Goal: Information Seeking & Learning: Learn about a topic

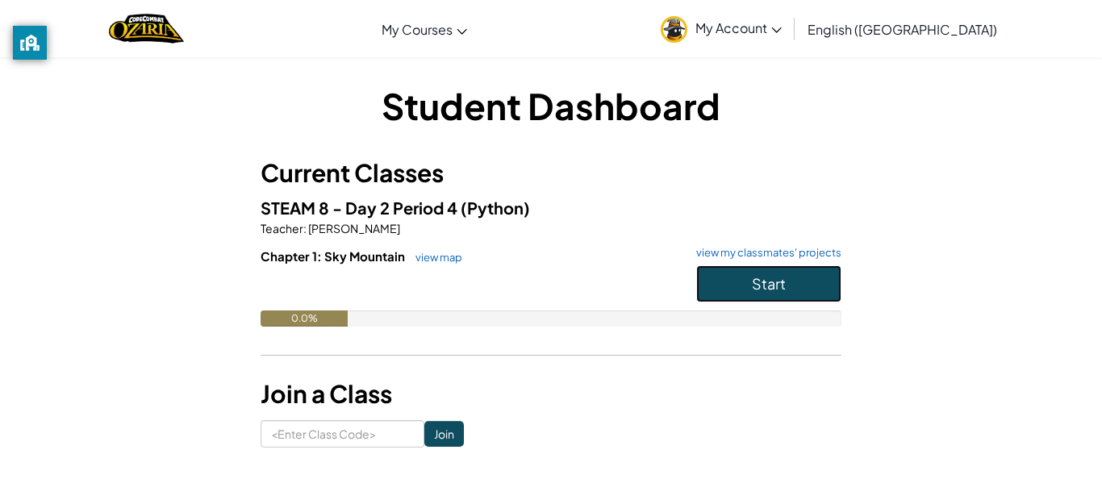
click at [776, 291] on span "Start" at bounding box center [769, 283] width 34 height 19
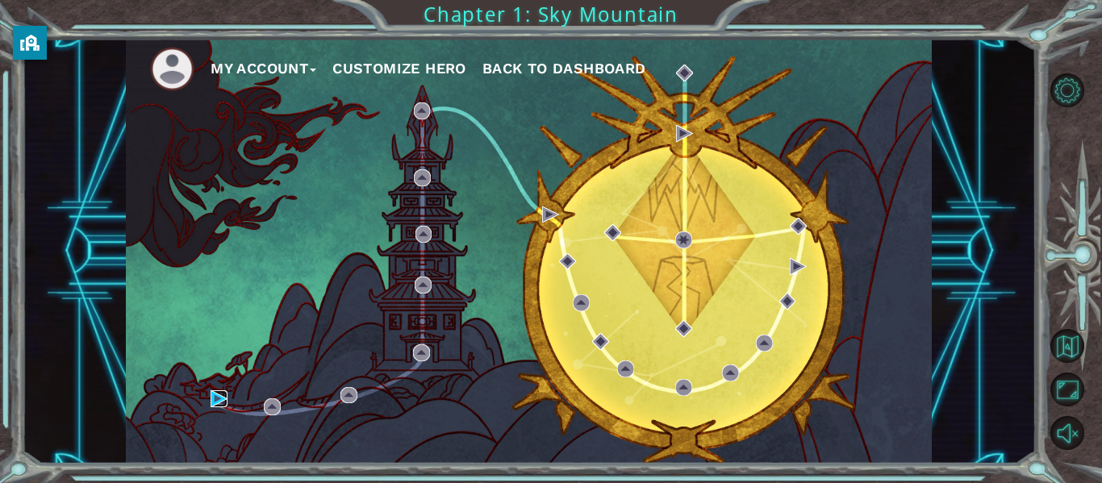
click at [223, 396] on img at bounding box center [218, 398] width 17 height 17
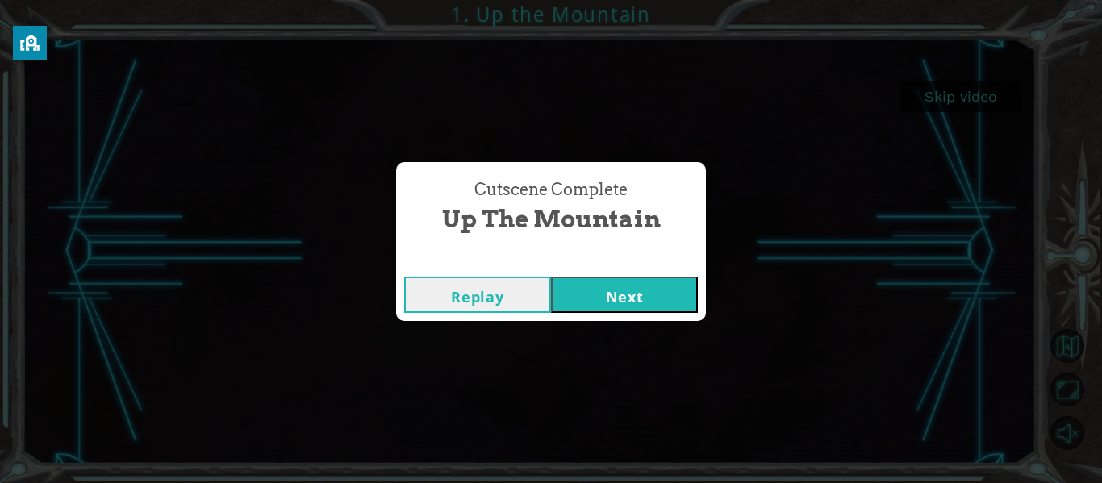
click at [676, 277] on button "Next" at bounding box center [624, 295] width 147 height 36
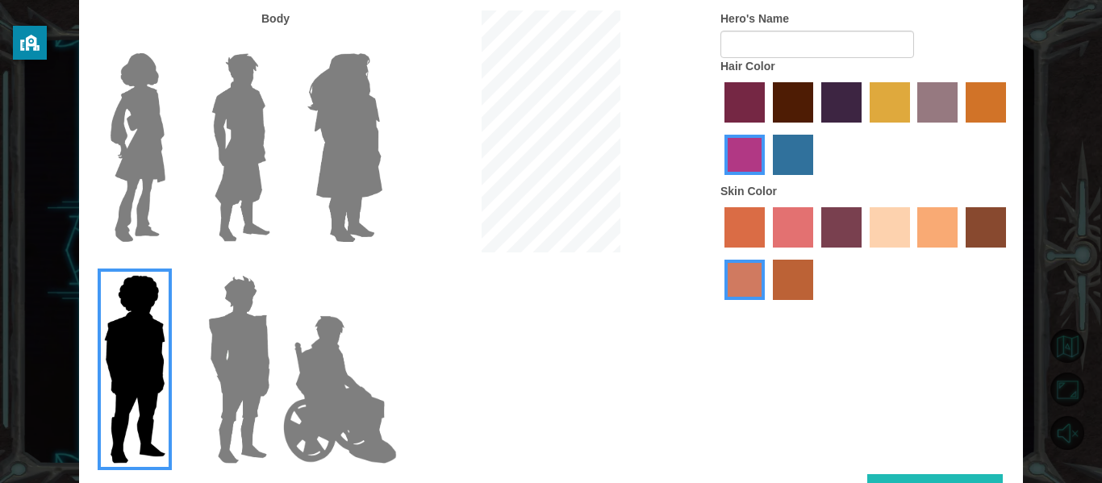
click at [312, 323] on img at bounding box center [340, 389] width 127 height 161
click at [381, 265] on input "Hero Jamie" at bounding box center [381, 265] width 0 height 0
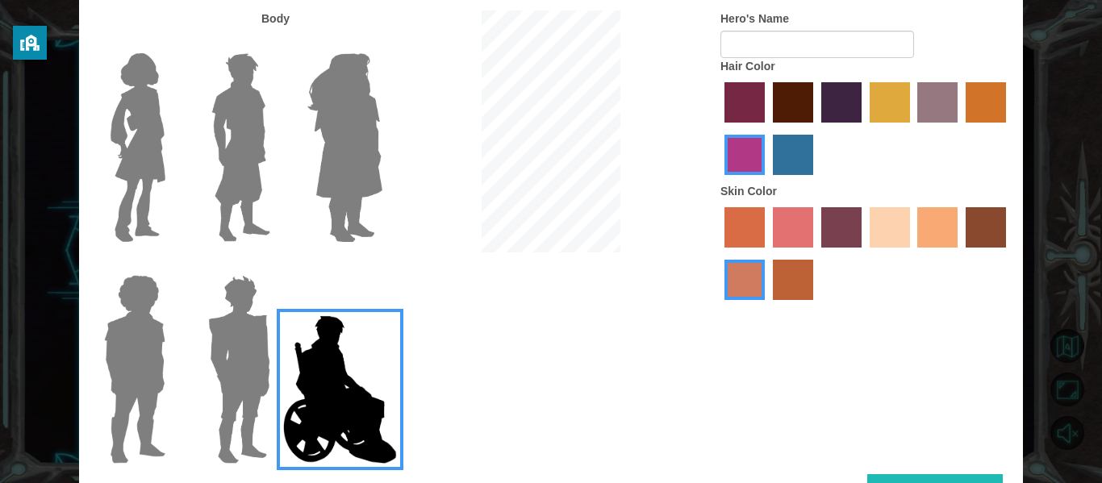
click at [277, 326] on img at bounding box center [340, 389] width 127 height 161
click at [381, 265] on input "Hero Jamie" at bounding box center [381, 265] width 0 height 0
click at [90, 355] on div at bounding box center [131, 363] width 105 height 222
click at [107, 360] on img at bounding box center [135, 370] width 74 height 202
click at [172, 265] on input "Hero Steven" at bounding box center [172, 265] width 0 height 0
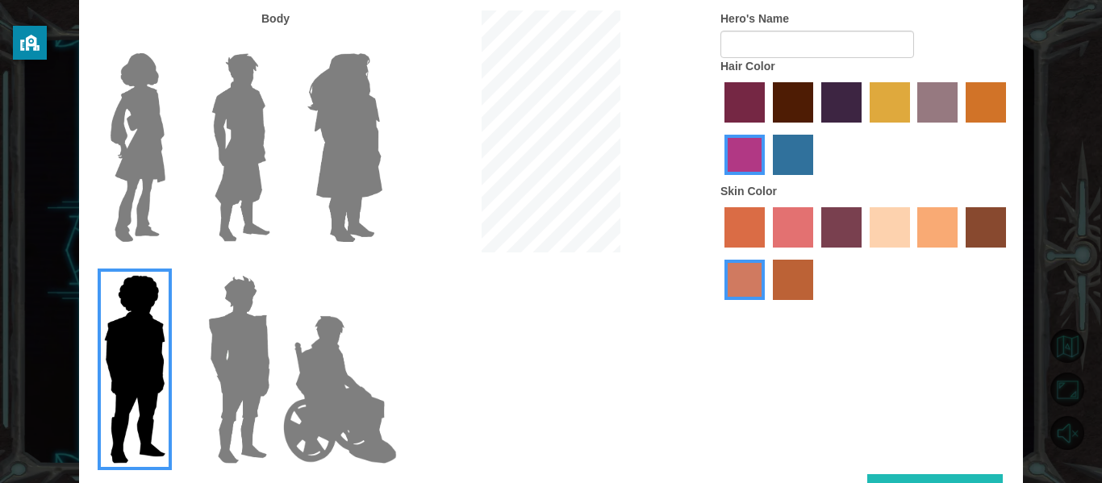
click at [840, 216] on label "tosca skin color" at bounding box center [841, 227] width 40 height 40
click at [815, 253] on input "tosca skin color" at bounding box center [815, 253] width 0 height 0
click at [824, 100] on label "hot purple hair color" at bounding box center [841, 102] width 40 height 40
click at [815, 128] on input "hot purple hair color" at bounding box center [815, 128] width 0 height 0
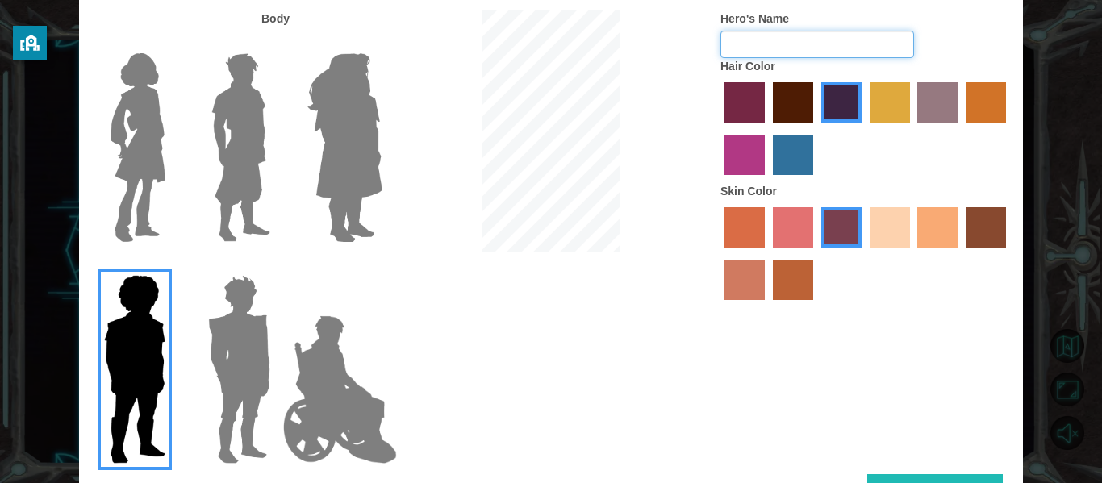
click at [810, 44] on input "Hero's Name" at bounding box center [817, 44] width 194 height 27
type input "n"
type input "d"
type input "[PERSON_NAME]"
click at [257, 318] on img at bounding box center [239, 370] width 75 height 202
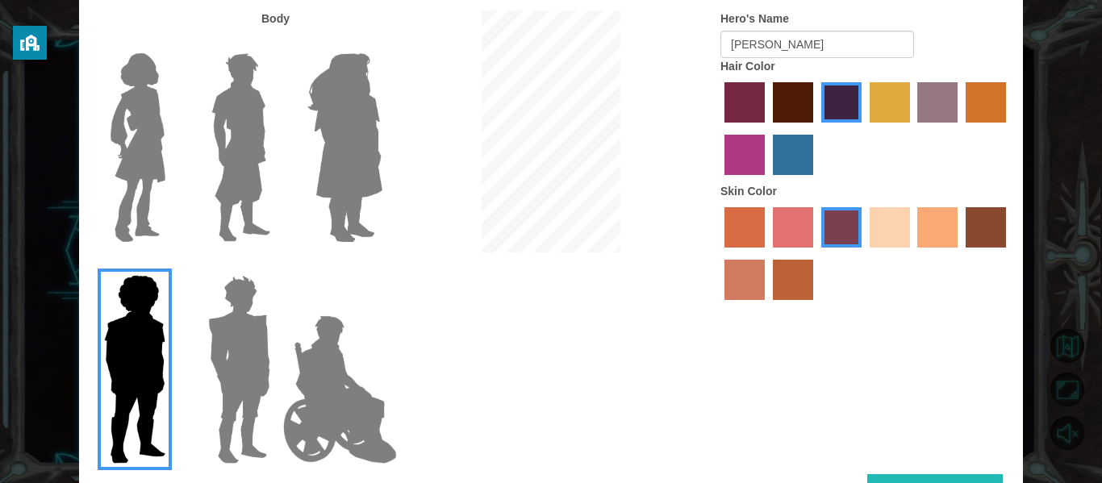
click at [277, 265] on input "Hero Garnet" at bounding box center [277, 265] width 0 height 0
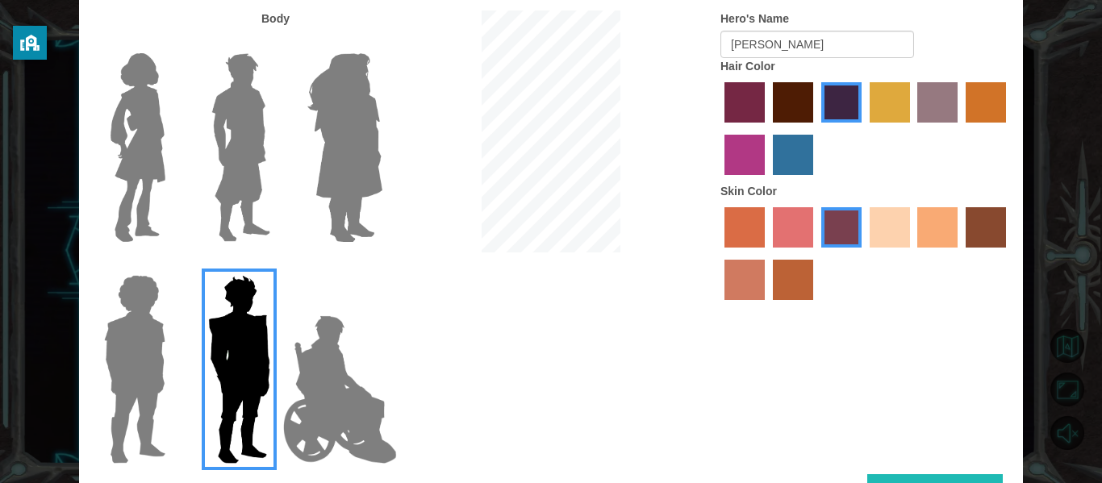
click at [900, 234] on label "sandy beach skin color" at bounding box center [889, 227] width 40 height 40
click at [864, 253] on input "sandy beach skin color" at bounding box center [864, 253] width 0 height 0
click at [350, 391] on img at bounding box center [340, 389] width 127 height 161
click at [381, 265] on input "Hero Jamie" at bounding box center [381, 265] width 0 height 0
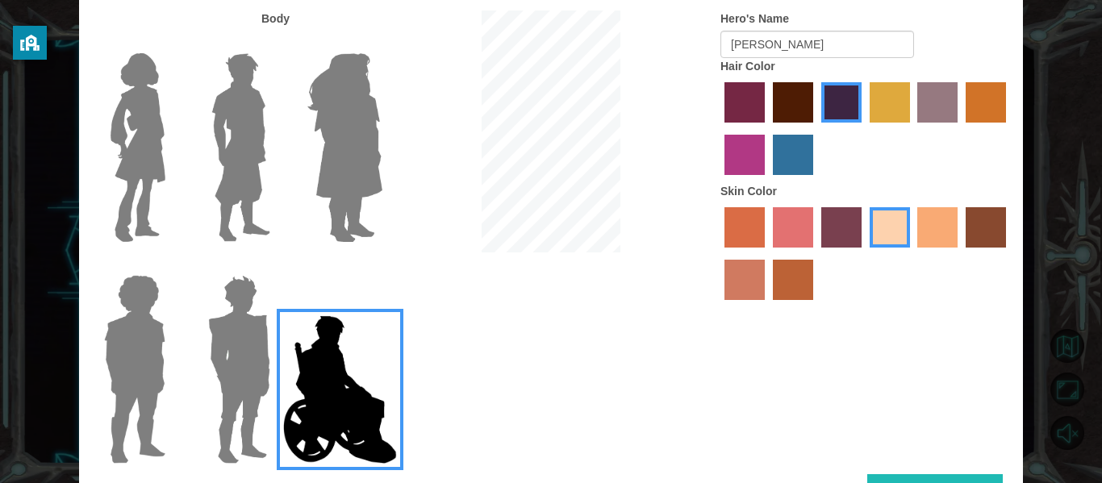
click at [210, 347] on img at bounding box center [239, 370] width 75 height 202
click at [277, 265] on input "Hero Garnet" at bounding box center [277, 265] width 0 height 0
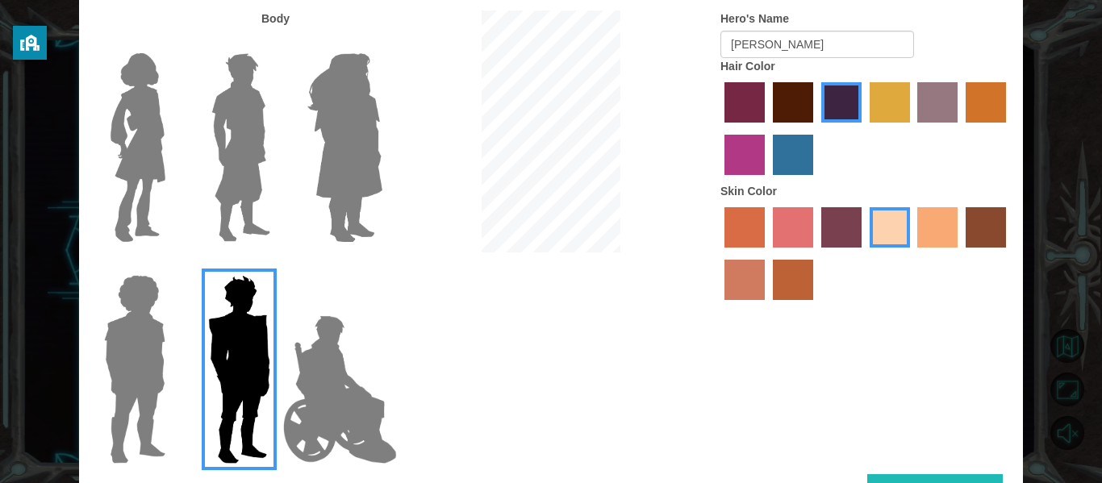
click at [888, 469] on div "Body Hero's Name [PERSON_NAME] Hair Color Skin Color" at bounding box center [551, 242] width 944 height 464
click at [887, 474] on button "Done" at bounding box center [934, 492] width 135 height 36
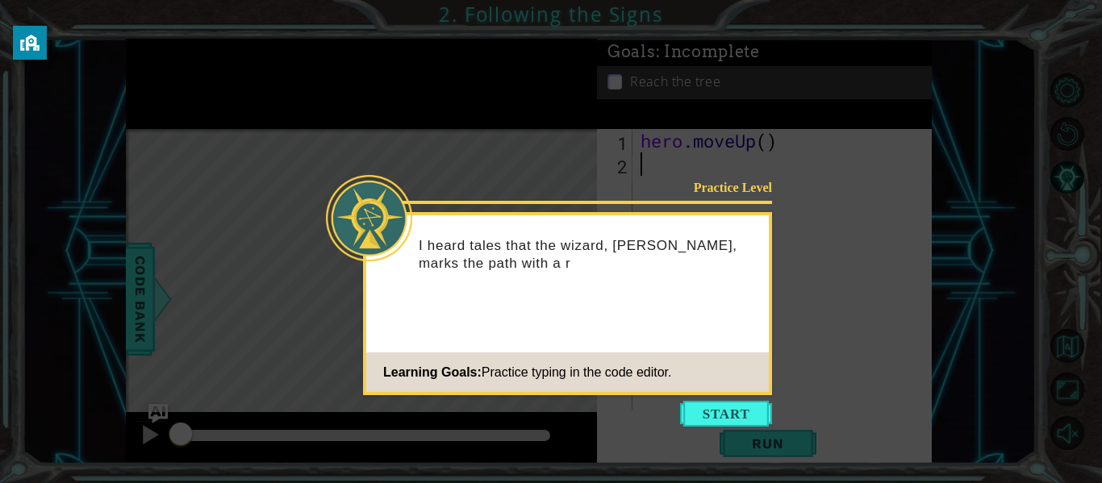
click at [677, 394] on div "Practice Level I heard tales that the wizard, Astra, marks the path with a r Le…" at bounding box center [567, 303] width 409 height 183
click at [723, 423] on button "Start" at bounding box center [726, 414] width 92 height 26
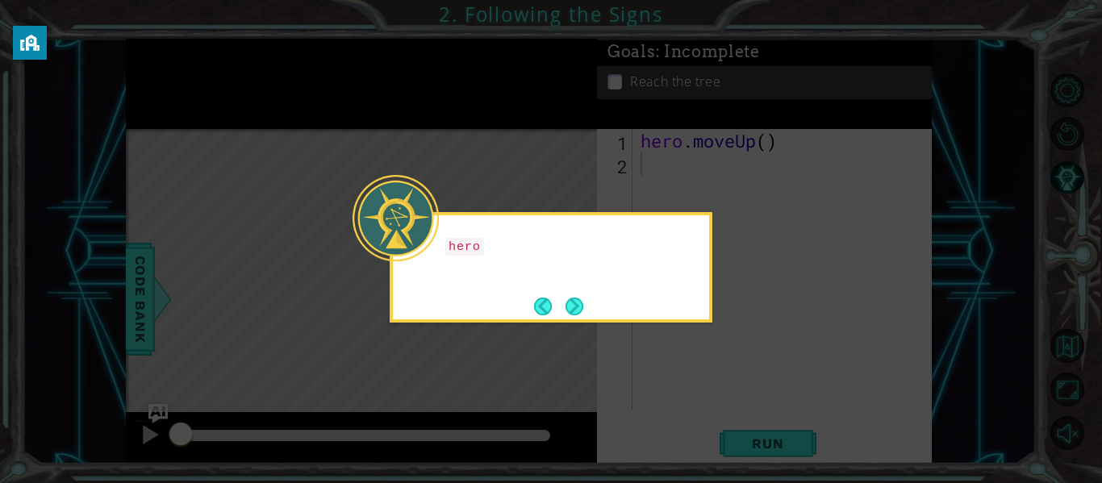
click at [696, 341] on icon at bounding box center [551, 241] width 1102 height 483
click at [581, 335] on icon at bounding box center [551, 241] width 1102 height 483
click at [584, 301] on button "Next" at bounding box center [574, 306] width 23 height 23
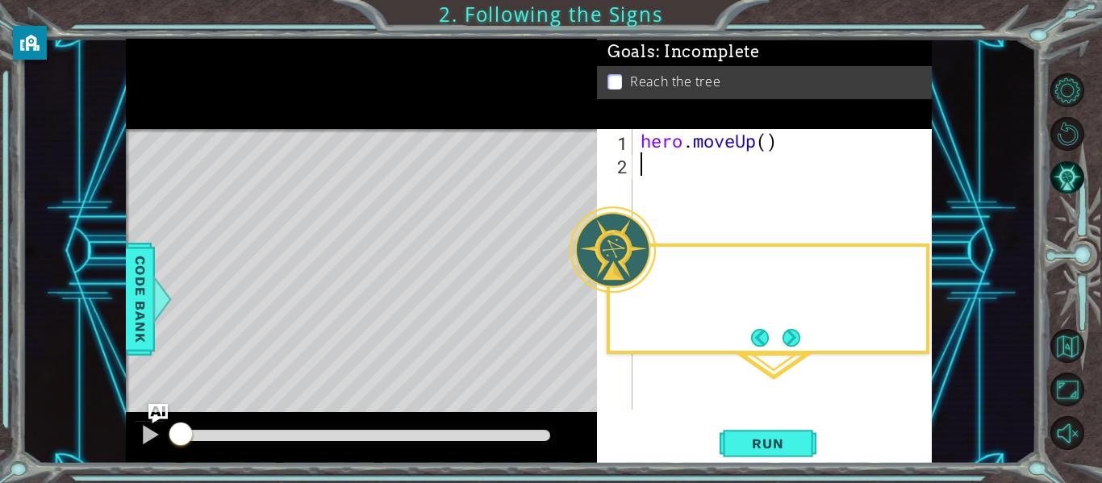
click at [599, 306] on div "1 2 hero . moveUp ( ) ההההההההההההההההההההההההההההההההההההההההההההההההההההההההה…" at bounding box center [762, 269] width 331 height 281
click at [781, 438] on span "Run" at bounding box center [767, 443] width 64 height 16
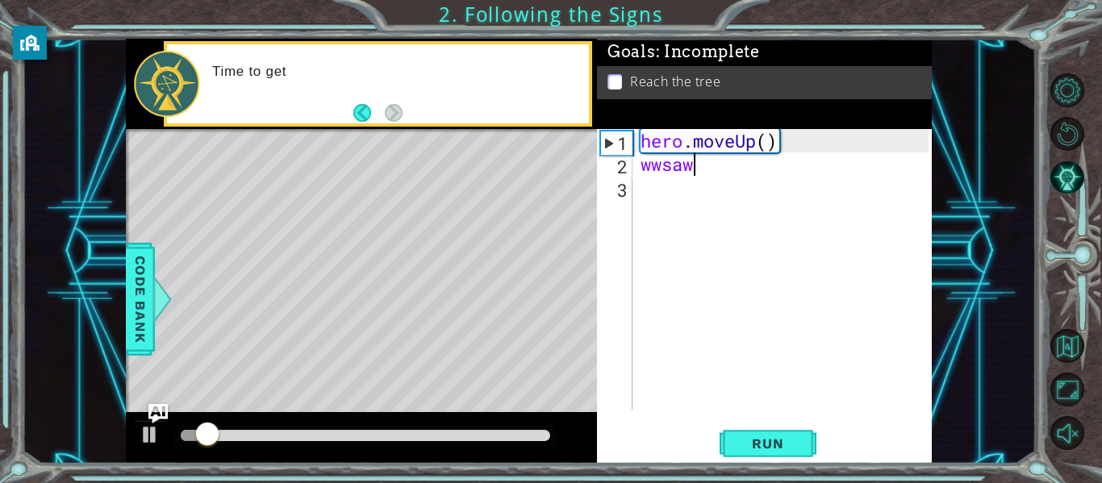
scroll to position [0, 2]
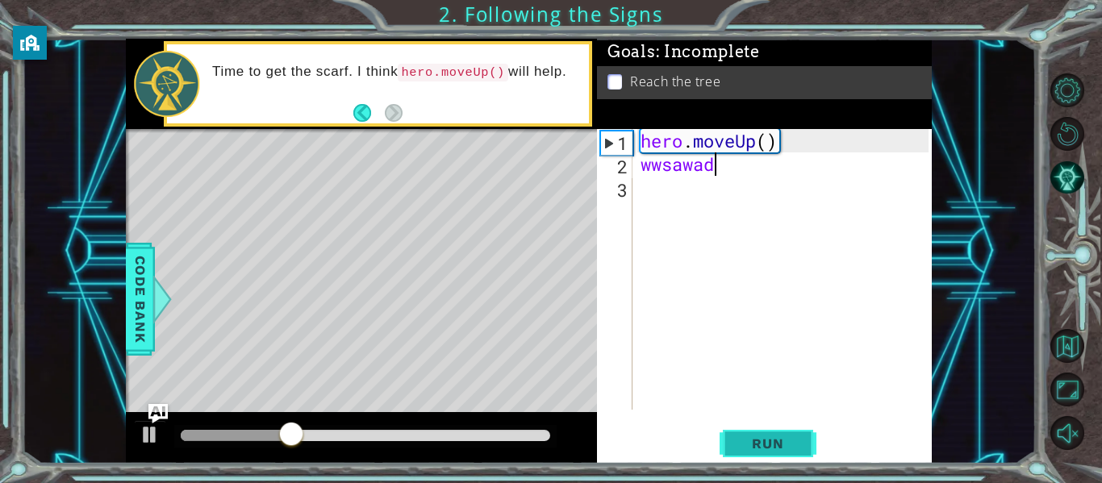
click at [777, 433] on button "Run" at bounding box center [767, 443] width 97 height 33
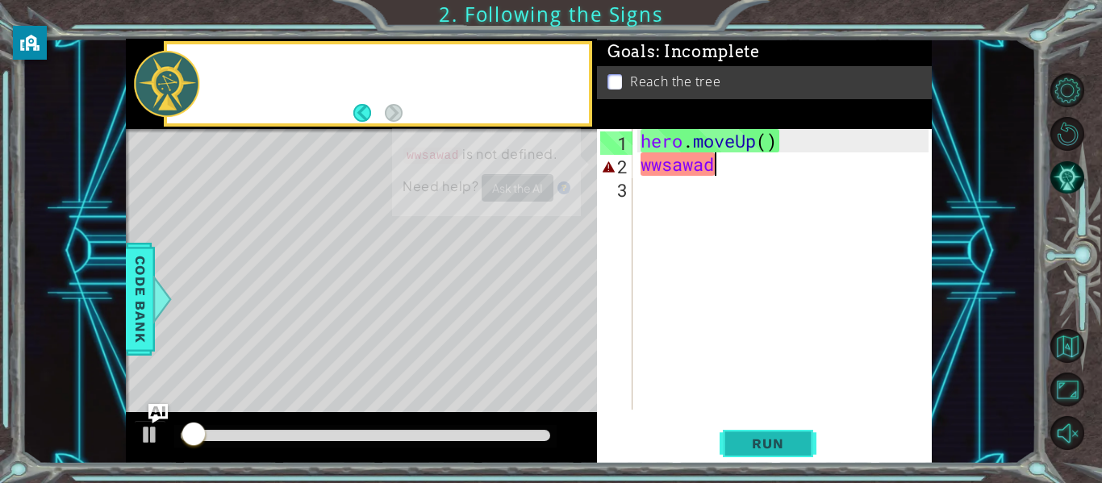
click at [777, 433] on button "Run" at bounding box center [767, 443] width 97 height 33
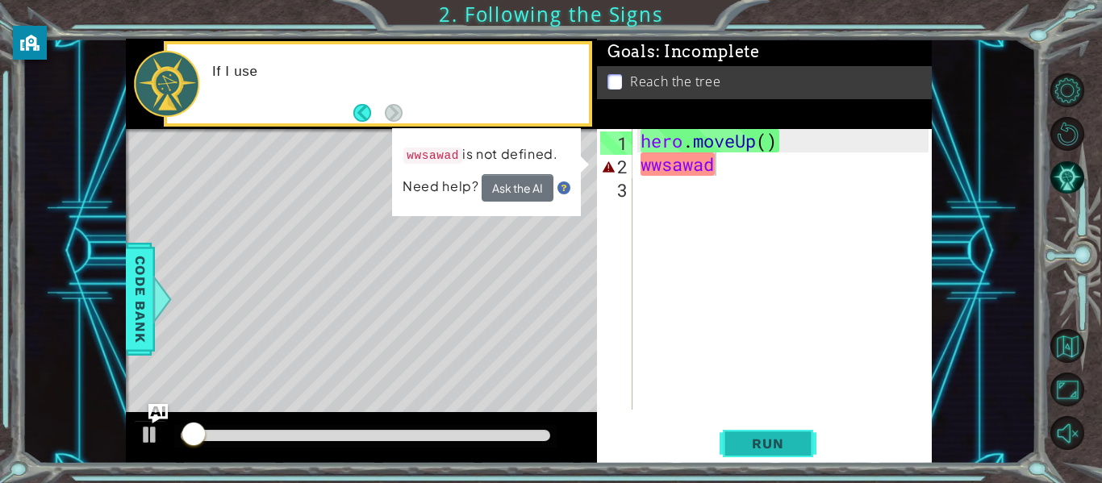
click at [777, 433] on button "Run" at bounding box center [767, 443] width 97 height 33
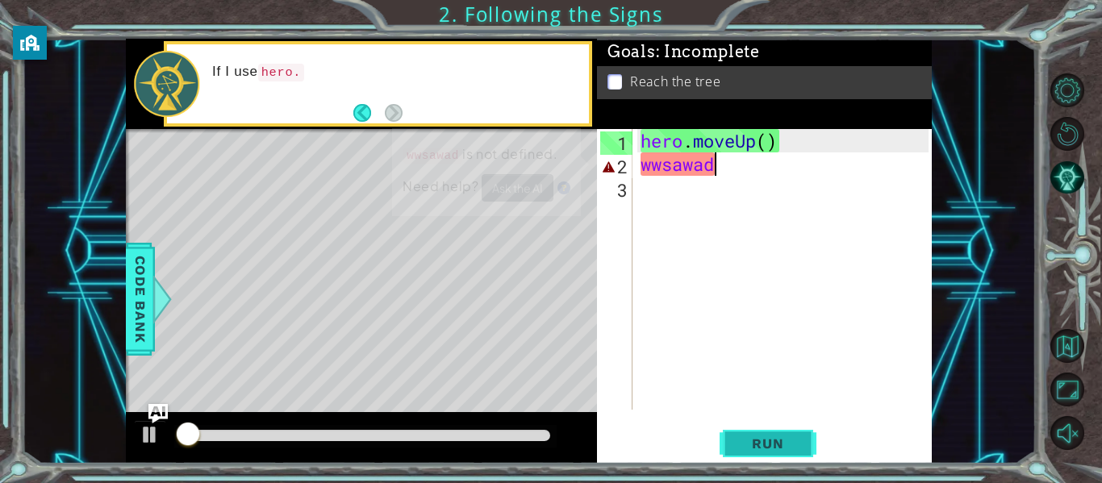
click at [777, 433] on button "Run" at bounding box center [767, 443] width 97 height 33
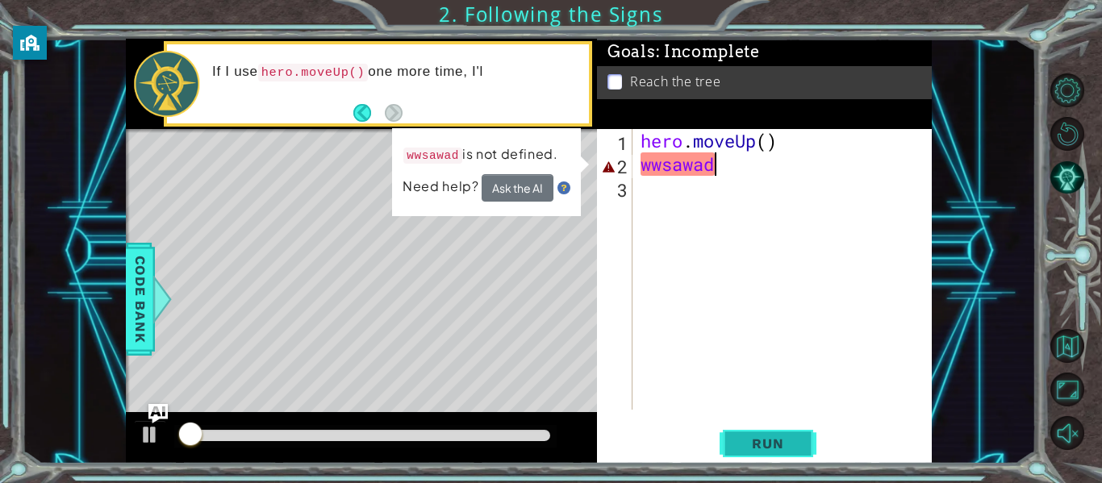
click at [777, 433] on button "Run" at bounding box center [767, 443] width 97 height 33
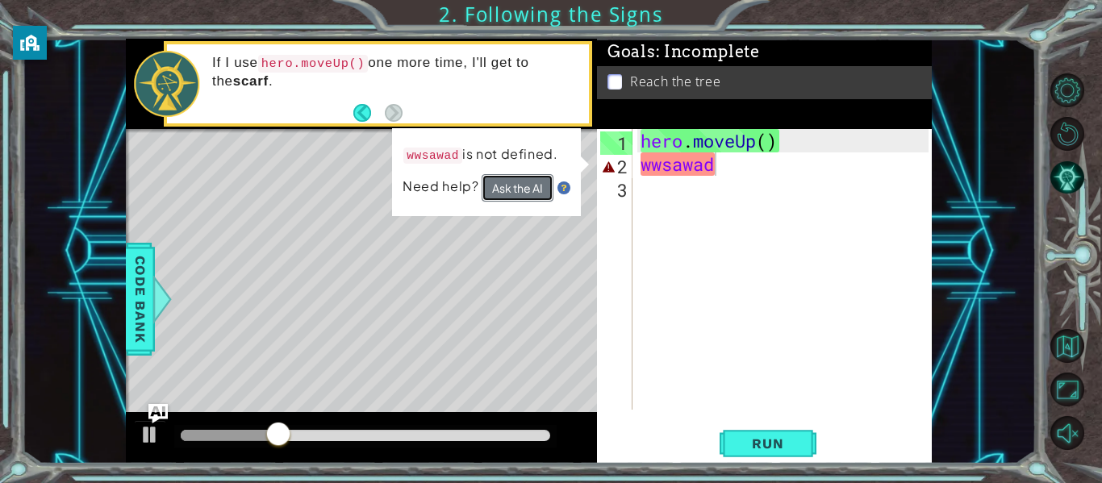
click at [532, 185] on button "Ask the AI" at bounding box center [517, 187] width 72 height 28
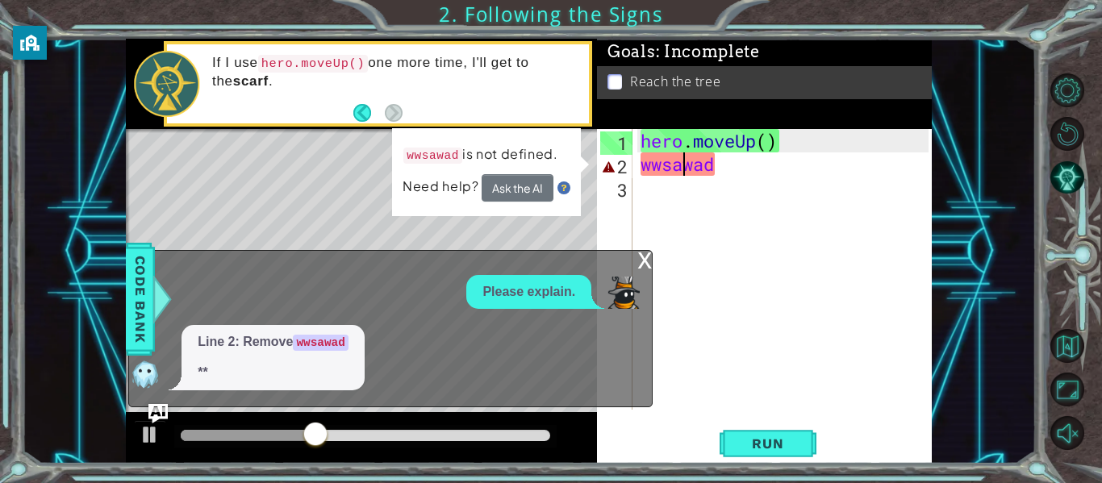
click at [685, 173] on div "hero . moveUp ( ) wwsawad" at bounding box center [786, 292] width 299 height 327
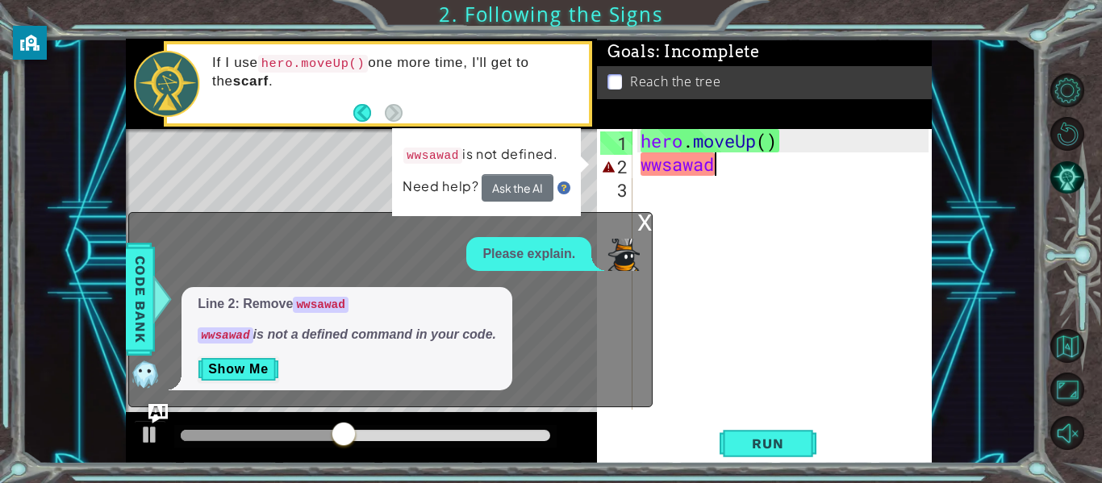
click at [759, 173] on div "hero . moveUp ( ) wwsawad" at bounding box center [786, 292] width 299 height 327
click at [644, 223] on div "x" at bounding box center [644, 221] width 15 height 16
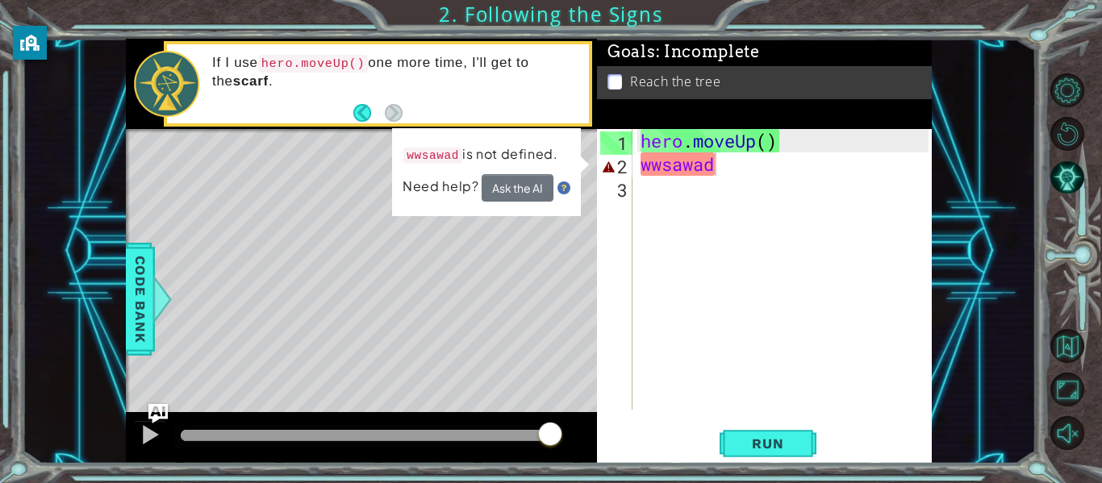
click at [727, 165] on div "hero . moveUp ( ) wwsawad" at bounding box center [786, 292] width 299 height 327
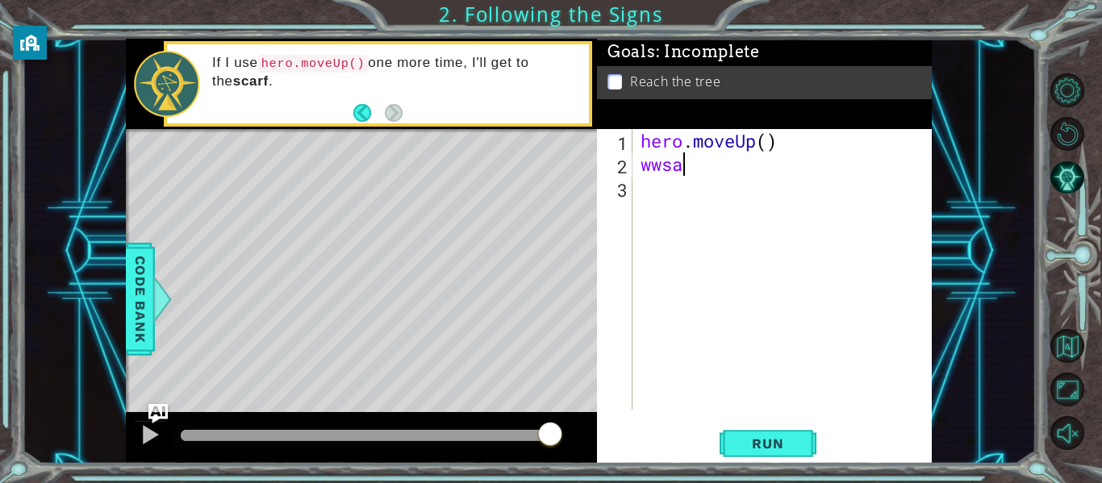
scroll to position [0, 1]
type textarea "w"
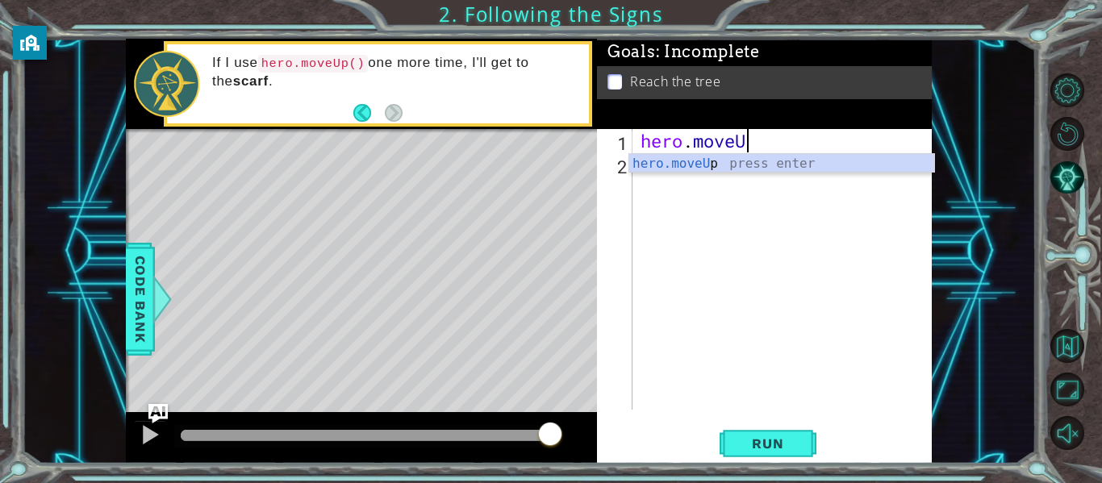
scroll to position [0, 5]
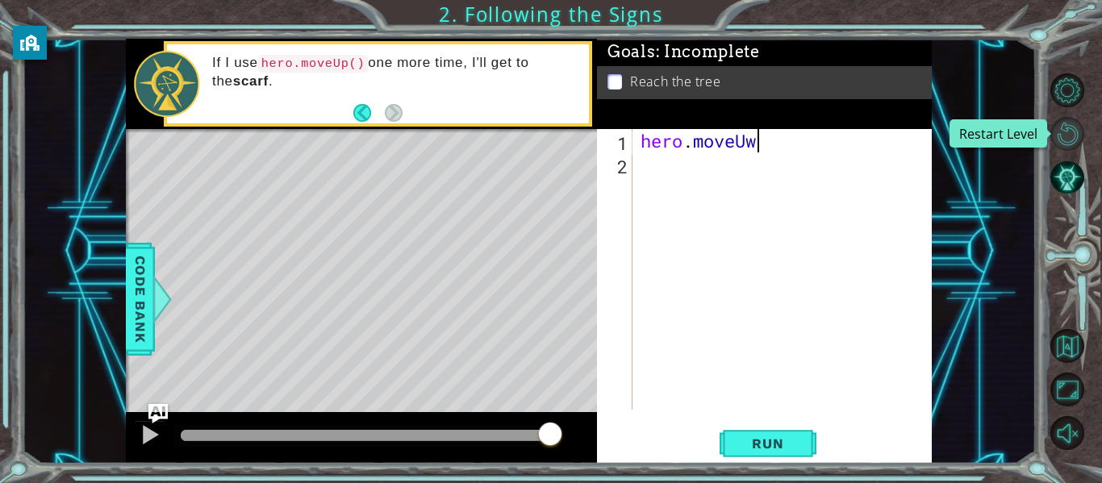
type textarea "hero.moveUw"
click at [1060, 142] on button "Restart Level" at bounding box center [1067, 134] width 34 height 34
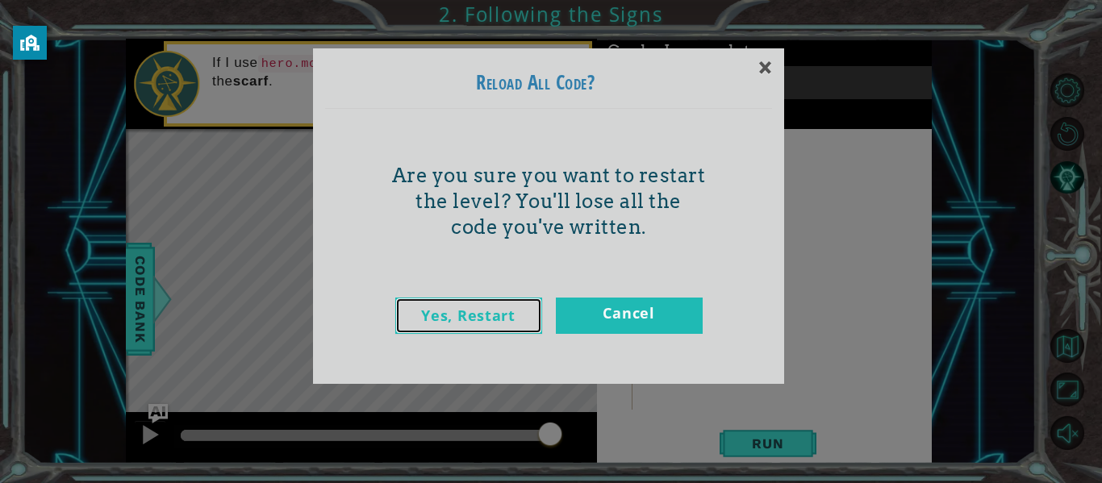
click at [478, 319] on link "Yes, Restart" at bounding box center [468, 316] width 147 height 36
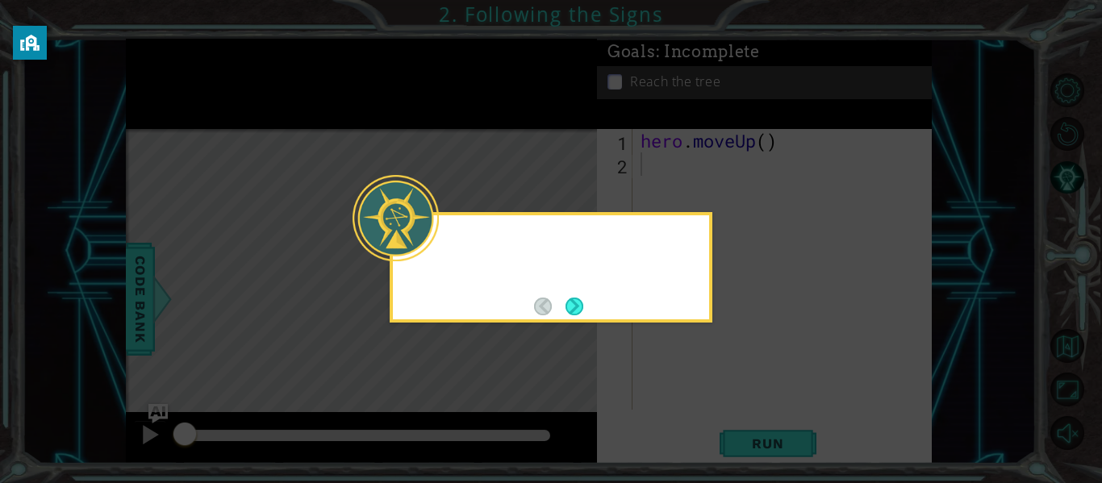
scroll to position [0, 0]
click at [573, 304] on button "Next" at bounding box center [574, 306] width 20 height 20
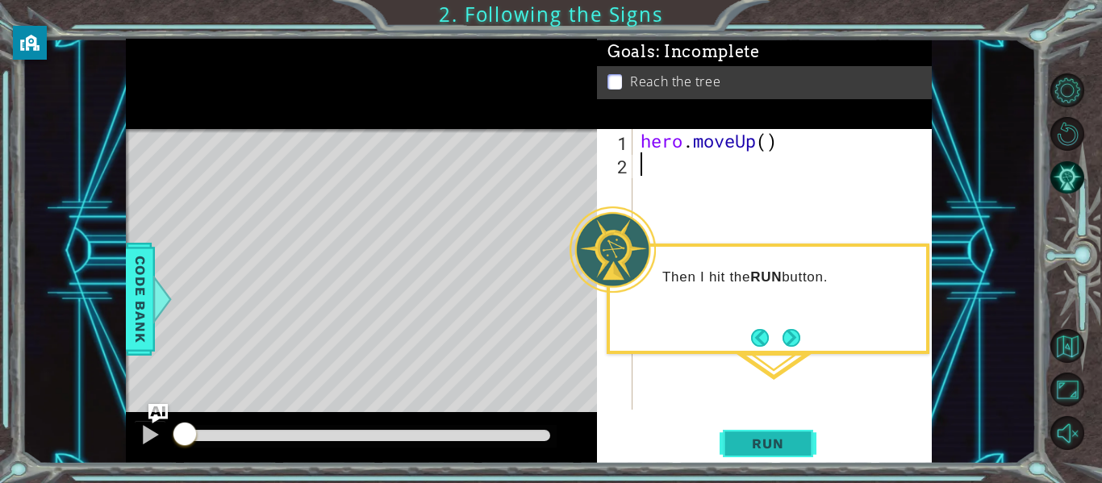
click at [759, 439] on span "Run" at bounding box center [767, 443] width 64 height 16
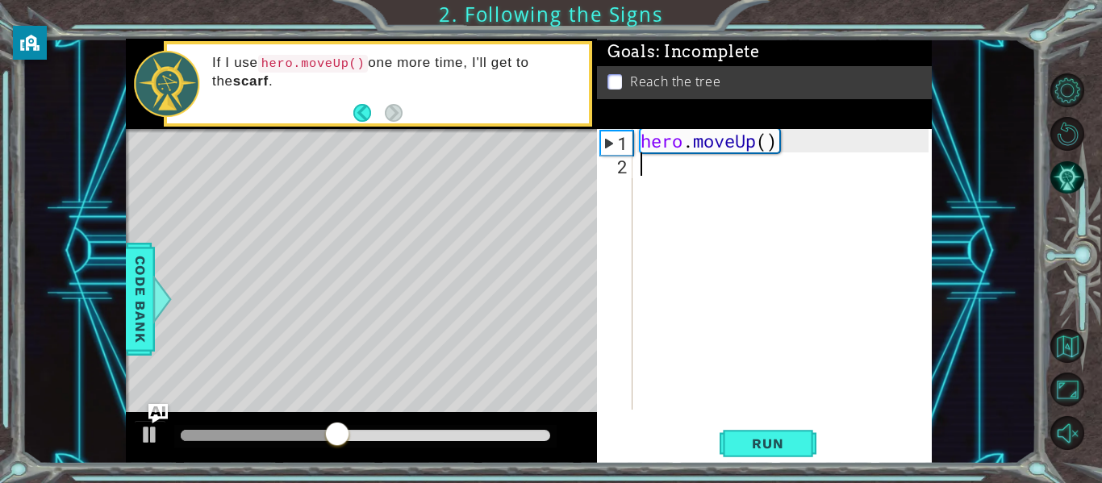
click at [606, 146] on div "1" at bounding box center [616, 142] width 31 height 23
type textarea "hero.moveUp()"
click at [783, 449] on span "Run" at bounding box center [767, 443] width 64 height 16
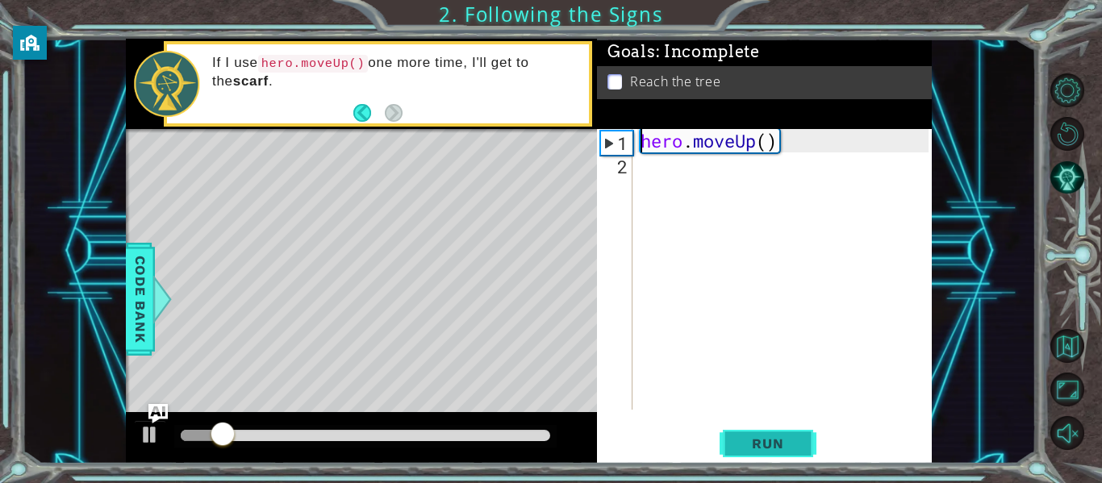
click at [783, 449] on span "Run" at bounding box center [767, 443] width 64 height 16
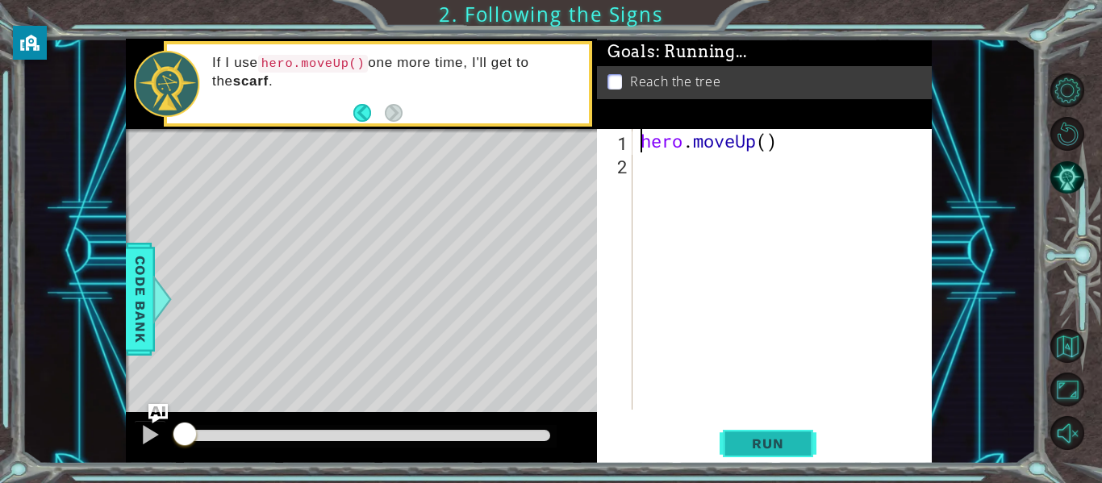
click at [783, 449] on span "Run" at bounding box center [767, 443] width 64 height 16
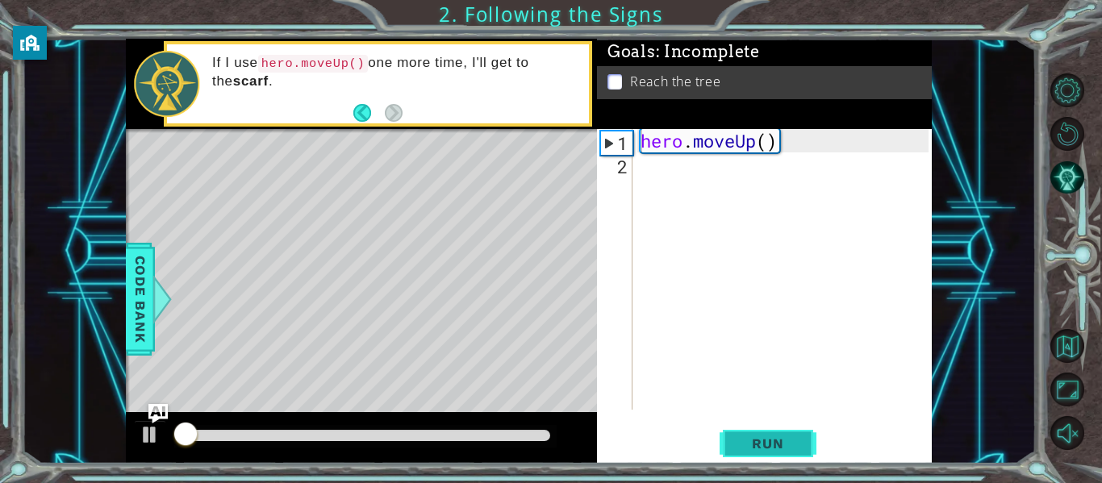
click at [783, 449] on span "Run" at bounding box center [767, 443] width 64 height 16
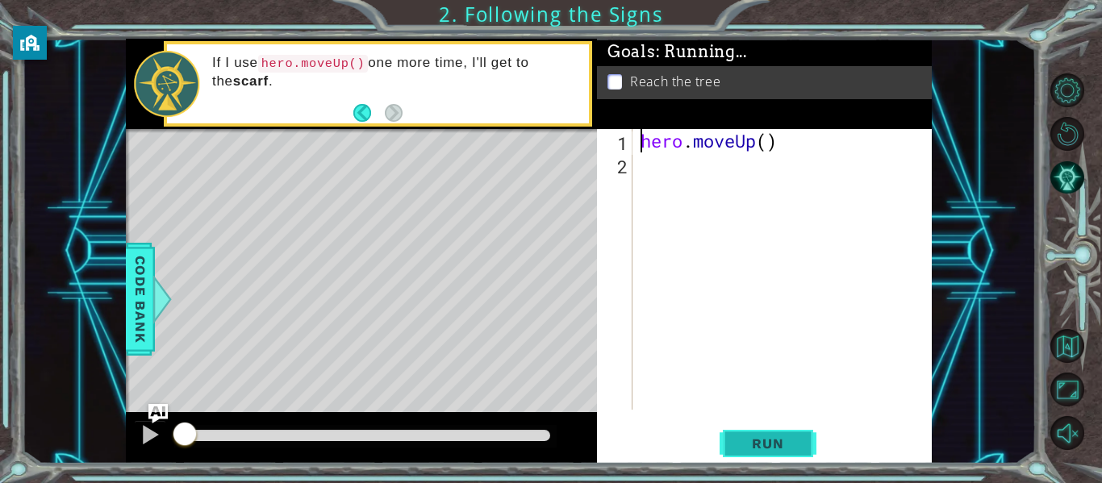
click at [783, 449] on span "Run" at bounding box center [767, 443] width 64 height 16
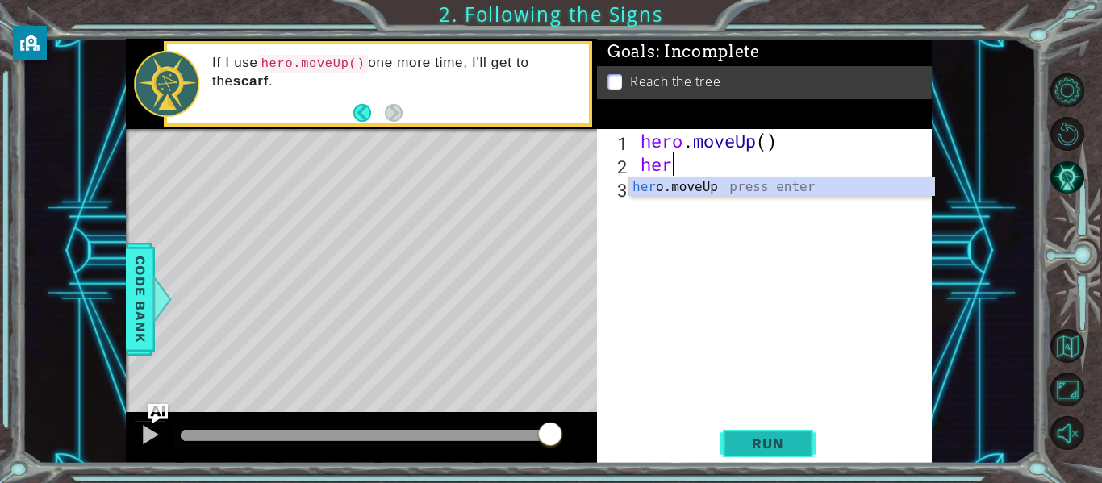
scroll to position [0, 1]
type textarea "hero"
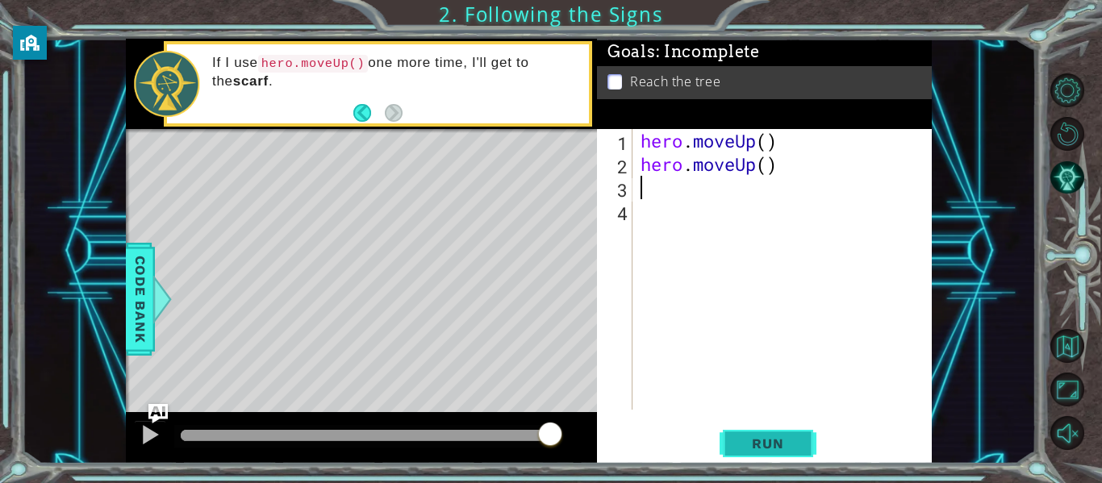
click at [773, 445] on span "Run" at bounding box center [767, 443] width 64 height 16
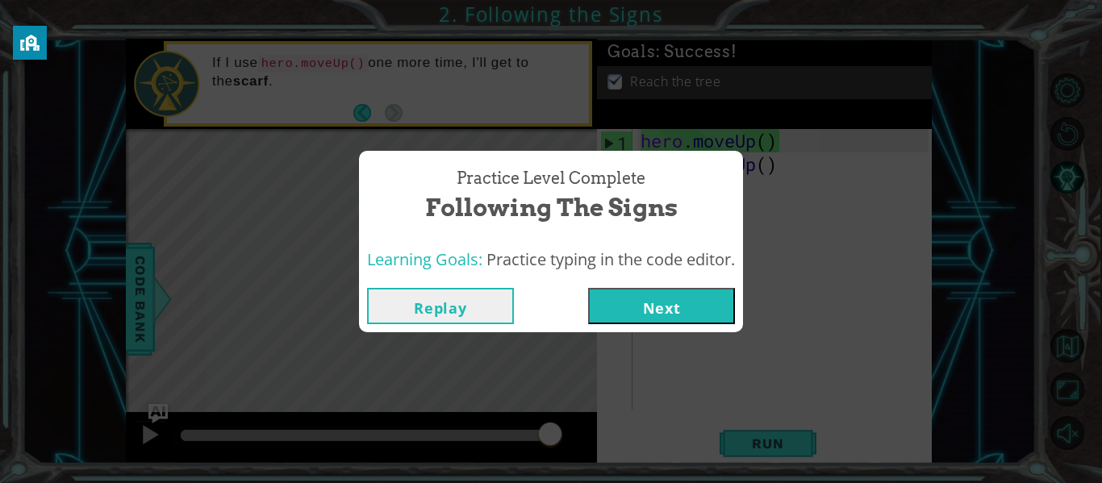
click at [717, 316] on button "Next" at bounding box center [661, 306] width 147 height 36
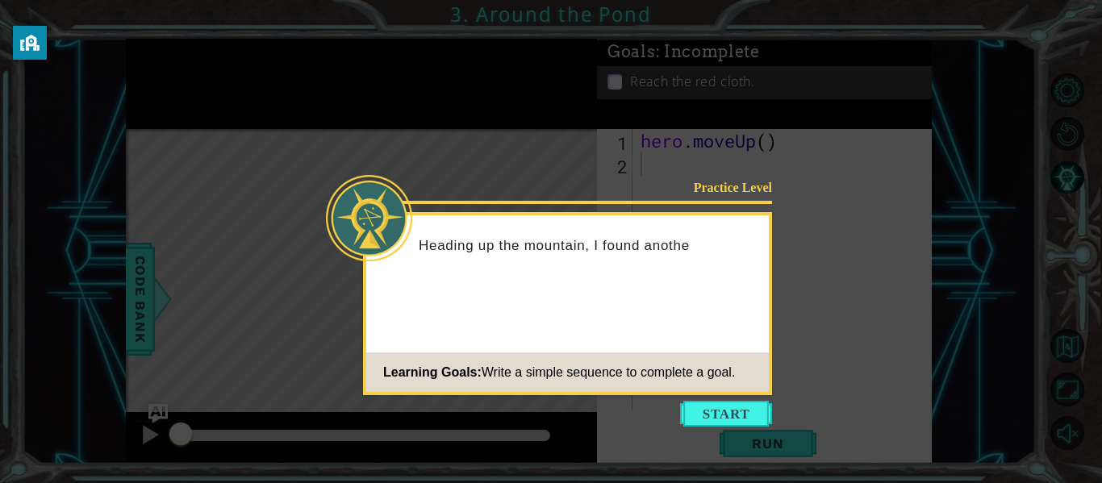
click at [386, 227] on div at bounding box center [369, 218] width 86 height 86
click at [707, 413] on button "Start" at bounding box center [726, 414] width 92 height 26
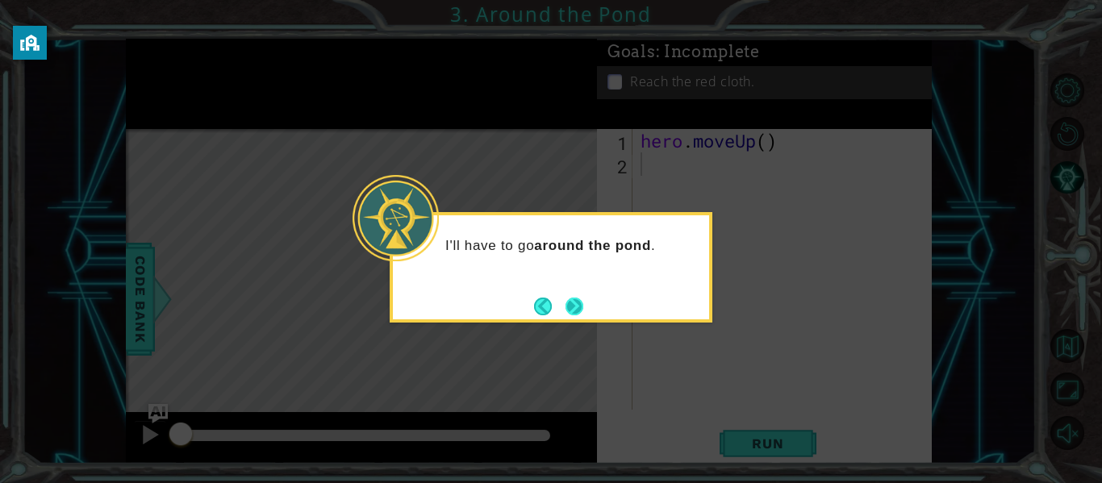
click at [565, 296] on button "Next" at bounding box center [575, 306] width 22 height 22
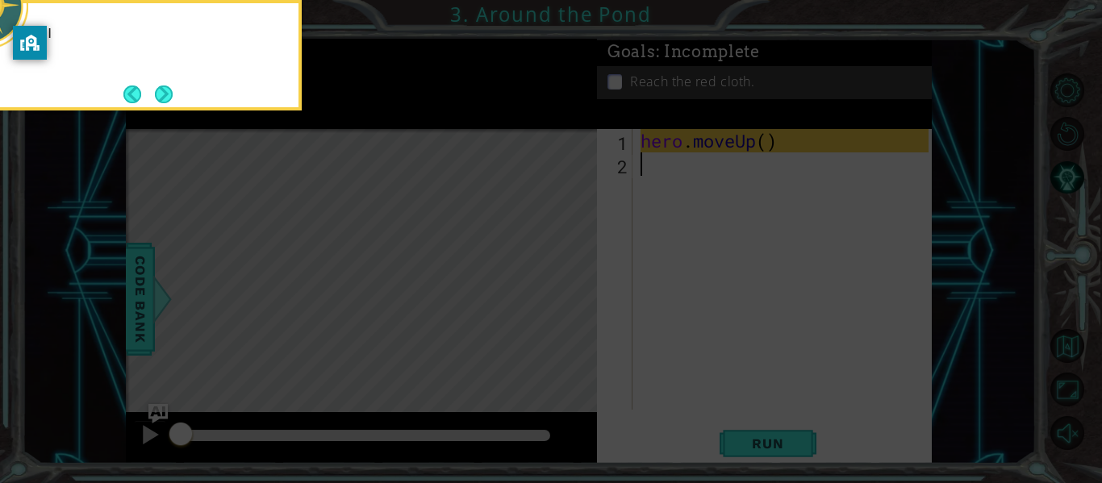
click at [582, 306] on icon at bounding box center [551, 72] width 1102 height 822
click at [165, 85] on button "Next" at bounding box center [164, 93] width 25 height 25
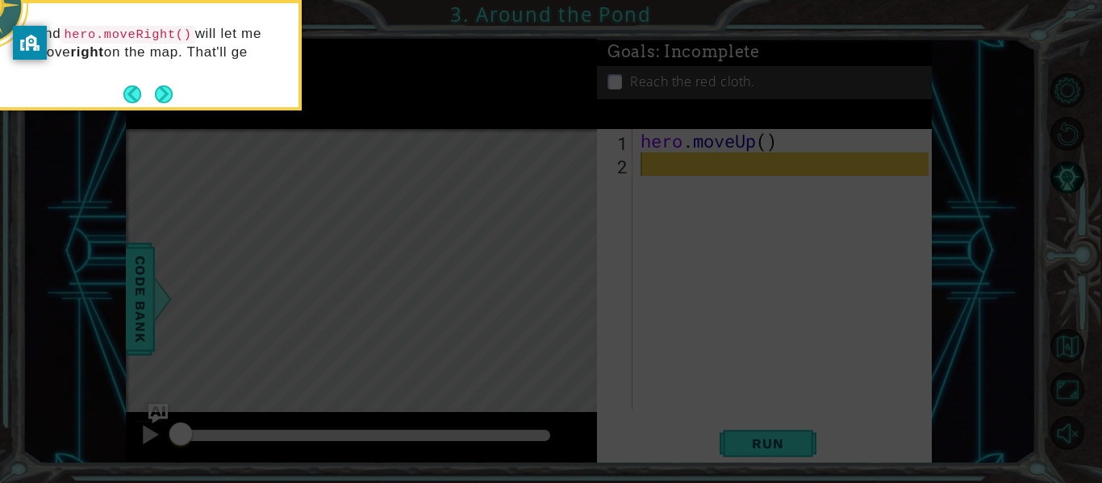
click at [165, 85] on button "Next" at bounding box center [164, 94] width 28 height 28
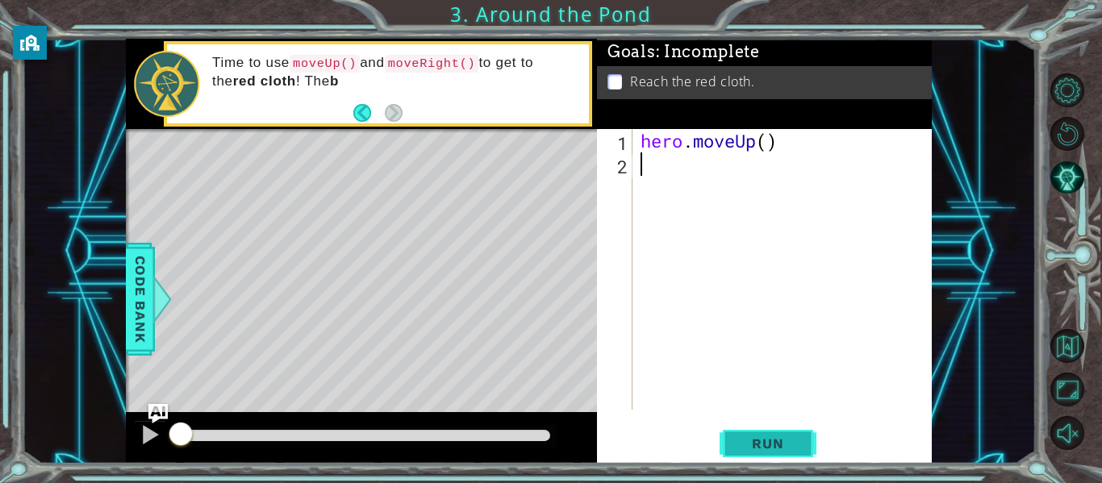
click at [781, 452] on span "Run" at bounding box center [767, 443] width 64 height 16
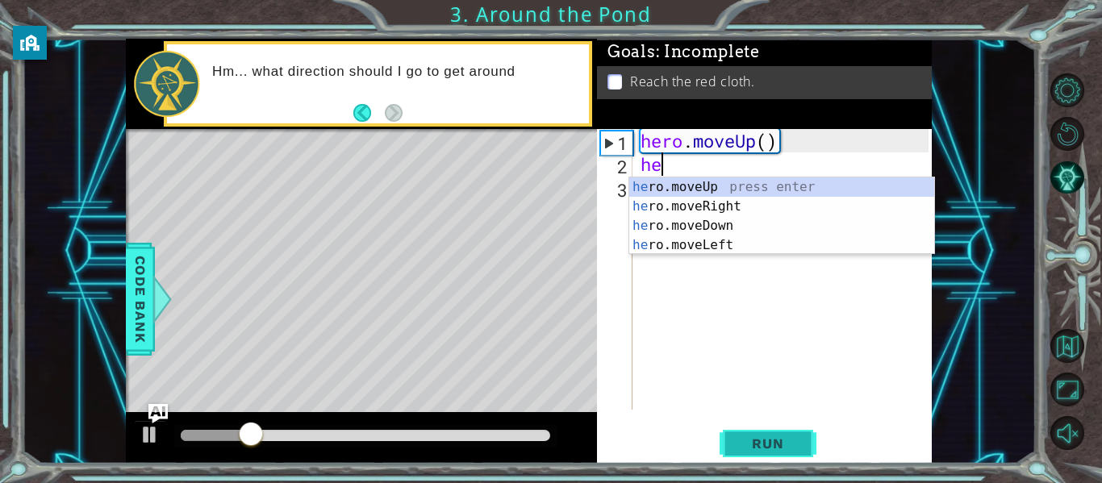
scroll to position [0, 1]
type textarea "hero"
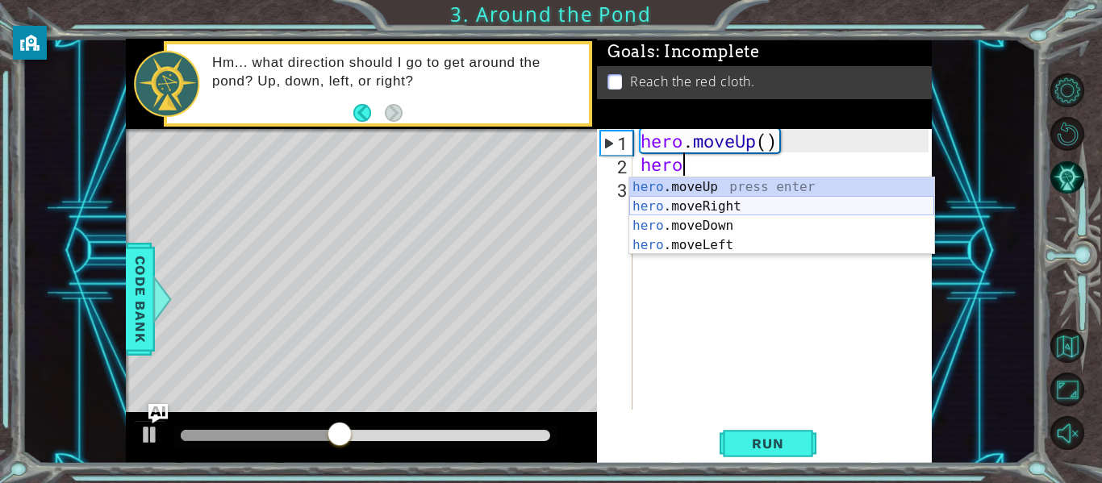
click at [760, 199] on div "hero .moveUp press enter hero .moveRight press enter hero .moveDown press enter…" at bounding box center [781, 235] width 305 height 116
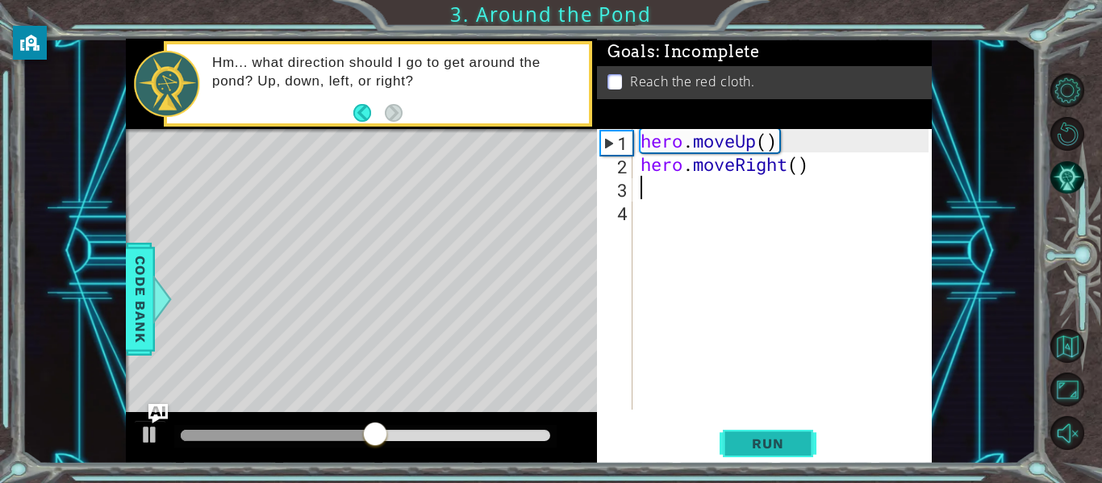
click at [760, 448] on span "Run" at bounding box center [767, 443] width 64 height 16
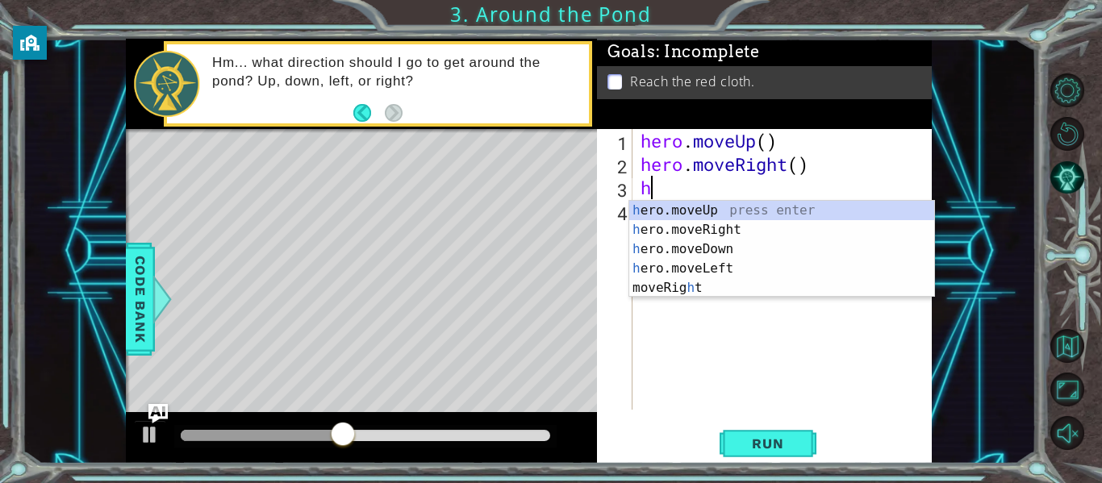
type textarea "he"
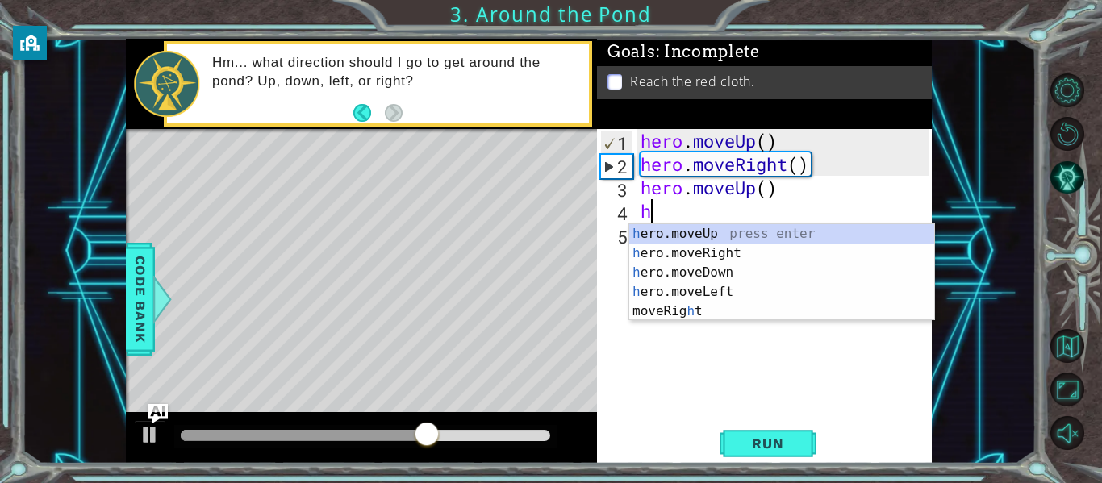
type textarea "he"
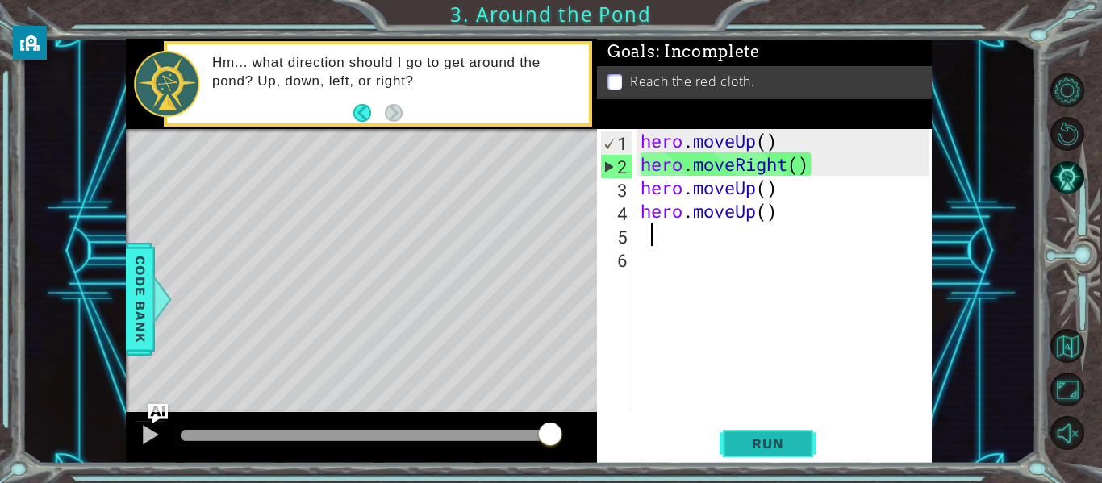
click at [777, 452] on button "Run" at bounding box center [767, 443] width 97 height 33
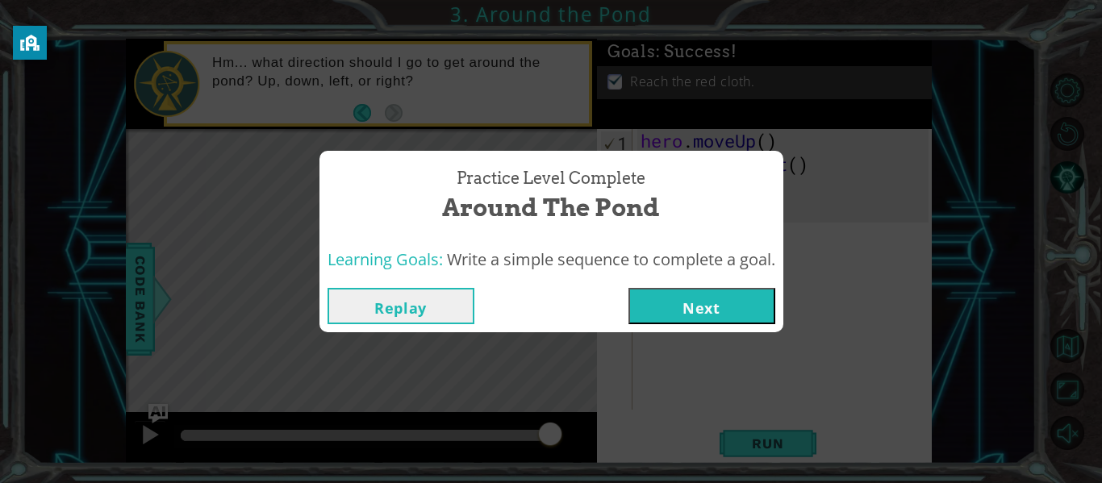
click at [711, 317] on button "Next" at bounding box center [701, 306] width 147 height 36
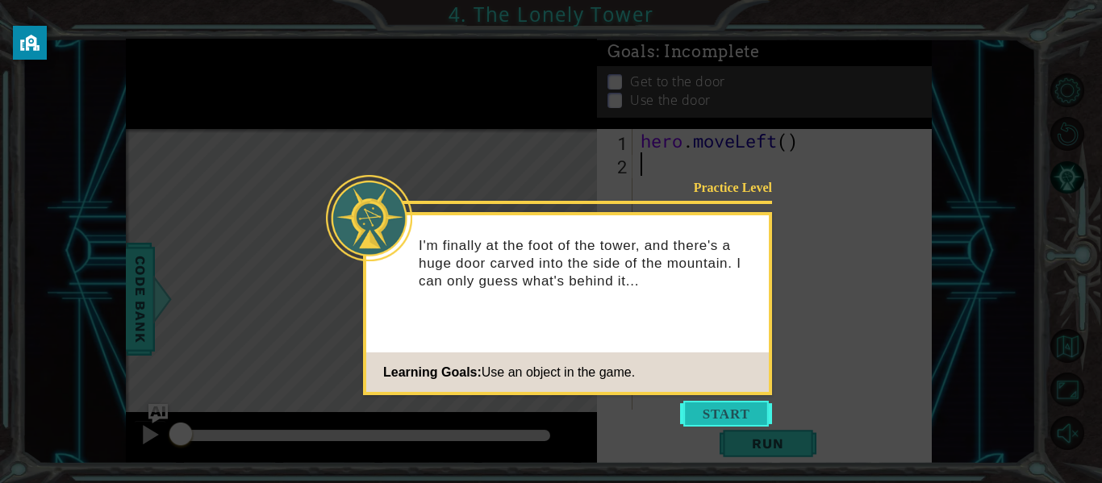
click at [739, 408] on button "Start" at bounding box center [726, 414] width 92 height 26
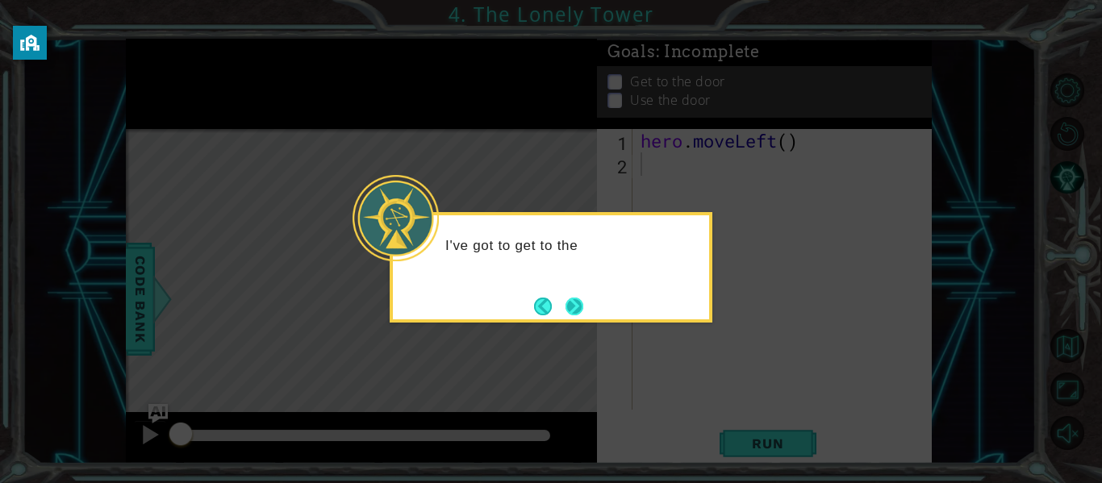
click at [573, 305] on button "Next" at bounding box center [574, 306] width 23 height 23
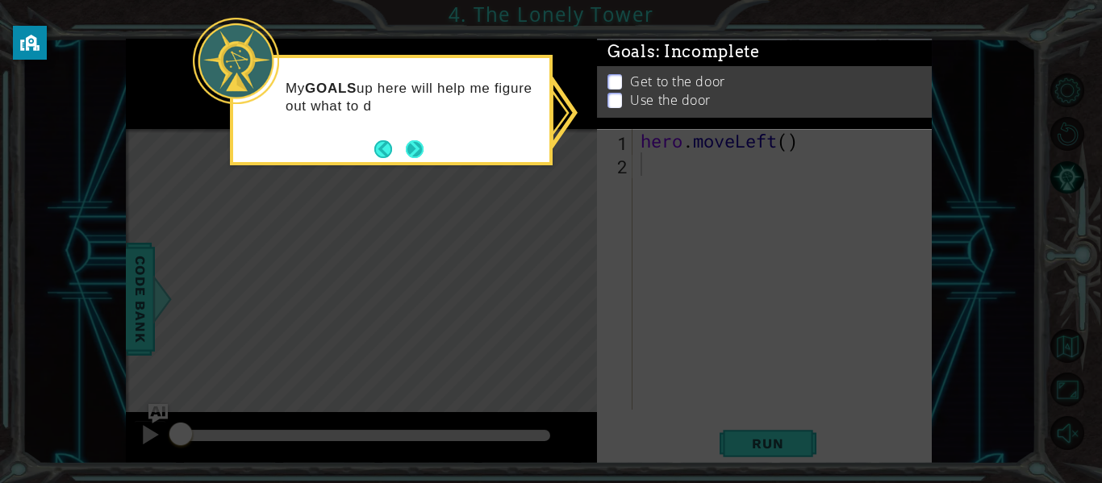
click at [409, 156] on button "Next" at bounding box center [414, 148] width 25 height 25
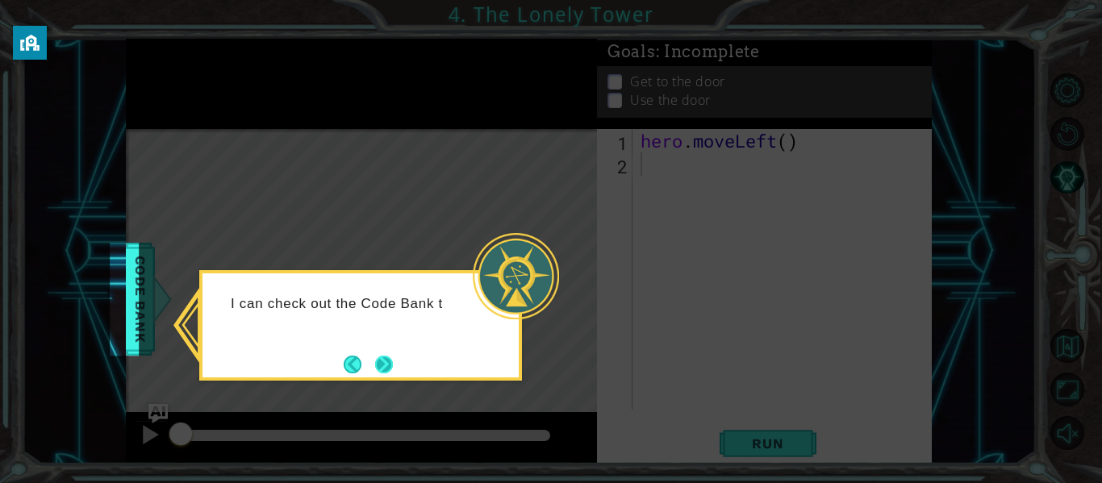
click at [390, 361] on button "Next" at bounding box center [383, 364] width 19 height 19
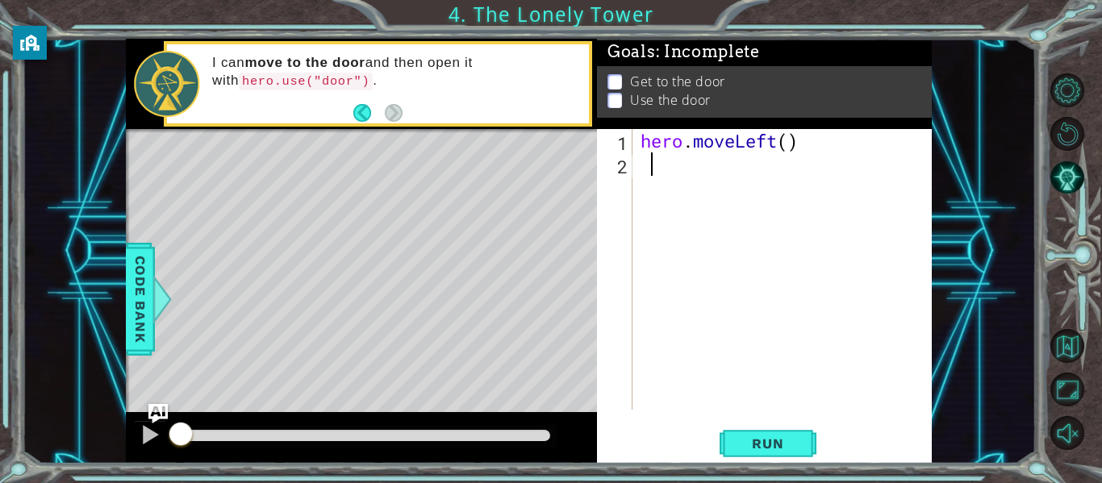
type textarea "\"
click at [769, 437] on span "Run" at bounding box center [767, 443] width 64 height 16
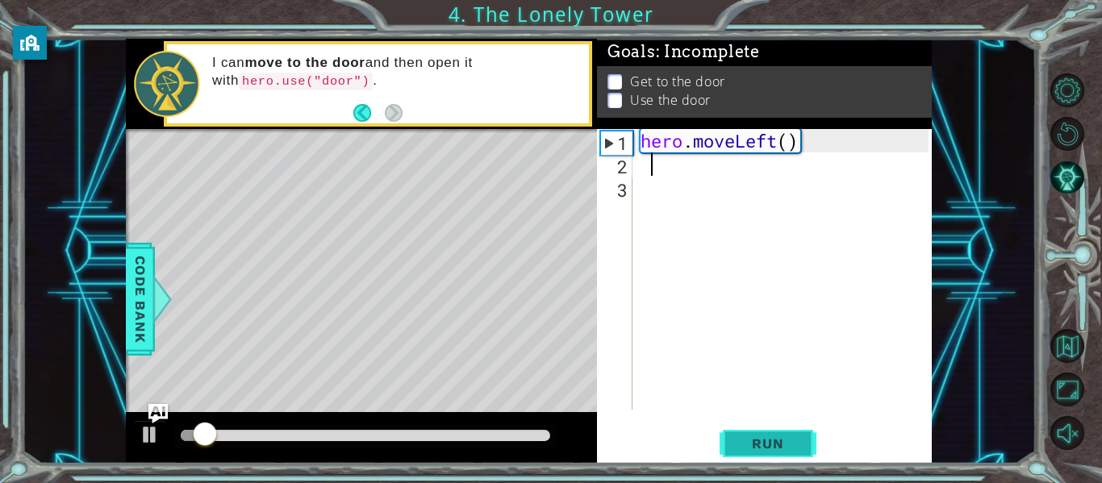
click at [769, 437] on span "Run" at bounding box center [767, 443] width 64 height 16
type textarea "he"
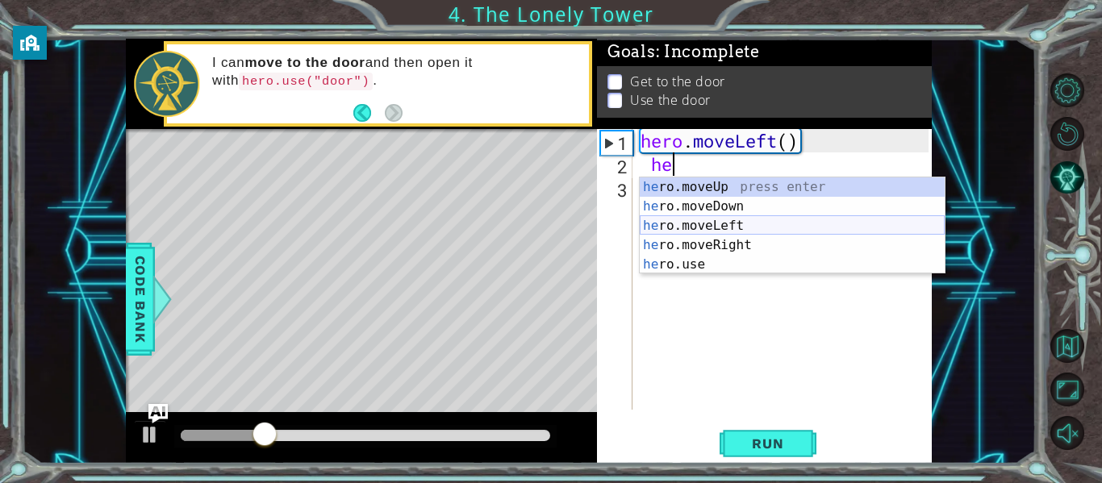
click at [701, 219] on div "he ro.moveUp press enter he ro.moveDown press enter he ro.moveLeft press enter …" at bounding box center [792, 244] width 305 height 135
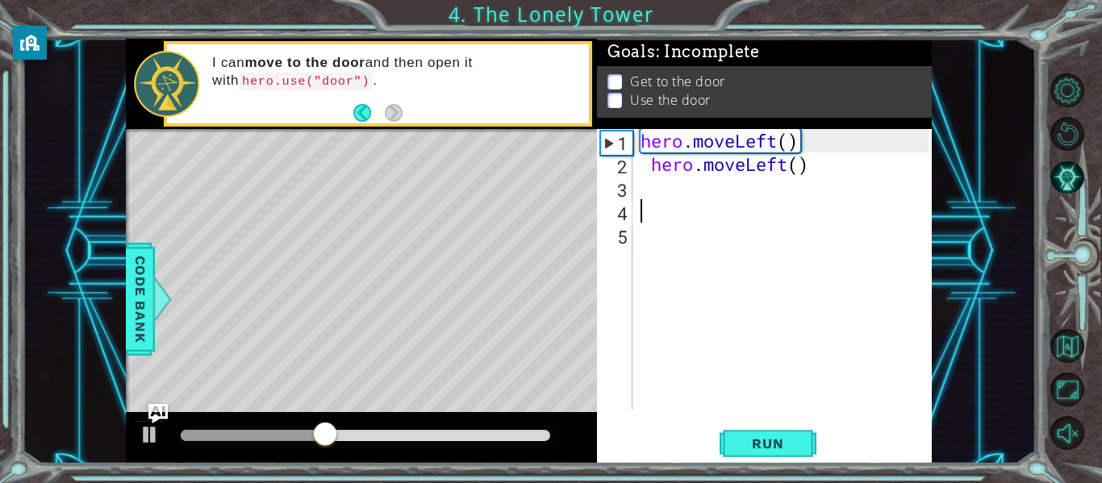
click at [657, 185] on div "hero . moveLeft ( ) hero . moveLeft ( )" at bounding box center [786, 292] width 299 height 327
click at [779, 450] on span "Run" at bounding box center [767, 443] width 64 height 16
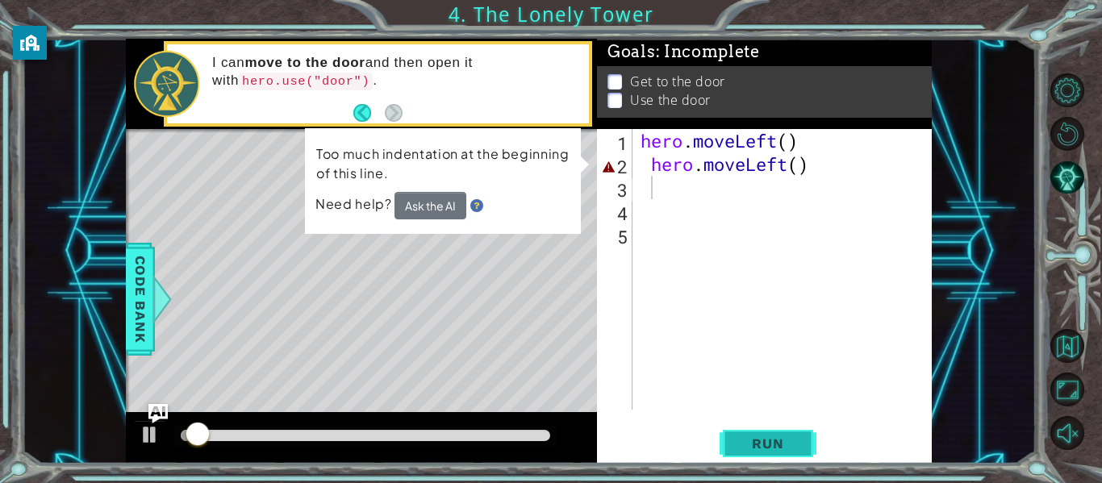
click at [779, 450] on span "Run" at bounding box center [767, 443] width 64 height 16
click at [633, 163] on div "1 2 3 4 5 hero . moveLeft ( ) hero . moveLeft ( ) ההההההההההההההההההההההההההההה…" at bounding box center [762, 269] width 331 height 281
click at [654, 161] on div "hero . moveLeft ( ) hero . moveLeft ( )" at bounding box center [786, 292] width 299 height 327
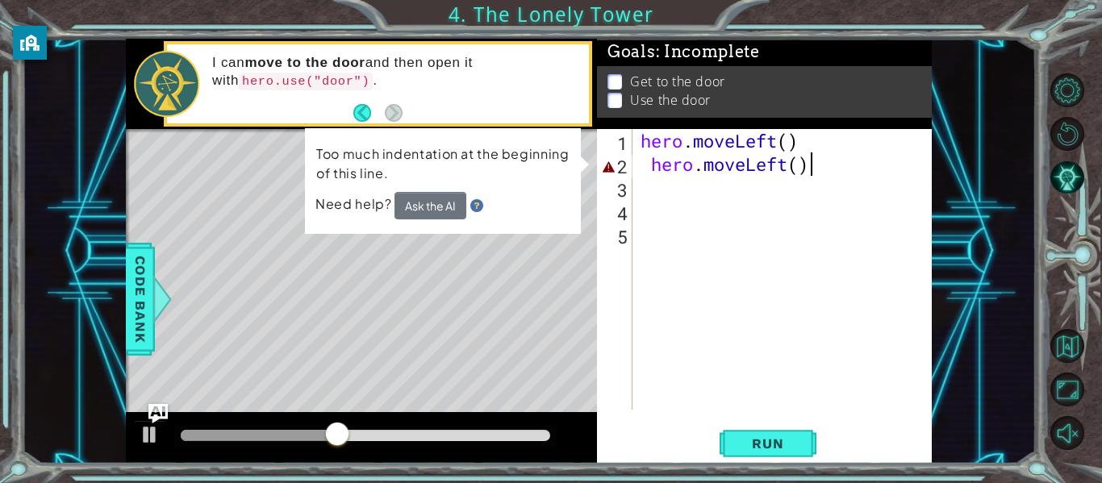
click at [841, 162] on div "hero . moveLeft ( ) hero . moveLeft ( )" at bounding box center [786, 292] width 299 height 327
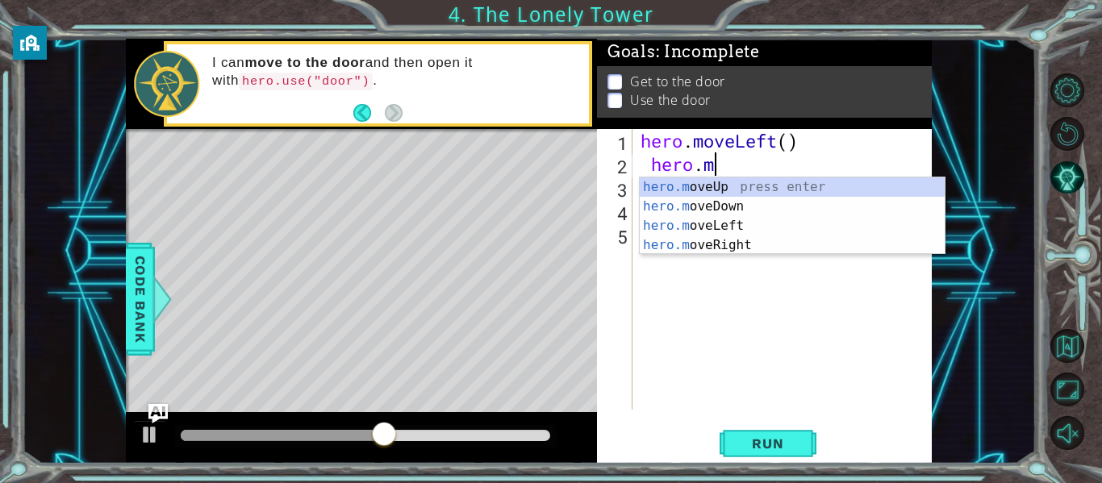
type textarea "h"
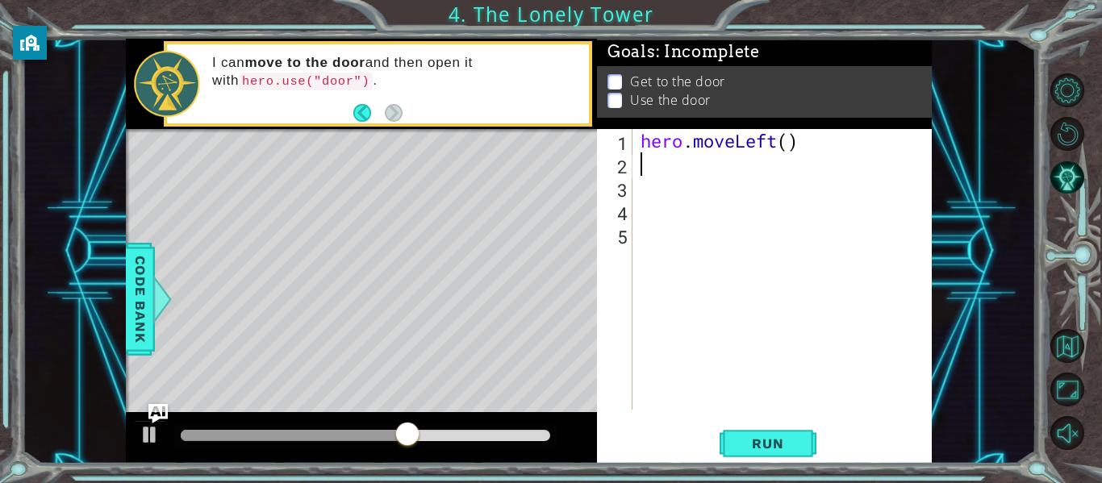
type textarea "hero.moveLeft()"
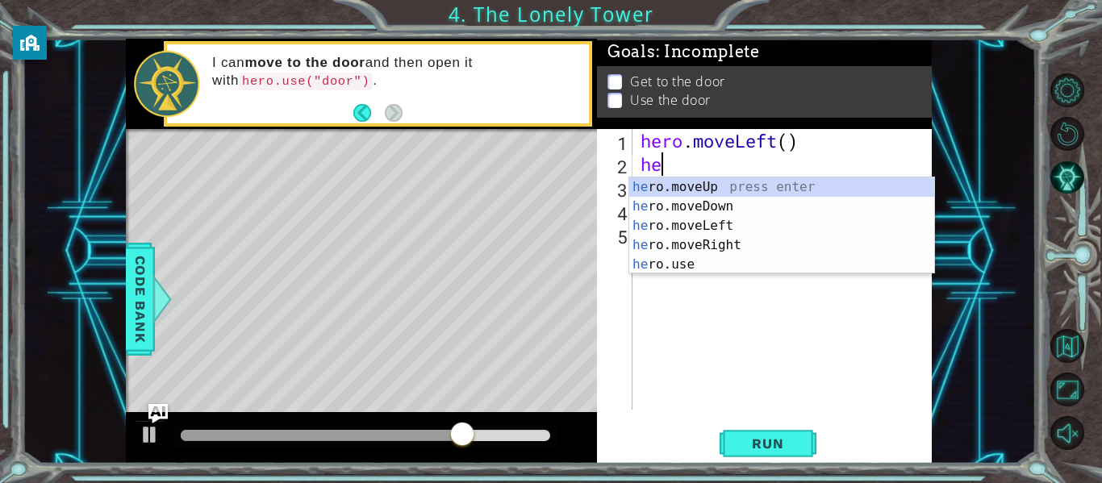
scroll to position [0, 1]
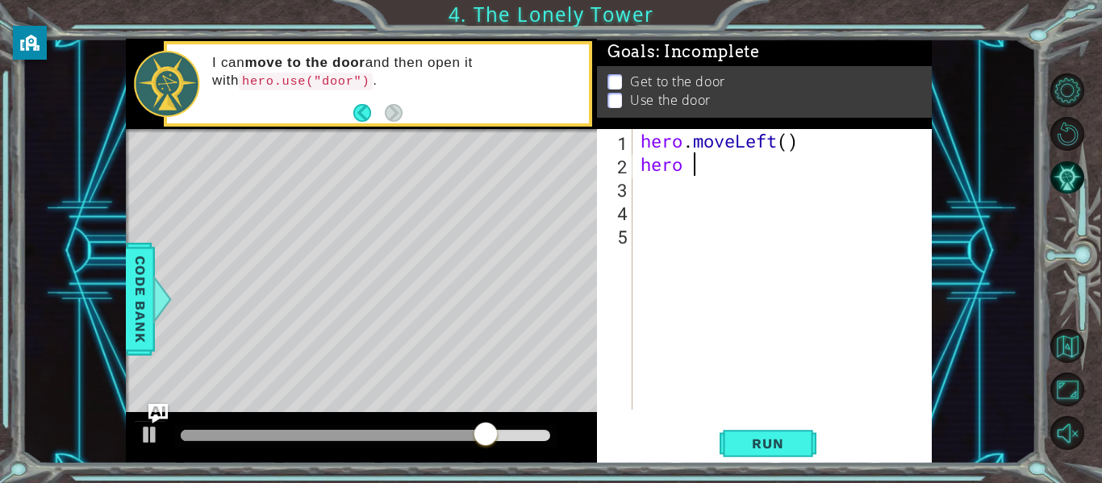
type textarea "hero"
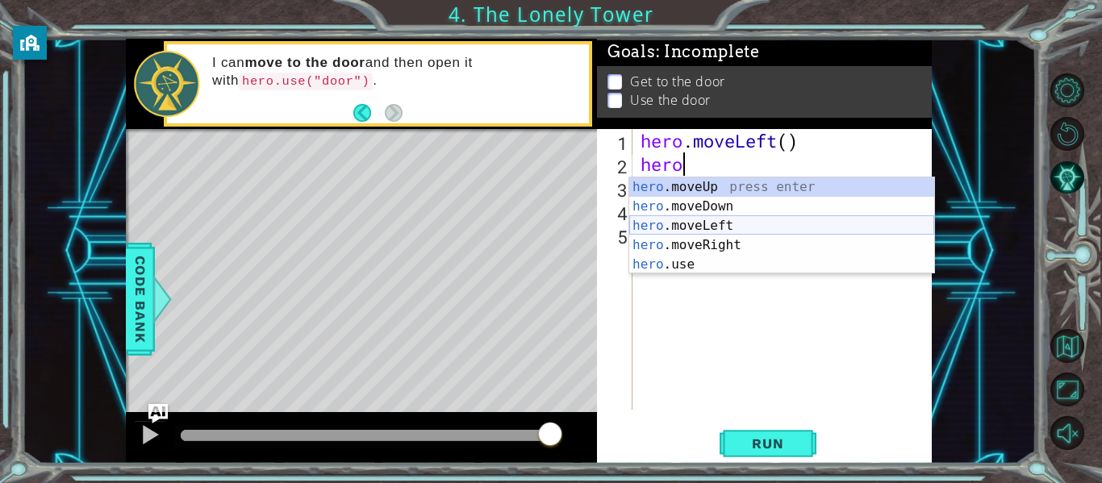
click at [826, 225] on div "hero .moveUp press enter hero .moveDown press enter hero .moveLeft press enter …" at bounding box center [781, 244] width 305 height 135
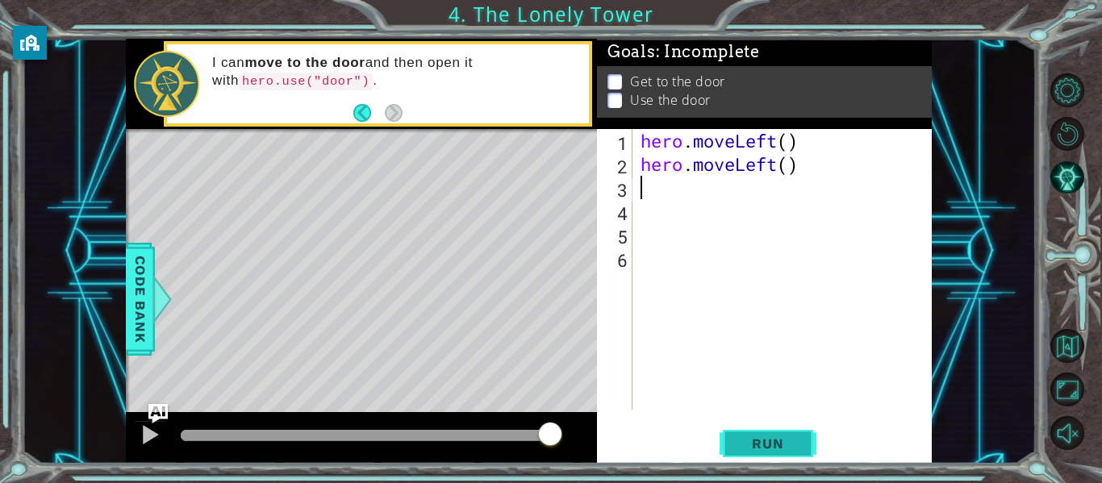
click at [773, 439] on span "Run" at bounding box center [767, 443] width 64 height 16
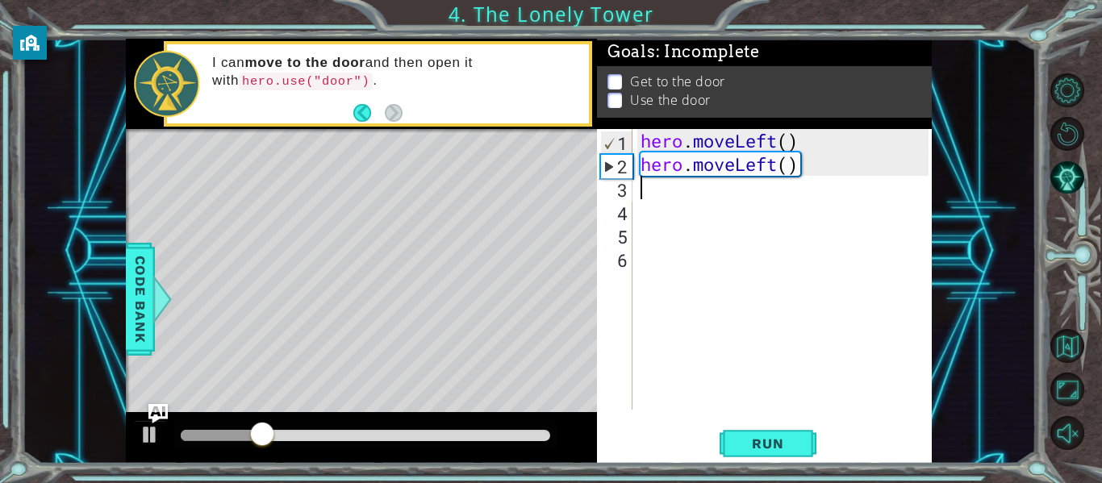
type textarea "m"
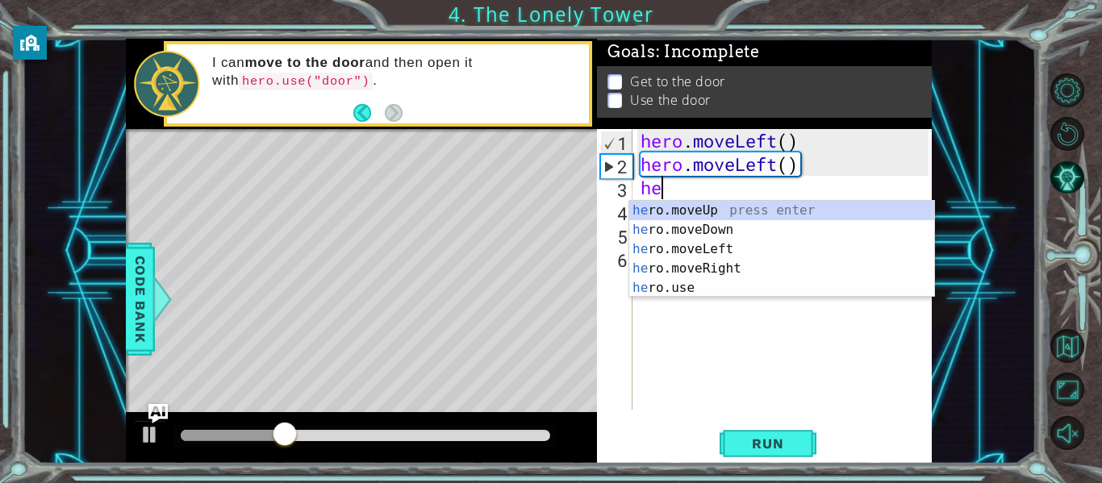
scroll to position [0, 1]
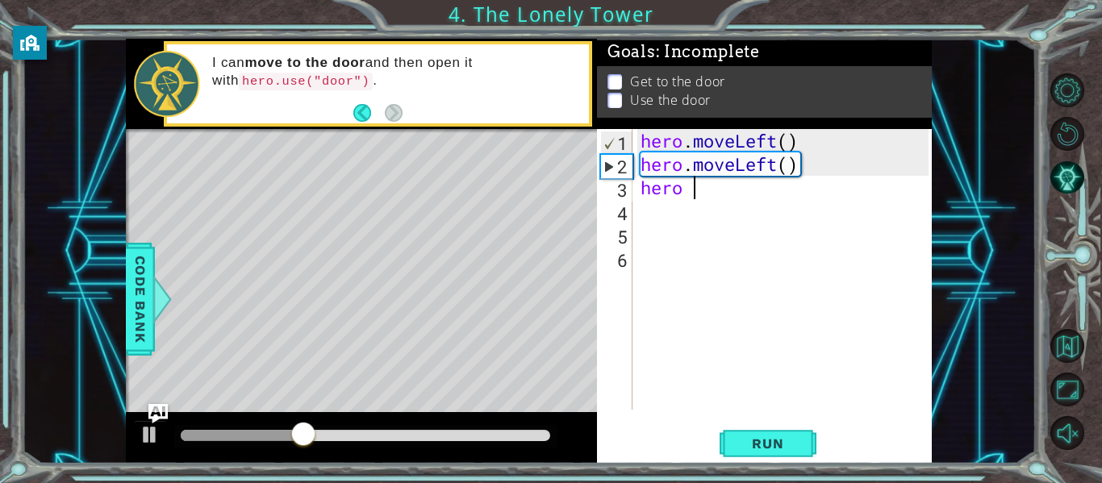
type textarea "hero"
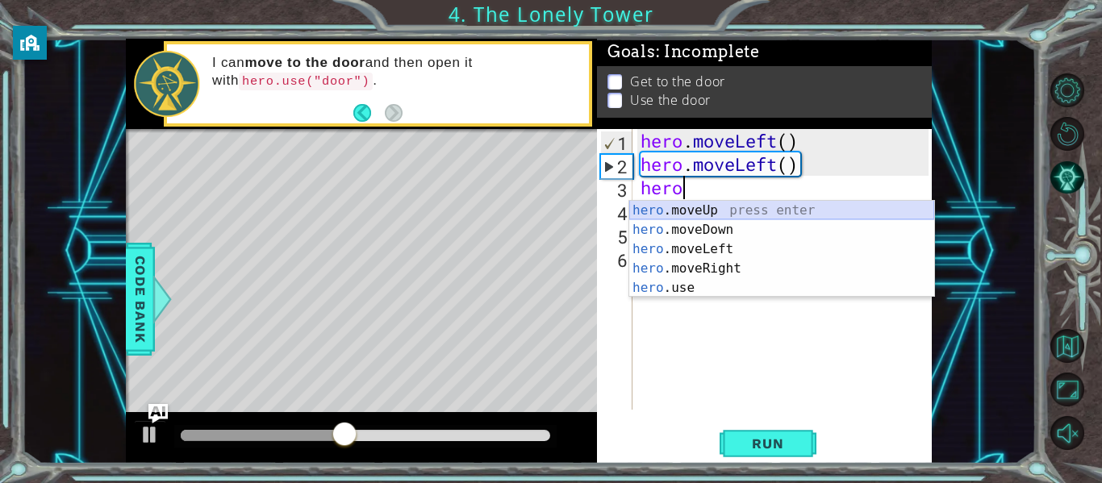
click at [715, 210] on div "hero .moveUp press enter hero .moveDown press enter hero .moveLeft press enter …" at bounding box center [781, 268] width 305 height 135
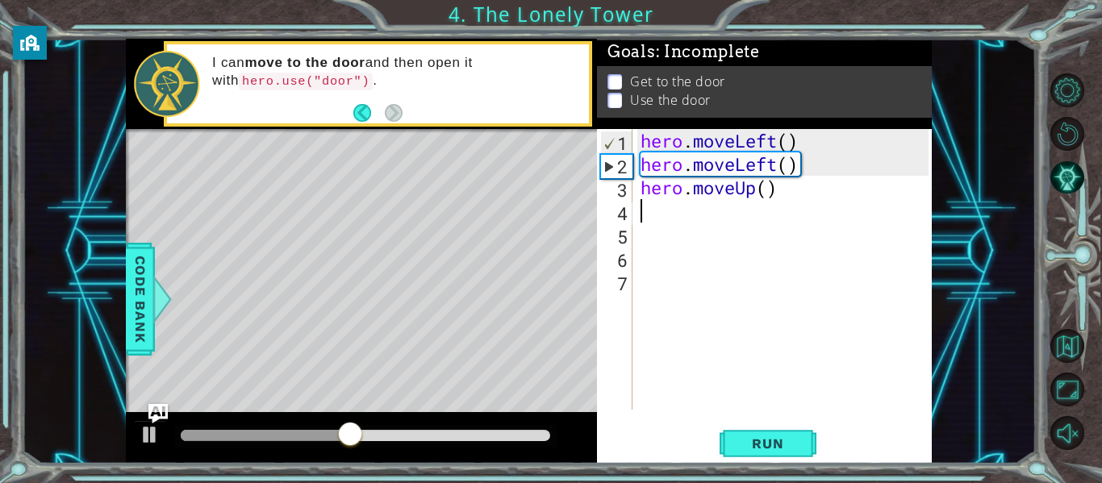
scroll to position [0, 0]
click at [740, 438] on span "Run" at bounding box center [767, 443] width 64 height 16
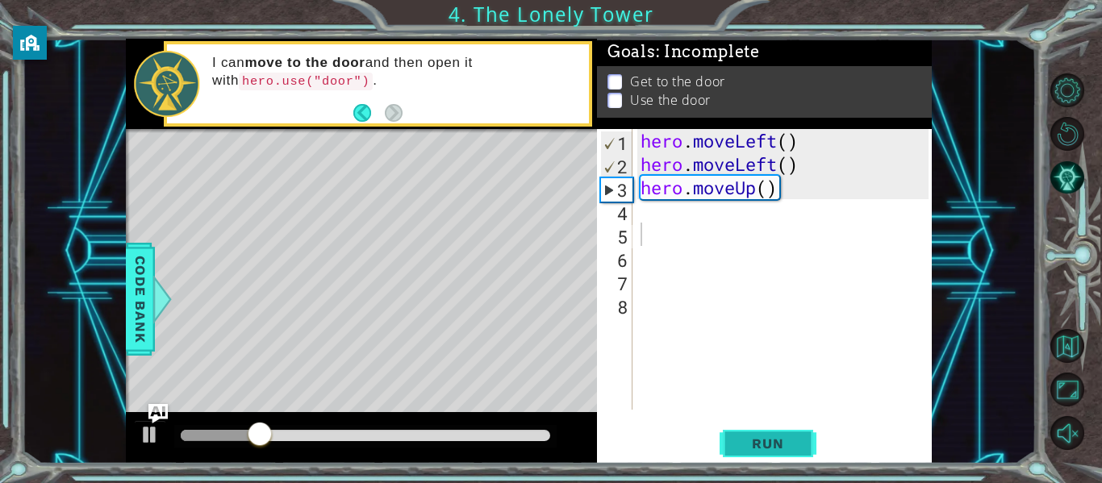
click at [745, 440] on span "Run" at bounding box center [767, 443] width 64 height 16
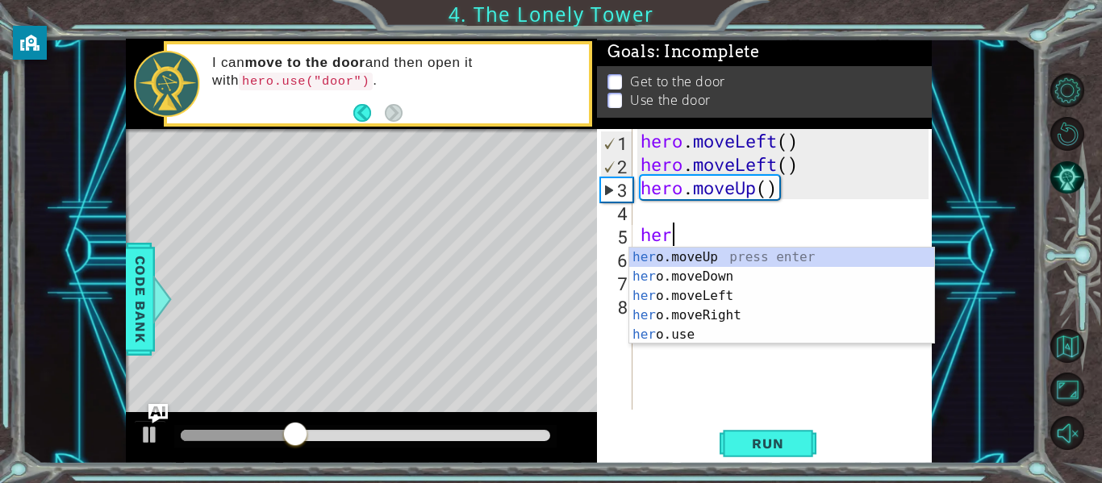
scroll to position [0, 1]
type textarea "hero"
click at [790, 260] on div "hero .moveUp press enter hero .moveDown press enter hero .moveLeft press enter …" at bounding box center [781, 315] width 305 height 135
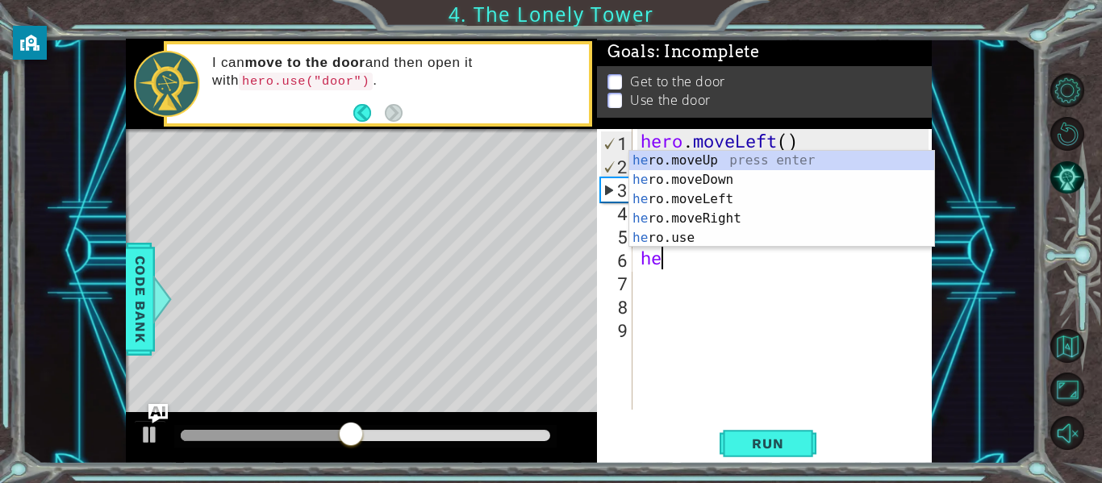
type textarea "hero"
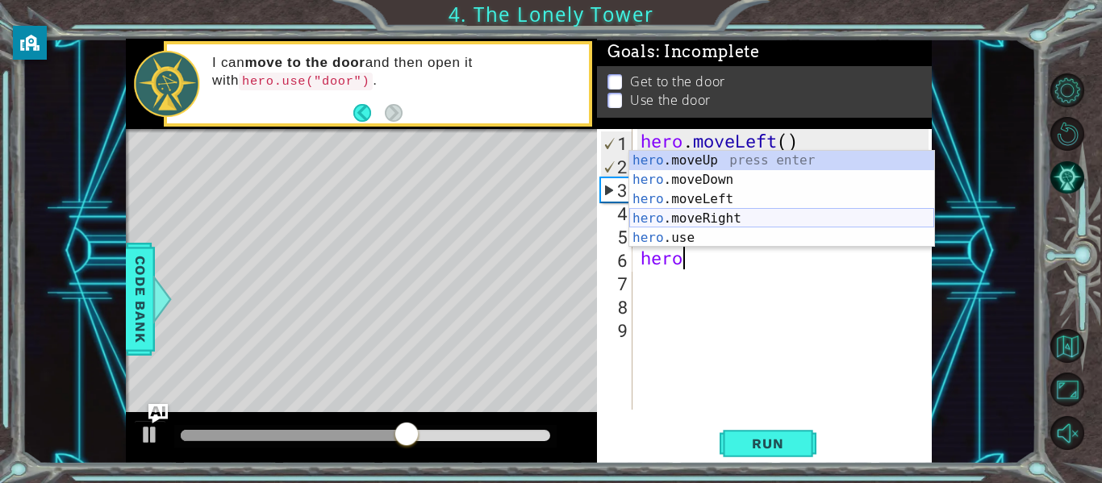
click at [736, 212] on div "hero .moveUp press enter hero .moveDown press enter hero .moveLeft press enter …" at bounding box center [781, 218] width 305 height 135
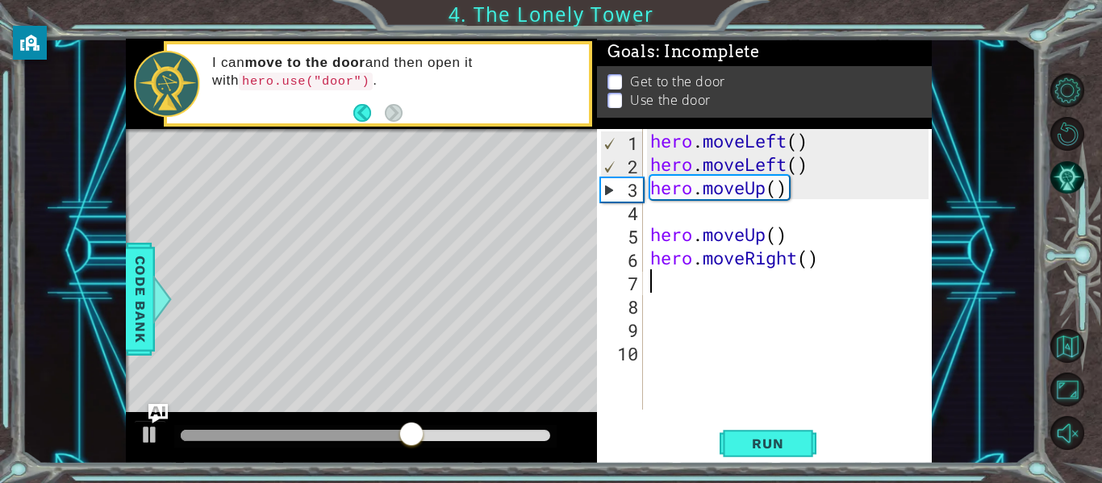
scroll to position [0, 0]
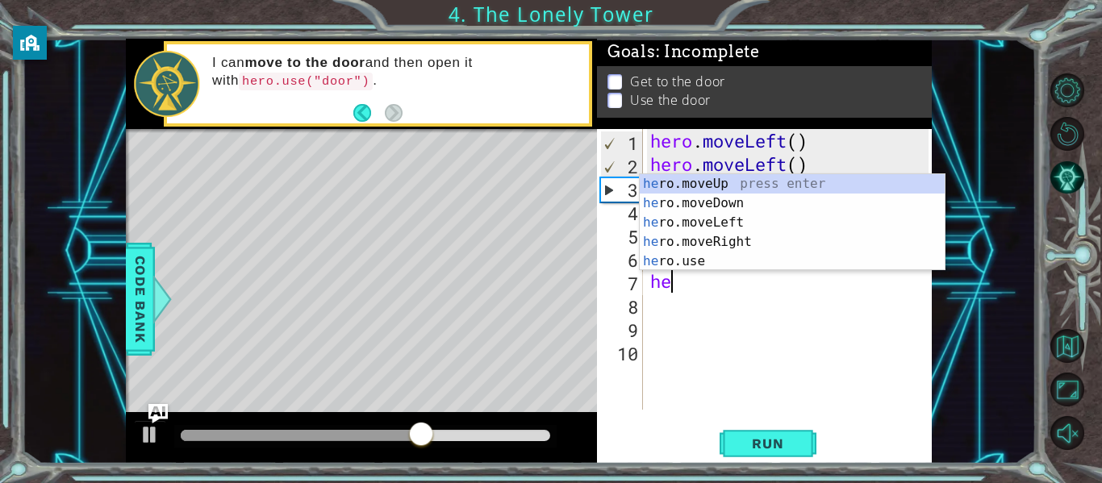
type textarea "her"
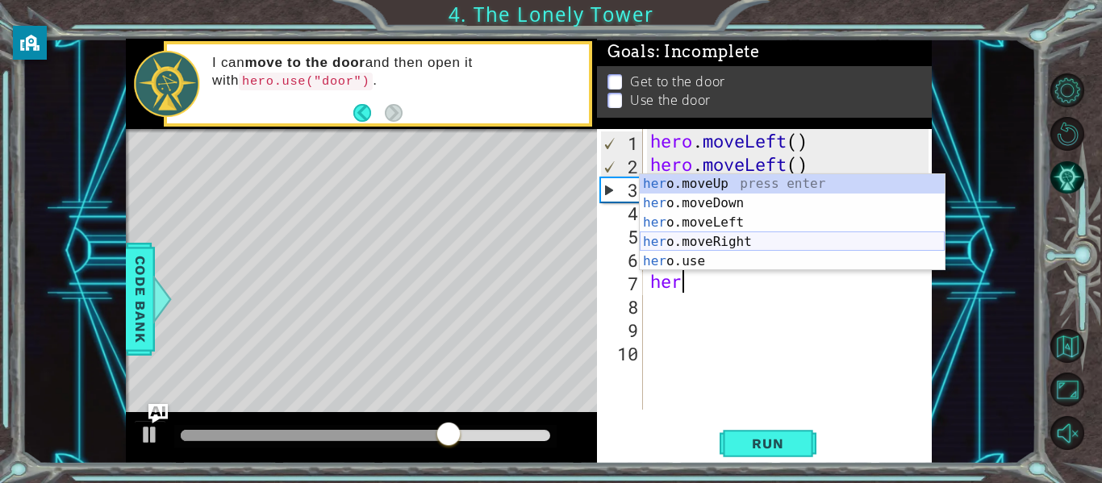
click at [751, 239] on div "her o.moveUp press enter her o.moveDown press enter her o.moveLeft press enter …" at bounding box center [792, 241] width 305 height 135
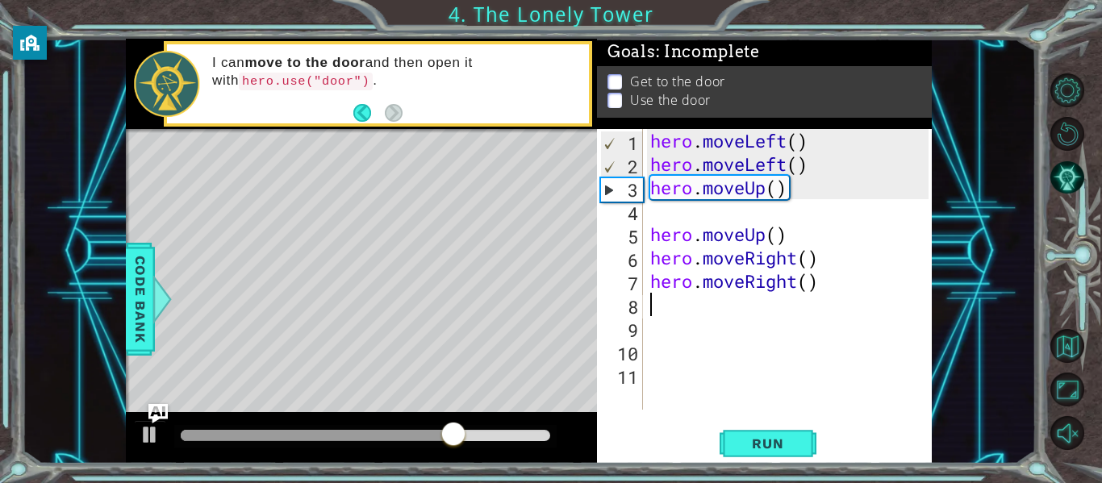
scroll to position [0, 0]
type textarea "e"
click at [768, 440] on span "Run" at bounding box center [767, 443] width 64 height 16
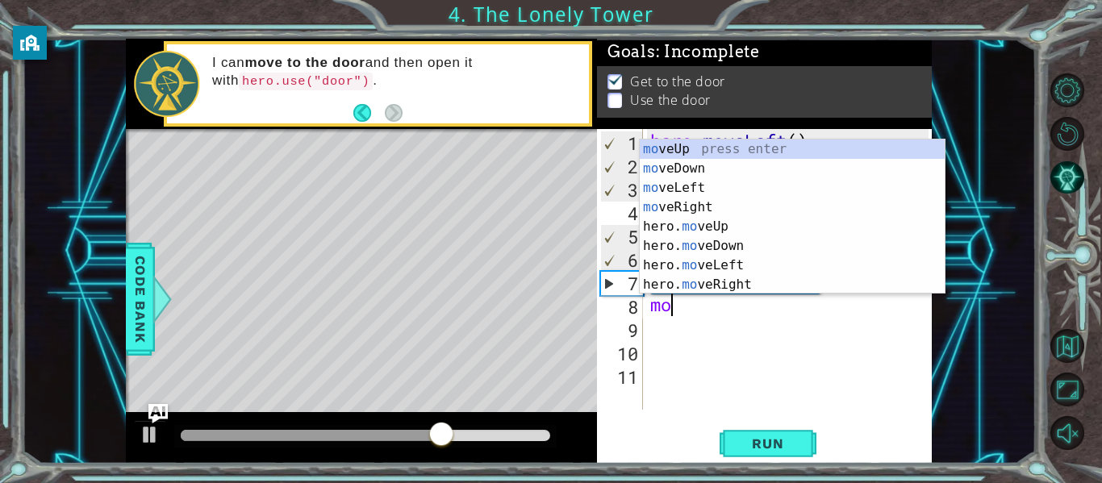
scroll to position [0, 1]
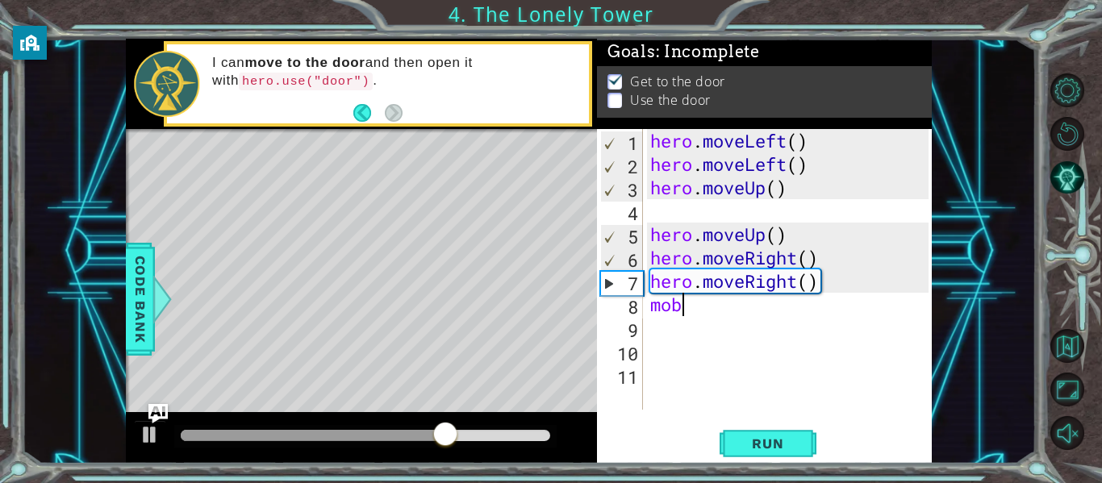
type textarea "mo"
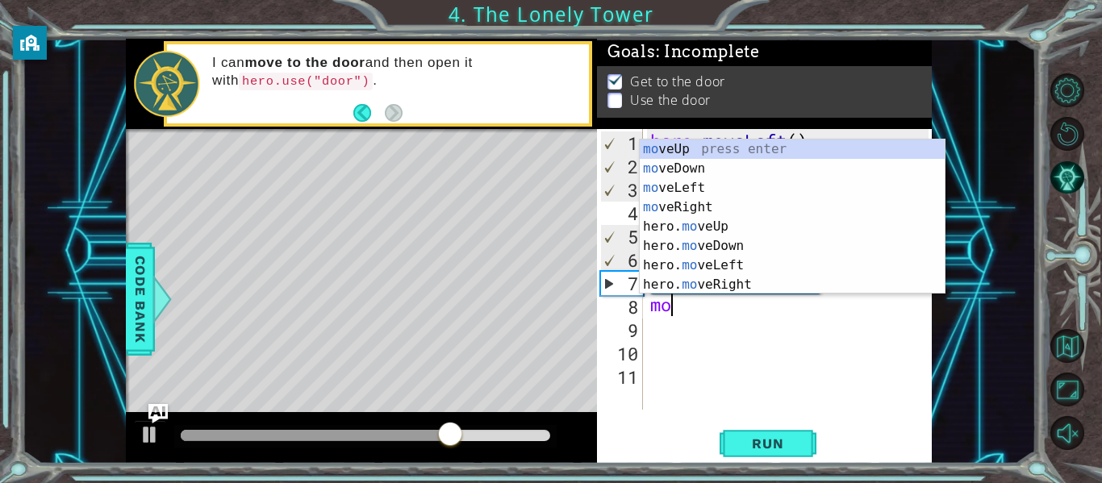
scroll to position [0, 0]
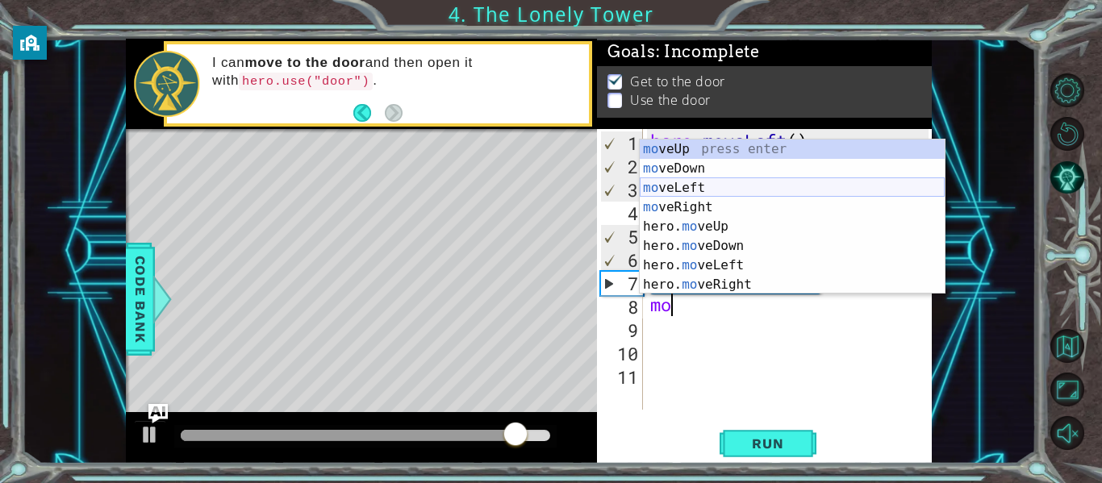
click at [703, 186] on div "mo veUp press enter mo veDown press enter mo veLeft press enter mo veRight pres…" at bounding box center [792, 237] width 305 height 194
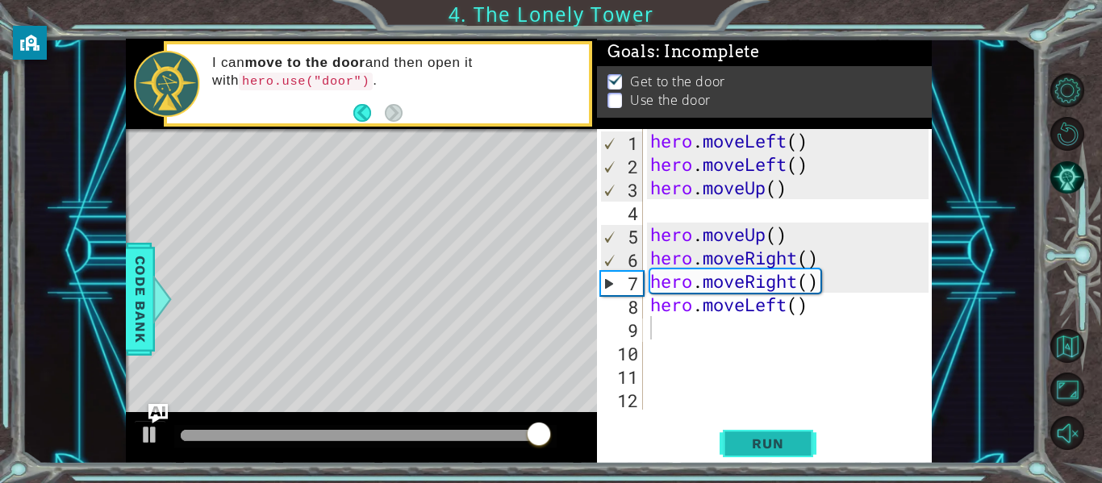
click at [733, 436] on button "Run" at bounding box center [767, 443] width 97 height 33
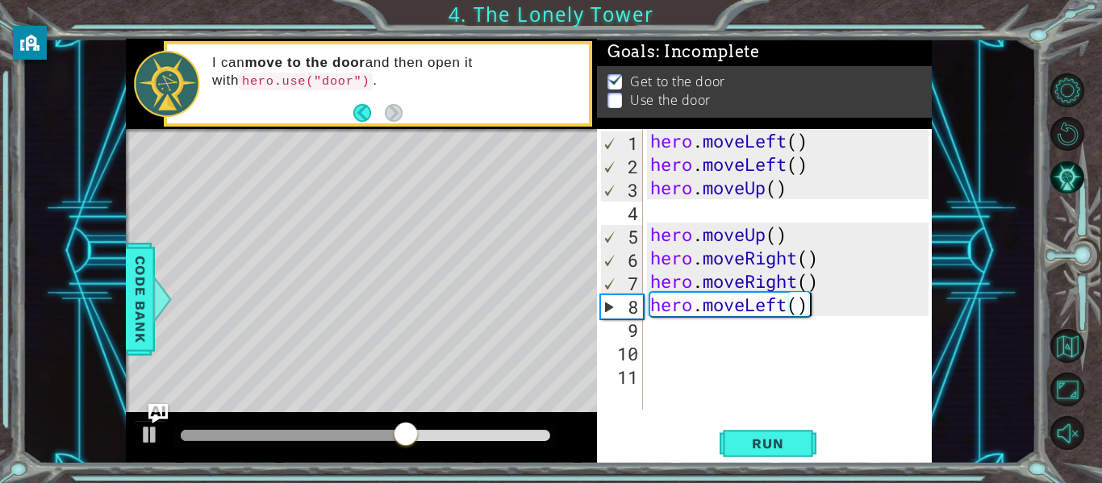
click at [808, 306] on div "hero . moveLeft ( ) hero . moveLeft ( ) hero . moveUp ( ) hero . moveUp ( ) her…" at bounding box center [792, 292] width 290 height 327
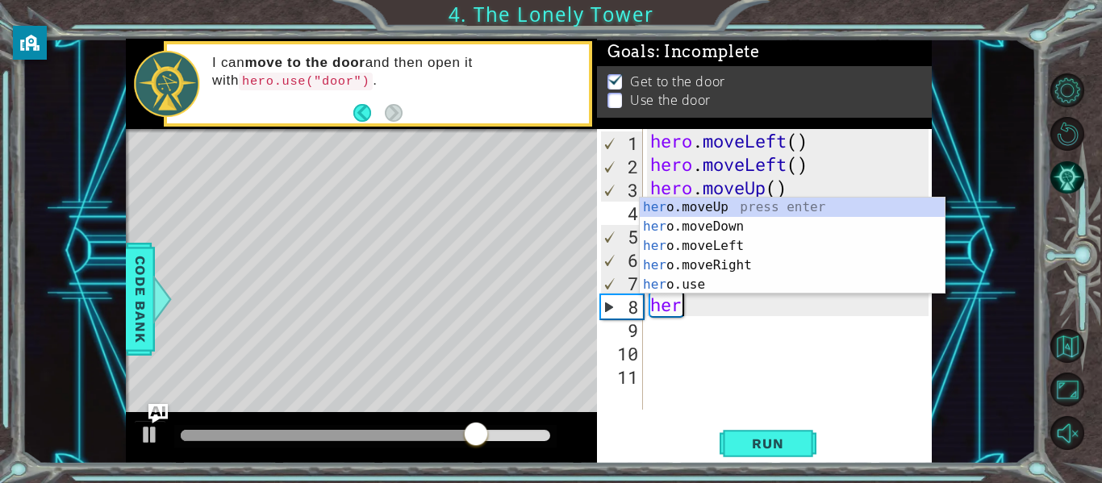
type textarea "h"
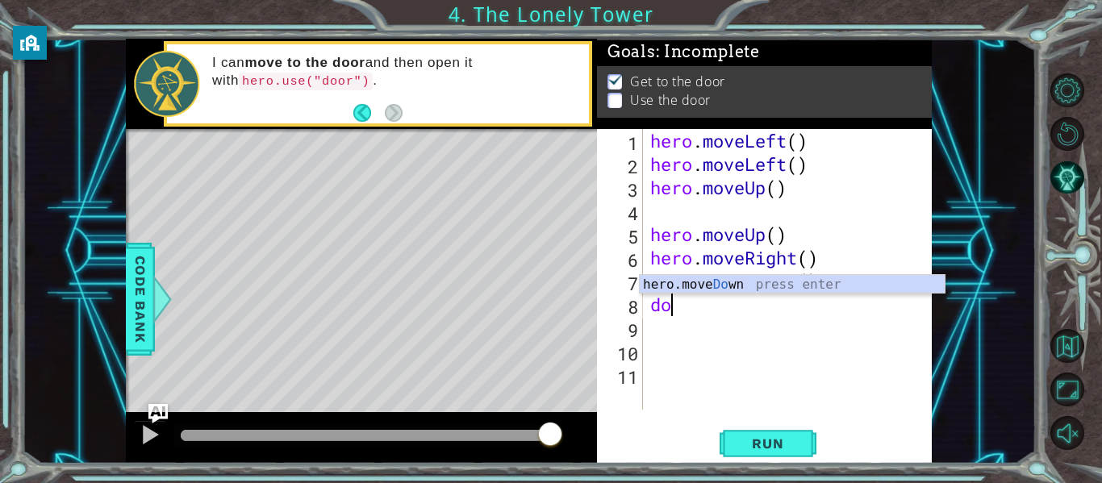
type textarea "d"
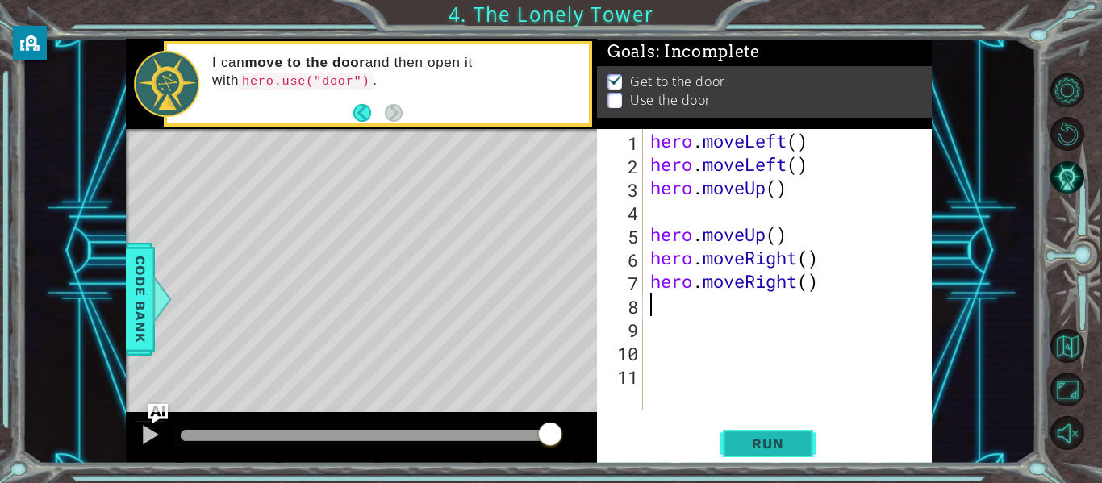
click at [765, 449] on span "Run" at bounding box center [767, 443] width 64 height 16
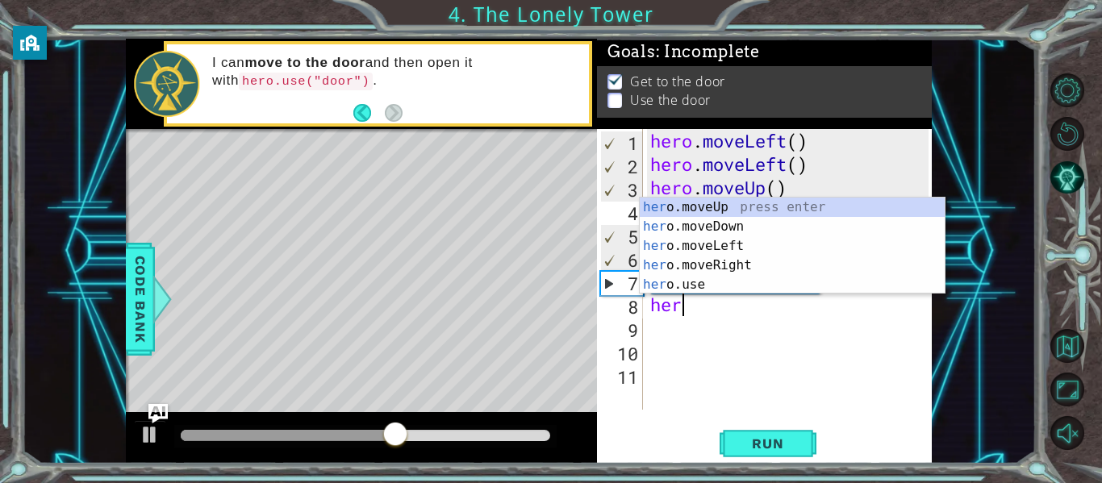
scroll to position [0, 1]
click at [661, 289] on div "hero .moveUp press enter hero .moveDown press enter hero .moveLeft press enter …" at bounding box center [792, 265] width 305 height 135
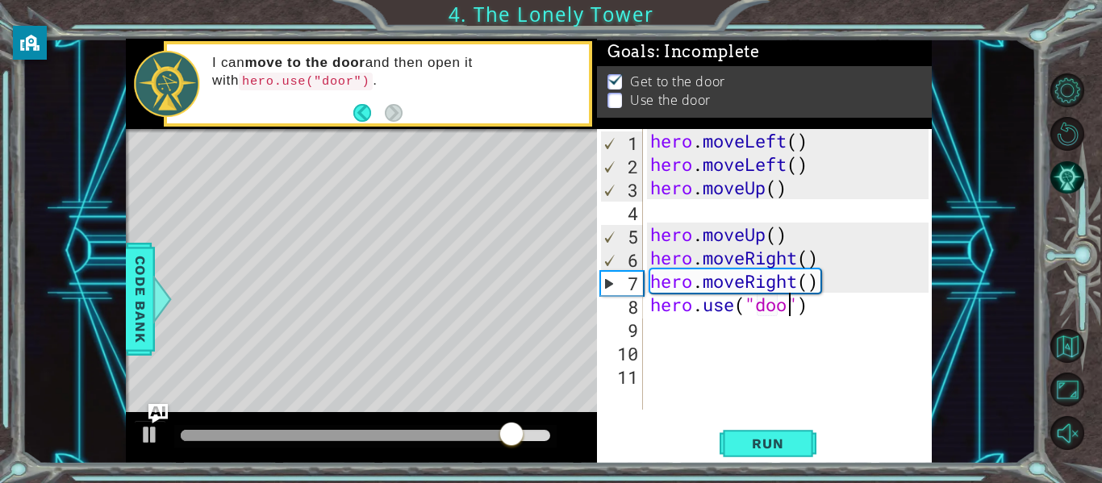
scroll to position [0, 7]
type textarea "hero.use("door")"
click at [802, 440] on button "Run" at bounding box center [767, 443] width 97 height 33
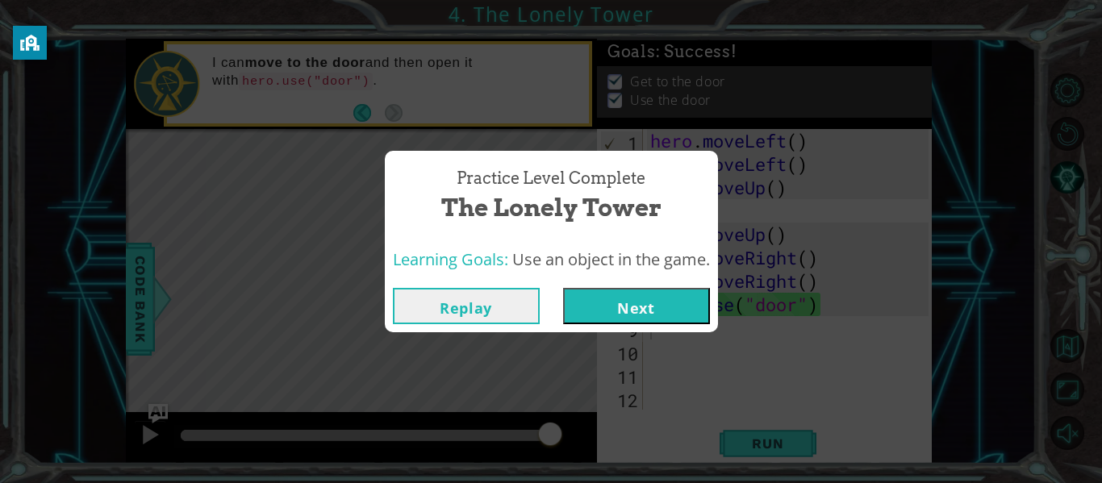
click at [594, 323] on button "Next" at bounding box center [636, 306] width 147 height 36
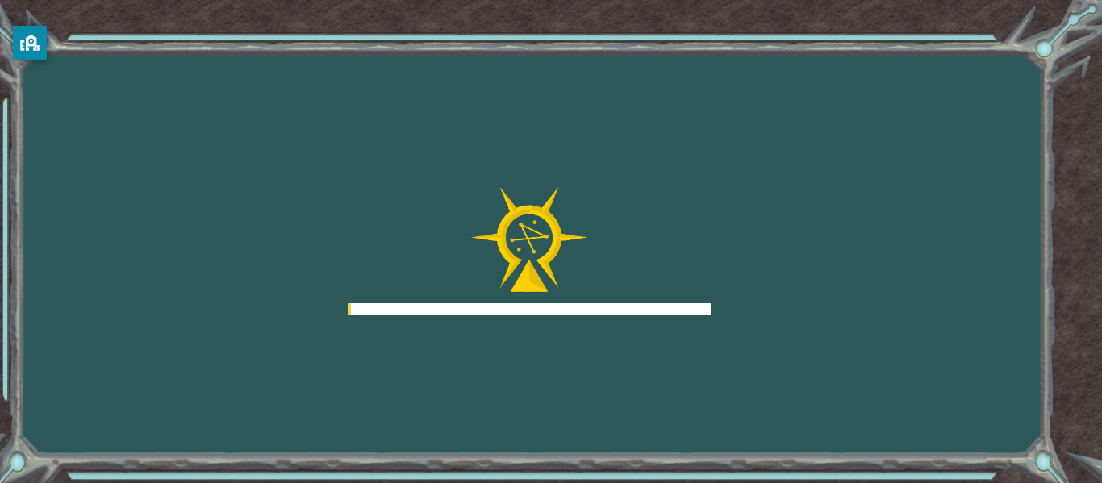
click at [615, 312] on div at bounding box center [529, 309] width 363 height 12
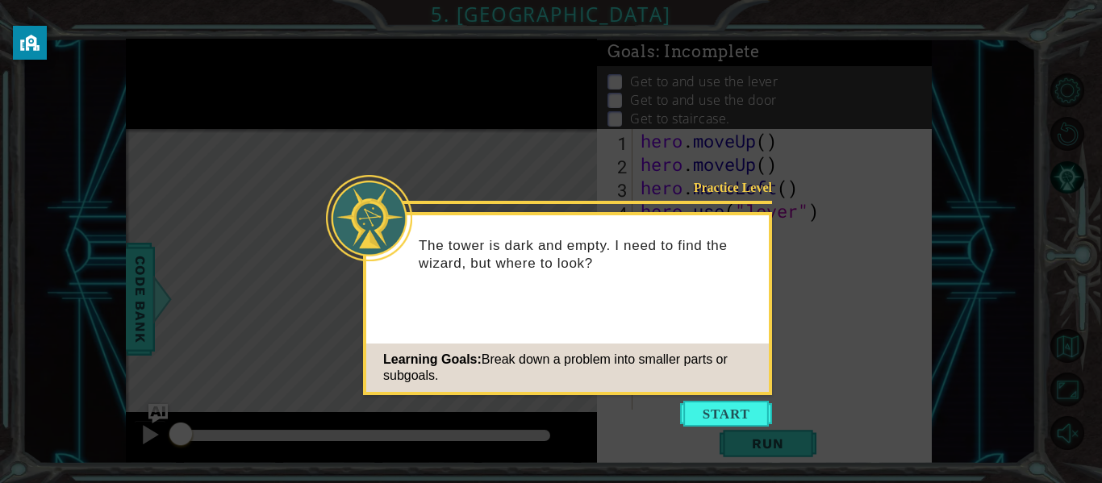
click at [746, 399] on icon at bounding box center [551, 241] width 1102 height 483
click at [746, 411] on button "Start" at bounding box center [726, 414] width 92 height 26
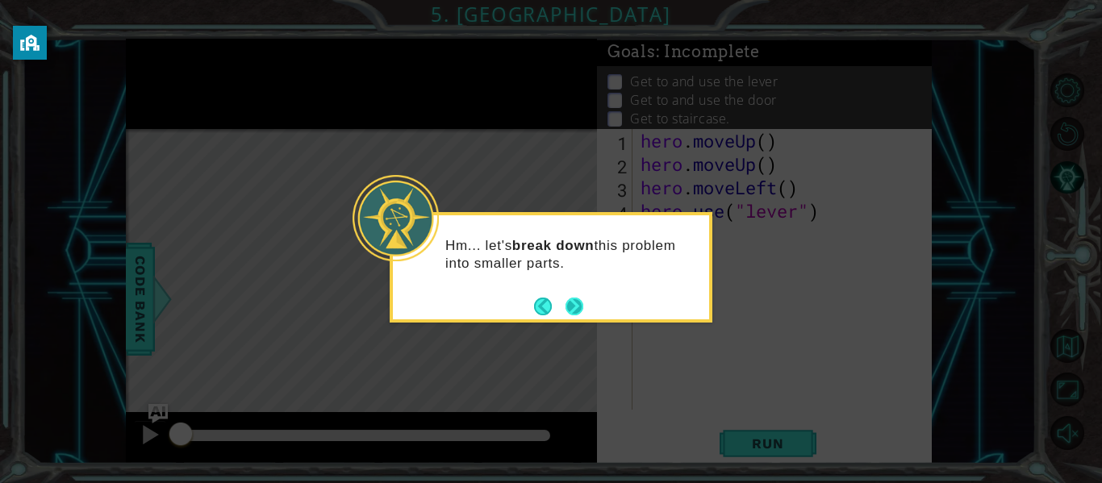
click at [579, 307] on button "Next" at bounding box center [575, 306] width 30 height 30
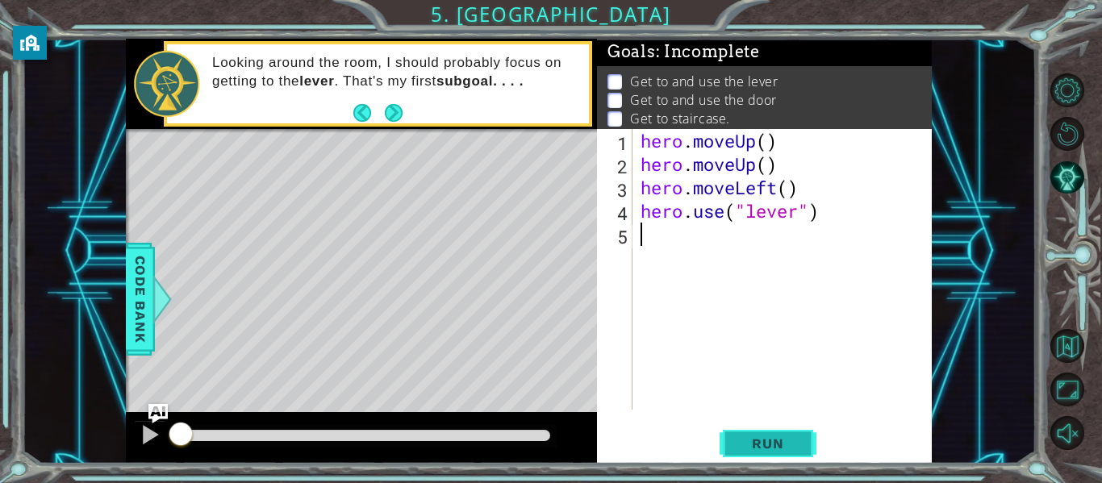
click at [792, 444] on span "Run" at bounding box center [767, 443] width 64 height 16
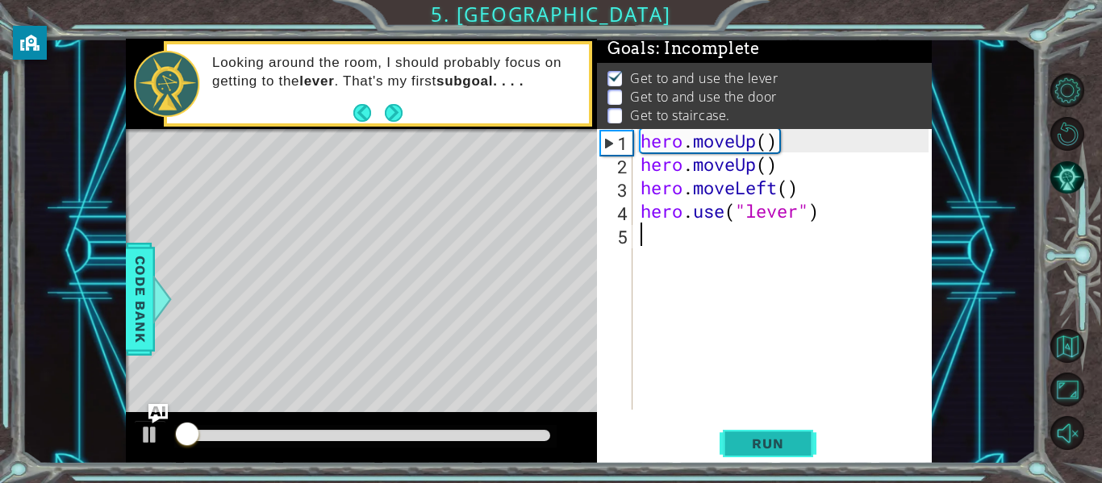
scroll to position [4, 0]
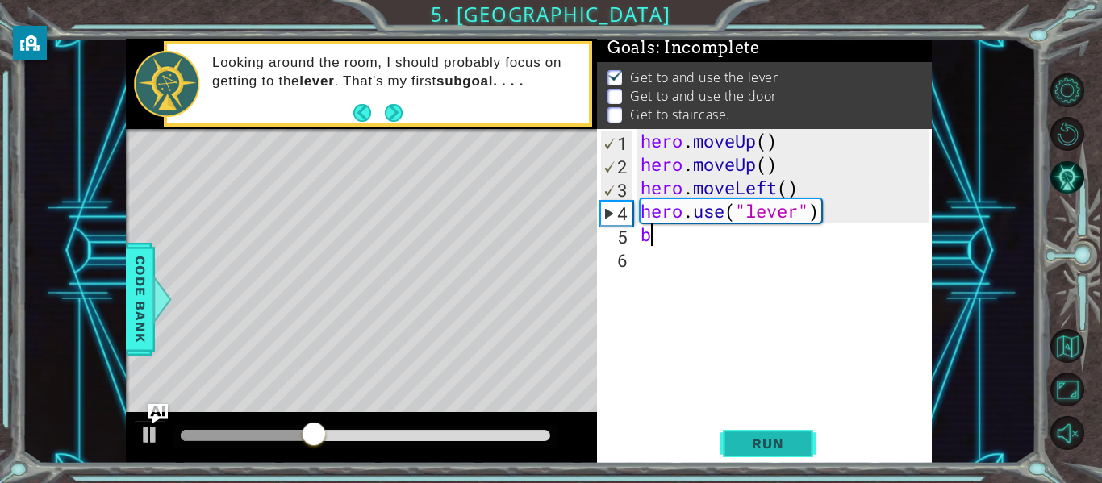
type textarea "b"
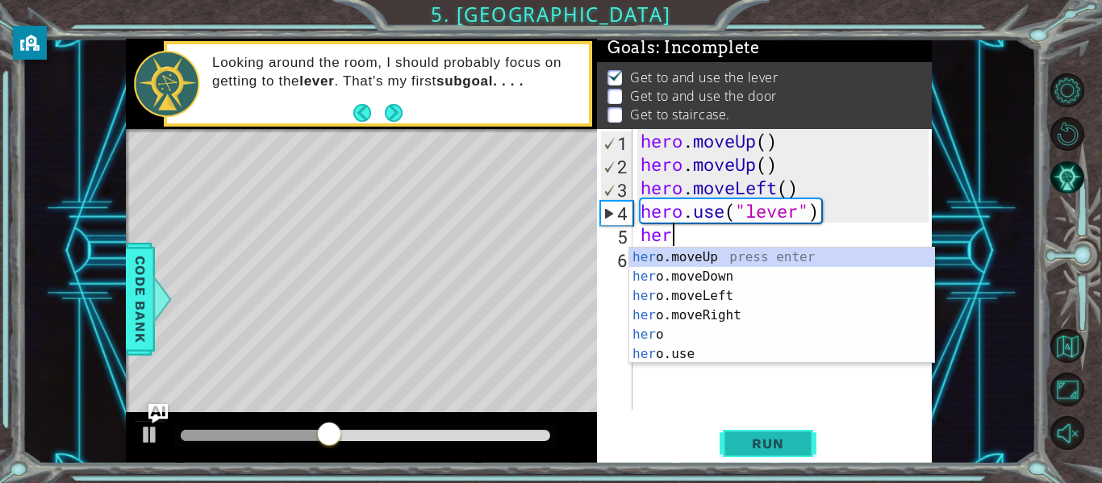
scroll to position [0, 1]
type textarea "hero"
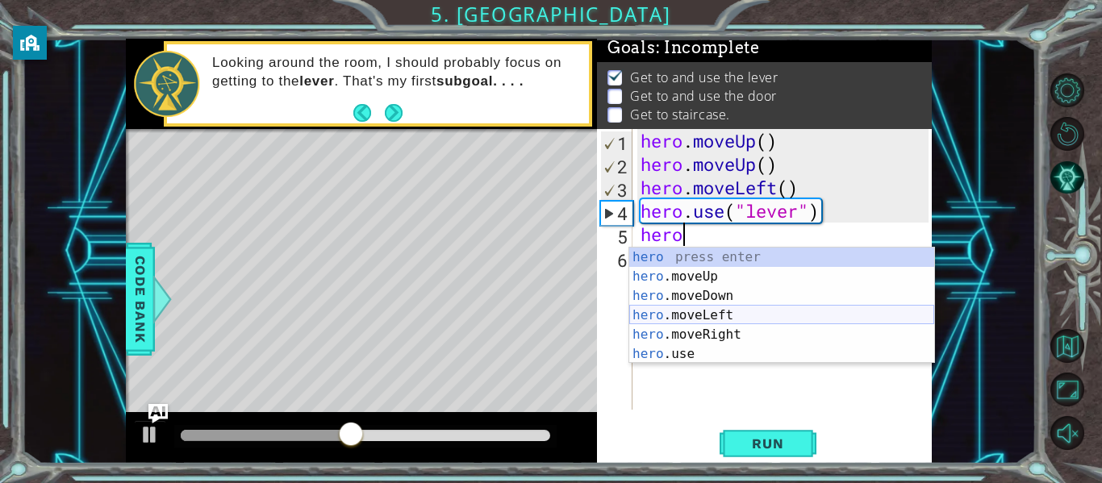
click at [699, 319] on div "hero press enter hero .moveUp press enter hero .moveDown press enter hero .move…" at bounding box center [781, 325] width 305 height 155
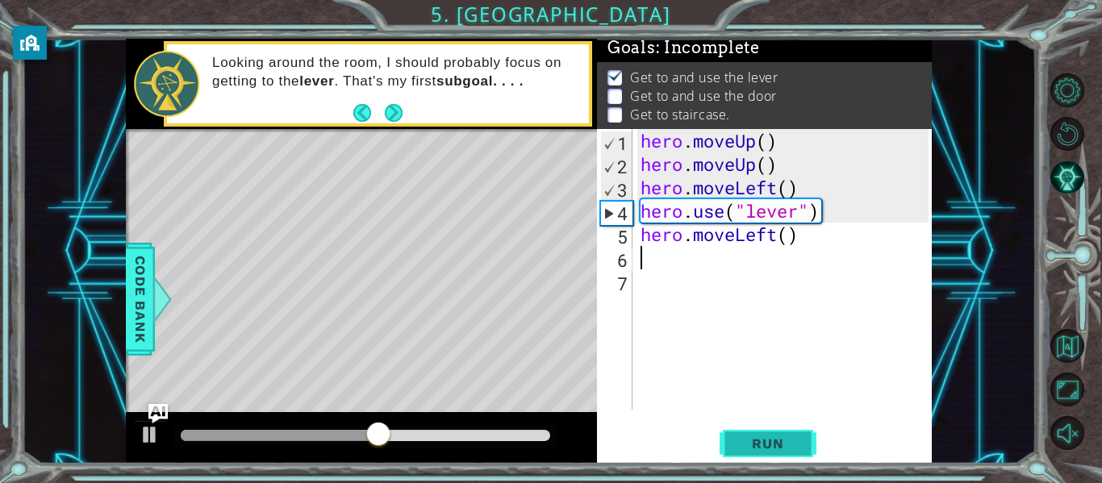
click at [767, 435] on button "Run" at bounding box center [767, 443] width 97 height 33
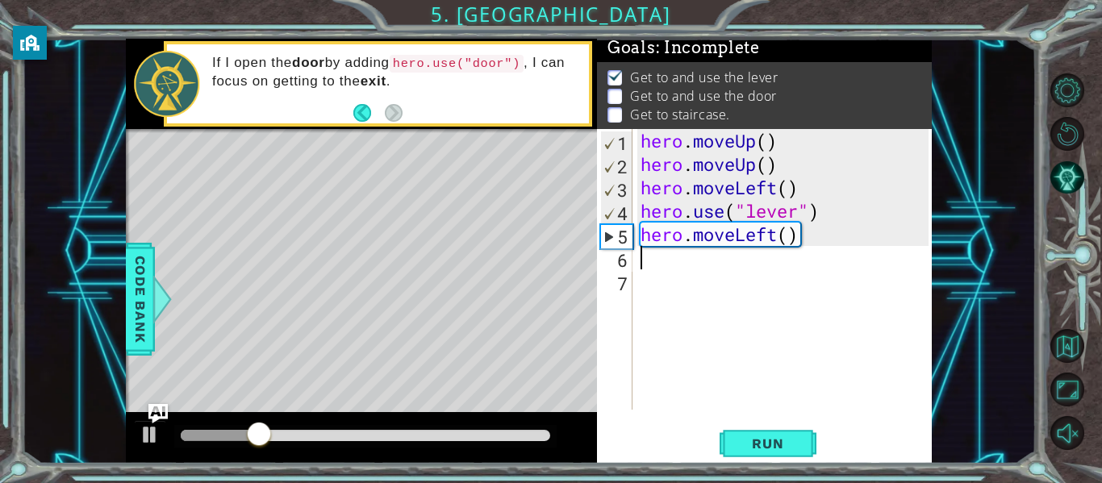
click at [10, 252] on div "1 ההההההההההההההההההההההההההההההההההההההההההההההההההההההההההההההההההההההההההההה…" at bounding box center [551, 241] width 1102 height 483
click at [803, 444] on button "Run" at bounding box center [767, 443] width 97 height 33
click at [815, 431] on button "Run" at bounding box center [767, 443] width 97 height 33
click at [778, 243] on div "hero . moveUp ( ) hero . moveUp ( ) hero . moveLeft ( ) hero . use ( "lever" ) …" at bounding box center [786, 292] width 299 height 327
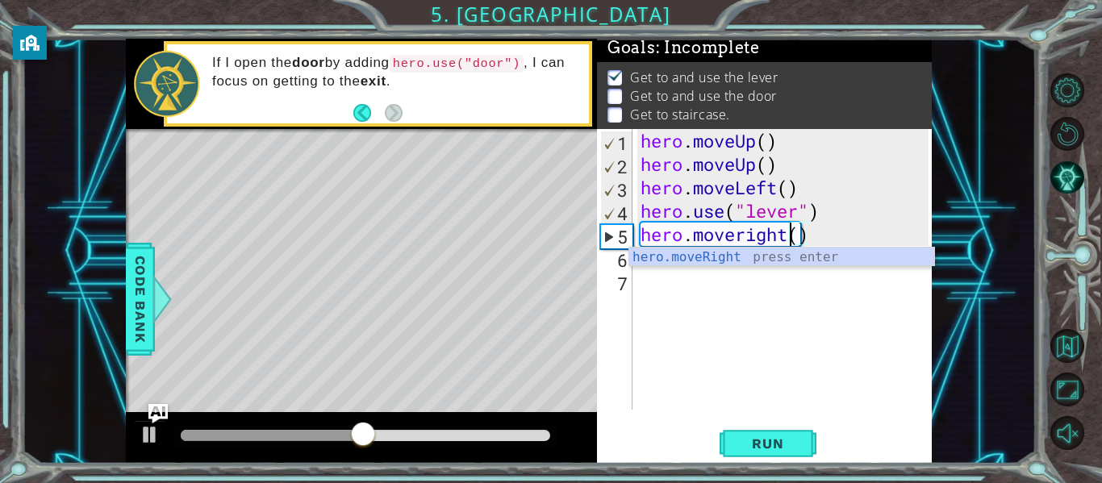
scroll to position [0, 6]
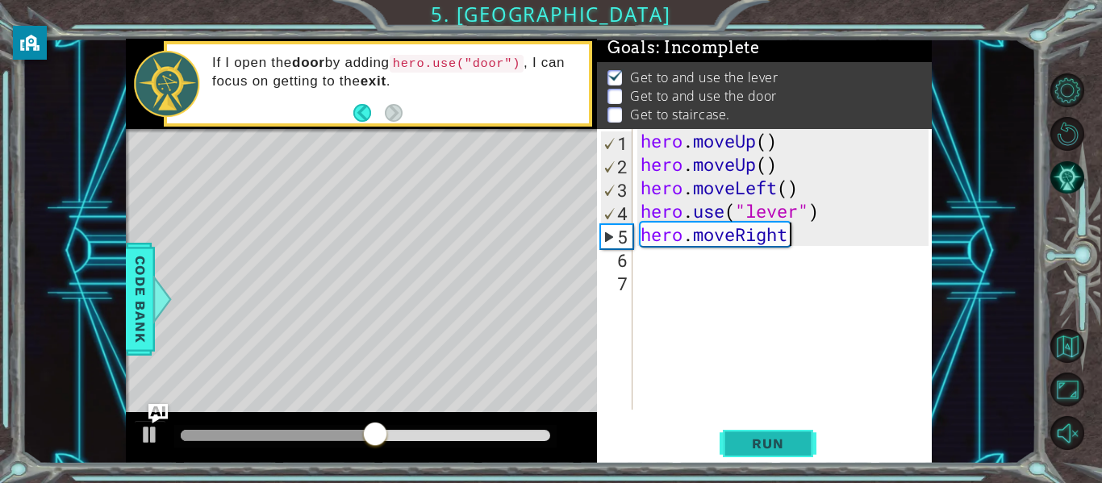
click at [785, 445] on span "Run" at bounding box center [767, 443] width 64 height 16
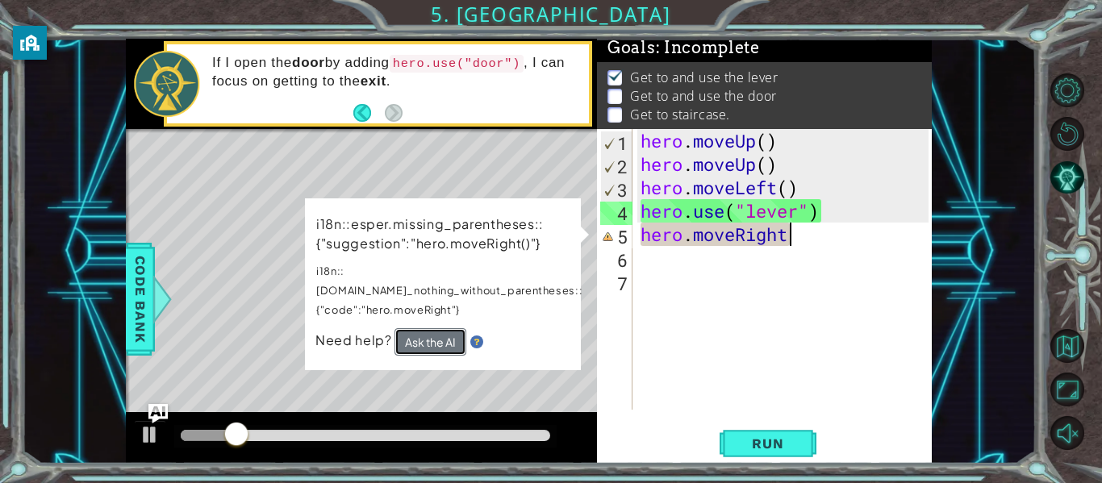
click at [454, 335] on button "Ask the AI" at bounding box center [430, 341] width 72 height 27
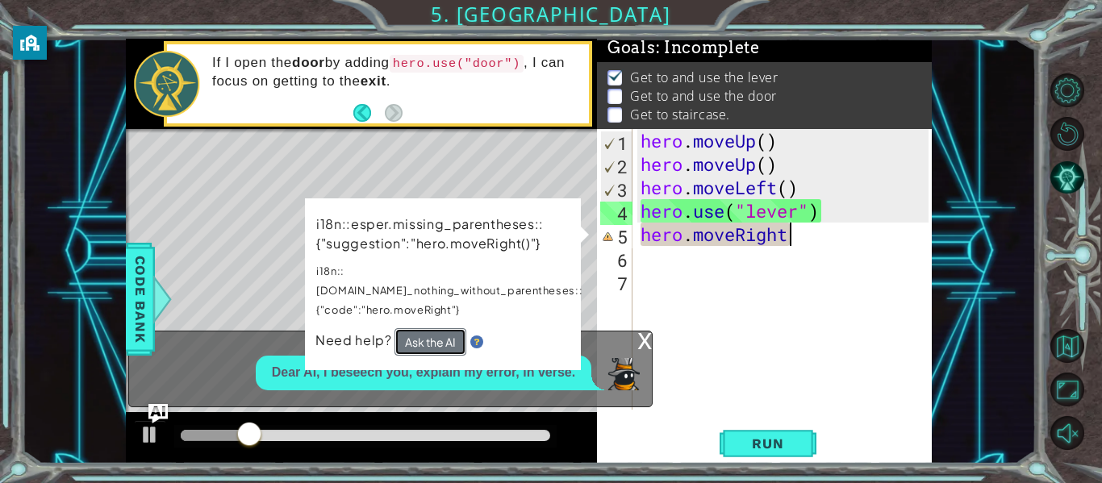
click at [427, 328] on button "Ask the AI" at bounding box center [430, 341] width 72 height 27
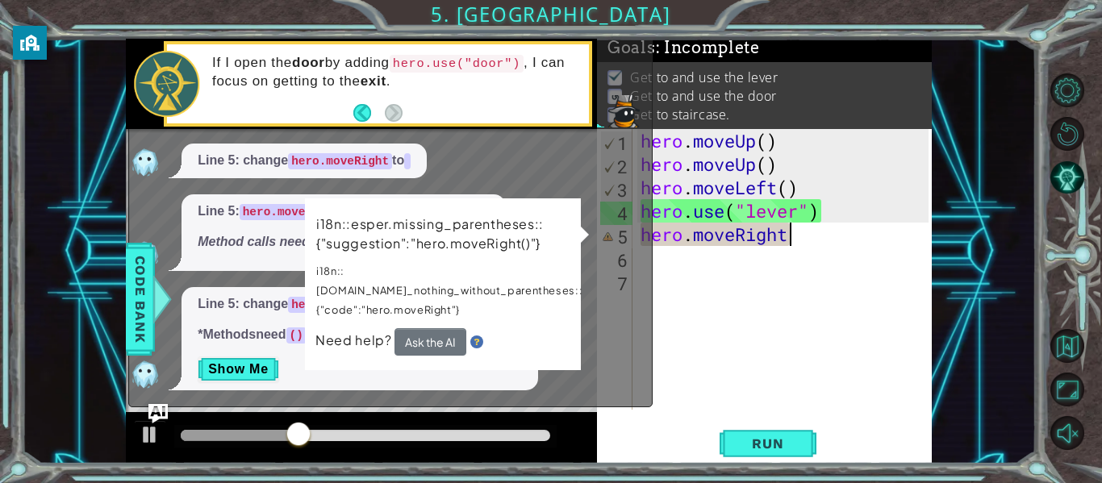
click at [581, 240] on div "i18n::esper.missing_parentheses::{"suggestion":"hero.moveRight()"} i18n::[DOMAI…" at bounding box center [443, 284] width 276 height 172
click at [597, 255] on div "Line 5: hero.moveRight is missing parentheses. Method calls need () to work pro…" at bounding box center [386, 232] width 515 height 77
click at [590, 300] on div "Line 5: change hero.moveRight to hero.moveRight() *Methods need () to run in Py…" at bounding box center [386, 338] width 515 height 103
click at [602, 263] on div "Line 5: hero.moveRight is missing parentheses. Method calls need () to work pro…" at bounding box center [386, 232] width 515 height 77
click at [598, 246] on div "Line 5: hero.moveRight is missing parentheses. Method calls need () to work pro…" at bounding box center [386, 232] width 515 height 77
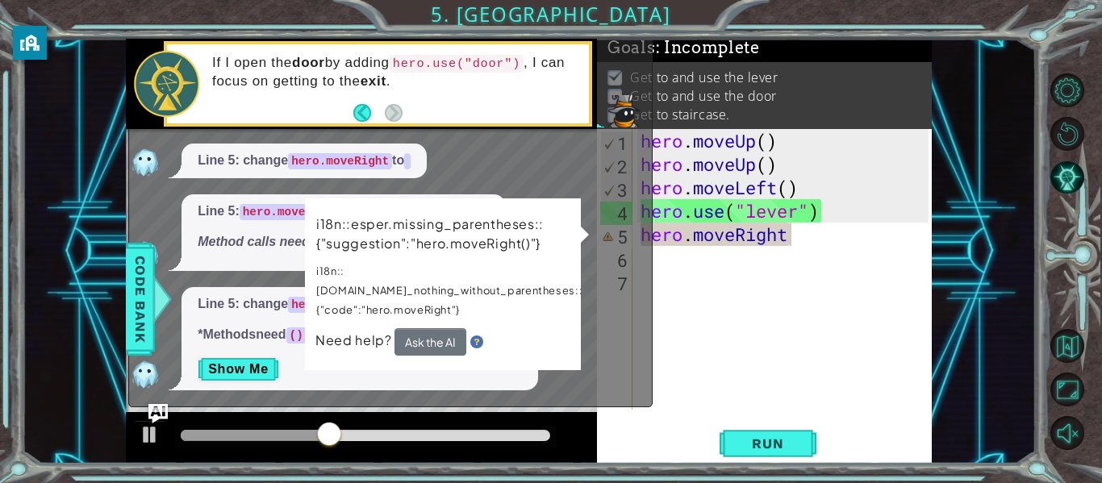
click at [583, 247] on div "Line 5: hero.moveRight is missing parentheses. Method calls need () to work pro…" at bounding box center [386, 232] width 515 height 77
click at [826, 235] on div "hero . moveUp ( ) hero . moveUp ( ) hero . moveLeft ( ) hero . use ( "lever" ) …" at bounding box center [786, 292] width 299 height 327
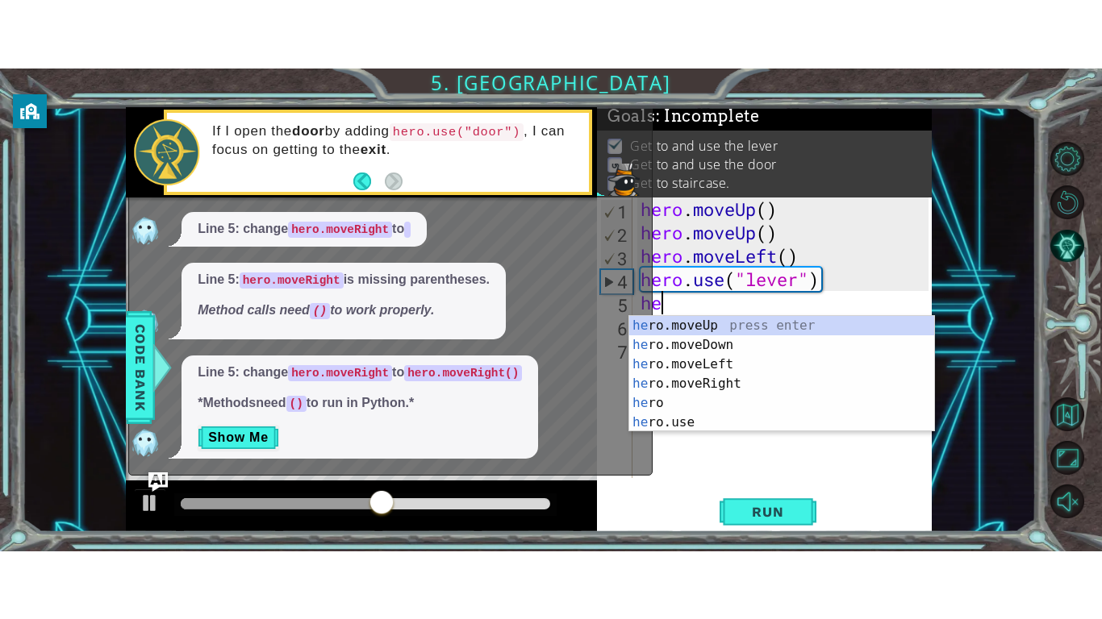
scroll to position [0, 0]
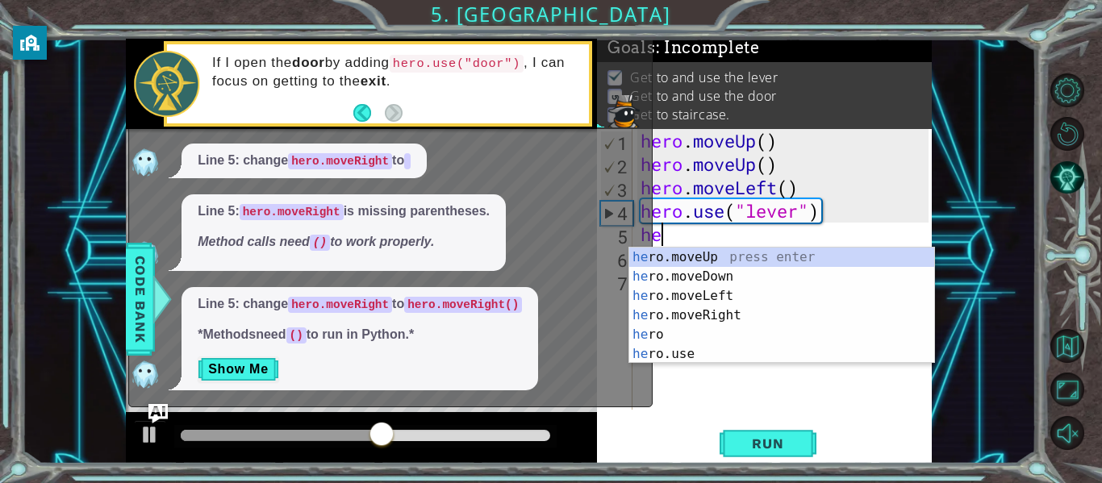
type textarea "h"
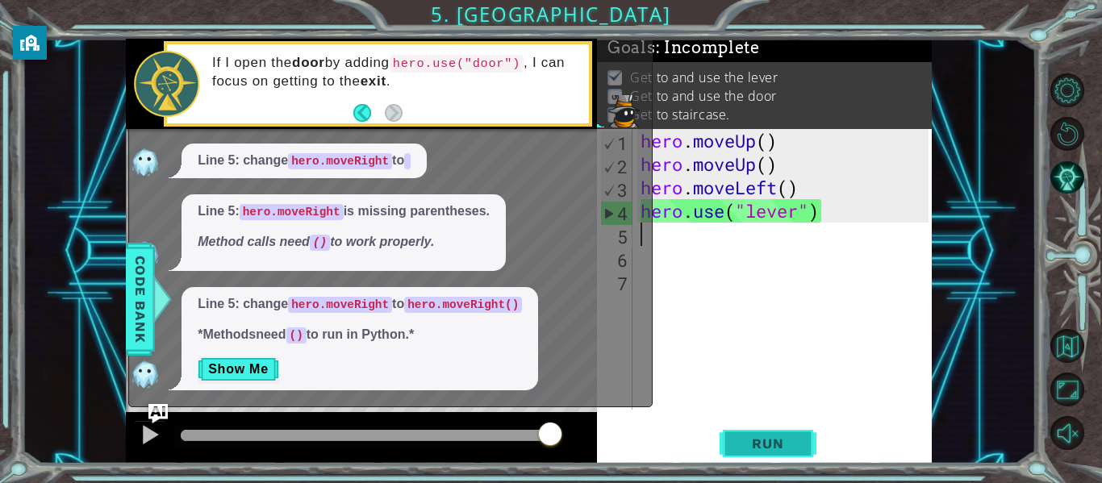
click at [777, 441] on span "Run" at bounding box center [767, 443] width 64 height 16
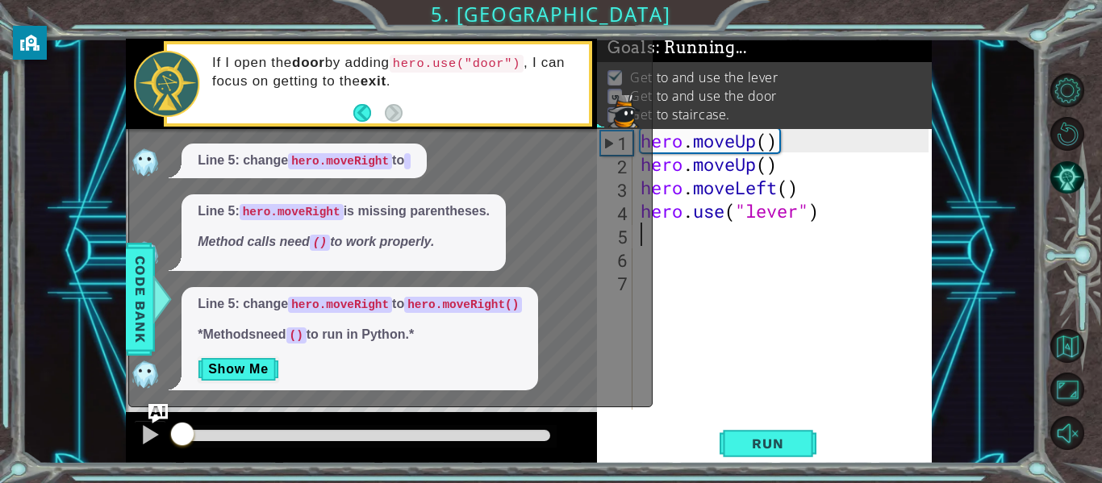
click at [847, 375] on div "hero . moveUp ( ) hero . moveUp ( ) hero . moveLeft ( ) hero . use ( "lever" )" at bounding box center [786, 292] width 299 height 327
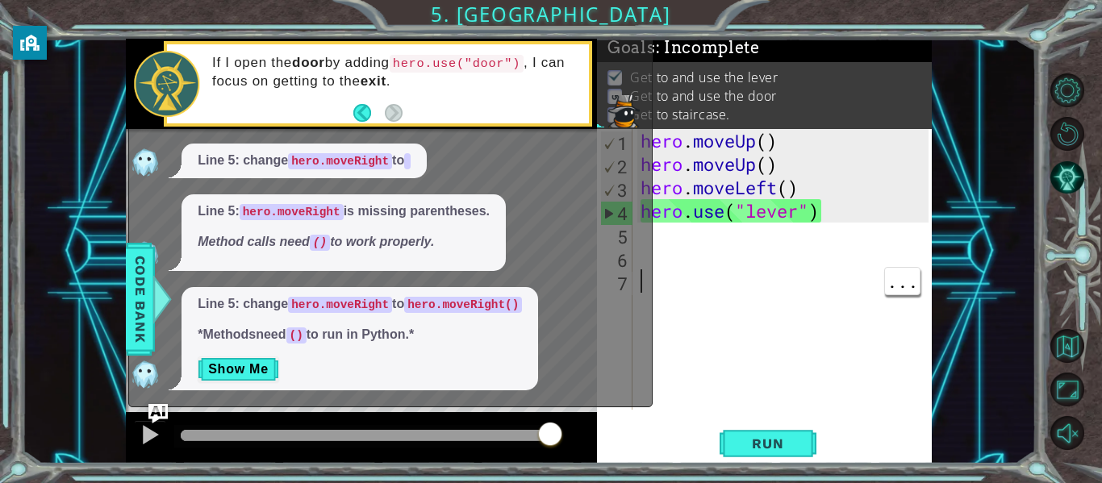
click at [784, 240] on div "hero . moveUp ( ) hero . moveUp ( ) hero . moveLeft ( ) hero . use ( "lever" )" at bounding box center [786, 292] width 299 height 327
click at [146, 320] on span "Code Bank" at bounding box center [140, 299] width 26 height 98
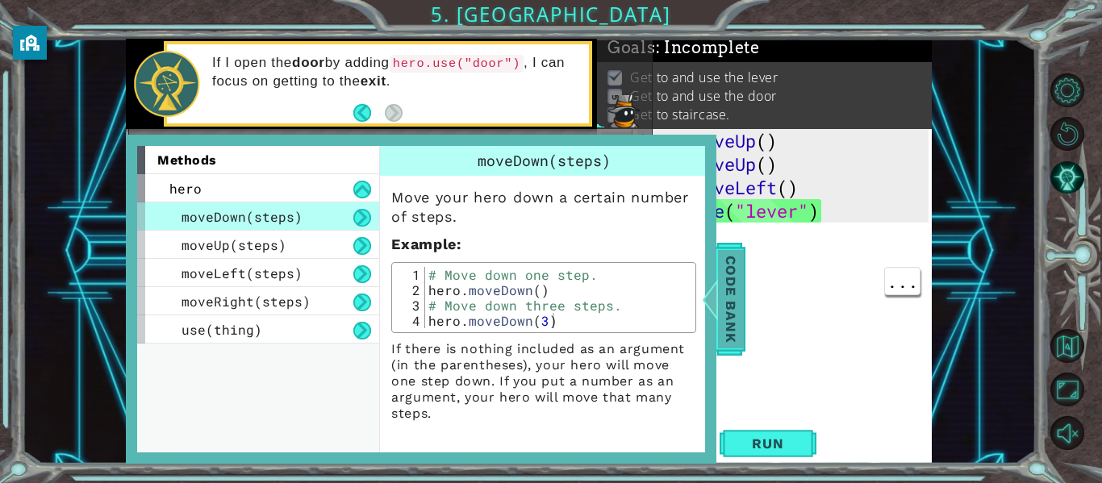
click at [721, 304] on span "Code Bank" at bounding box center [731, 299] width 26 height 98
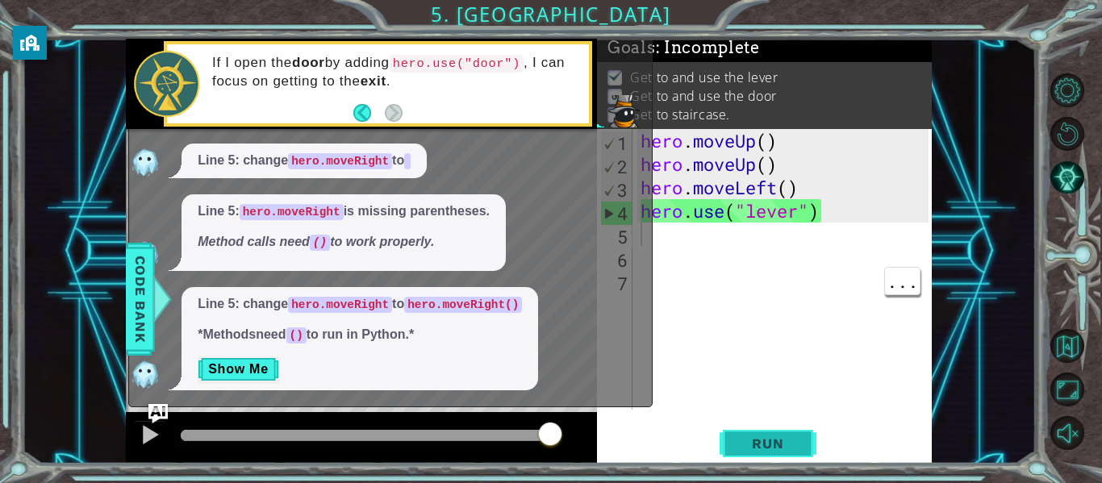
click at [746, 453] on button "Run" at bounding box center [767, 443] width 97 height 33
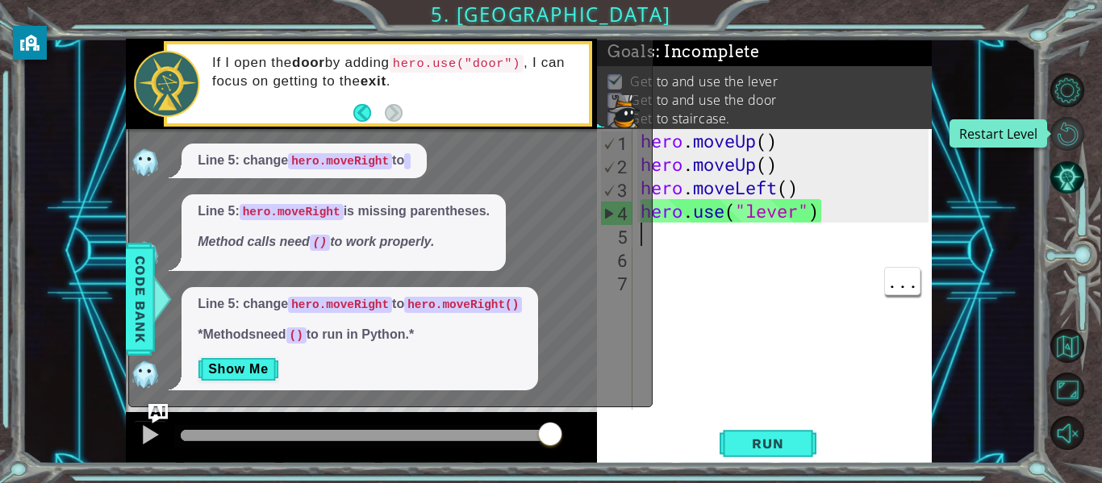
click at [1065, 142] on button "Restart Level" at bounding box center [1067, 134] width 34 height 34
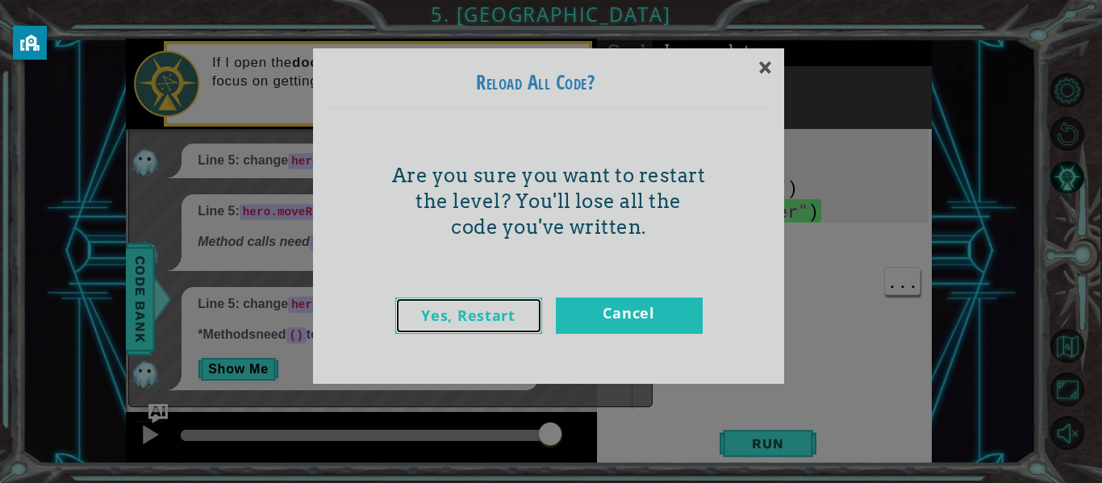
click at [515, 329] on link "Yes, Restart" at bounding box center [468, 316] width 147 height 36
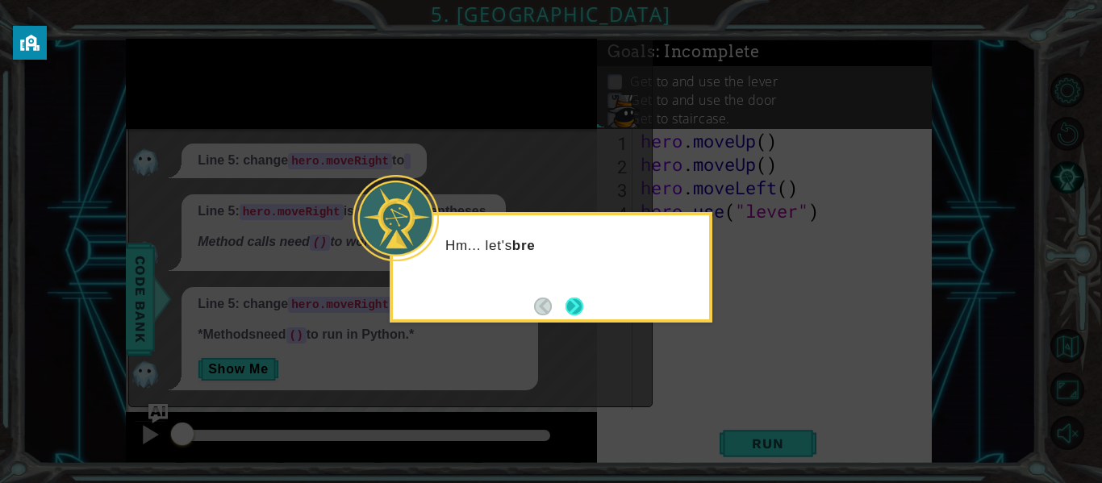
click at [570, 309] on button "Next" at bounding box center [574, 306] width 29 height 29
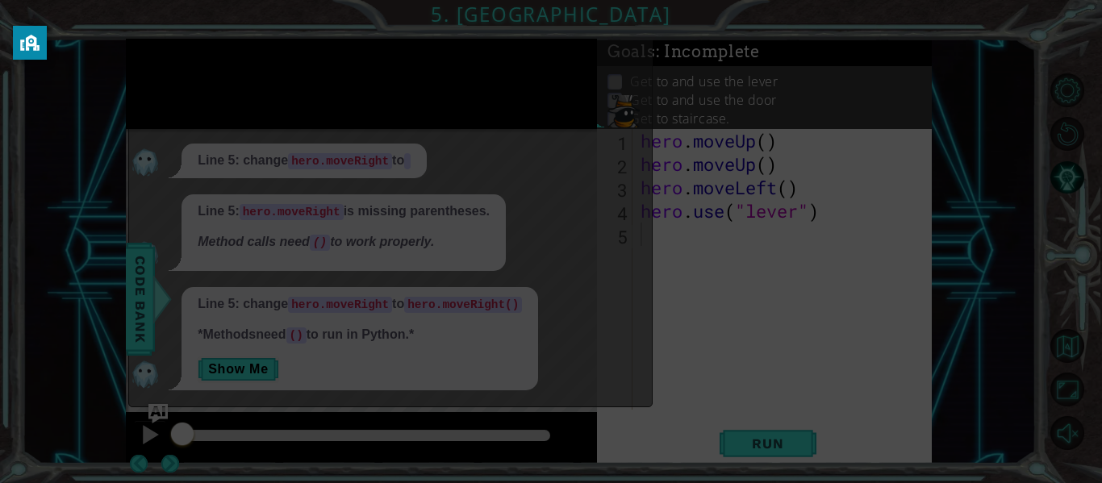
click at [584, 302] on div "Line 5: change hero.moveRight to hero.moveRight() *Methods need () to run in Py…" at bounding box center [386, 338] width 515 height 103
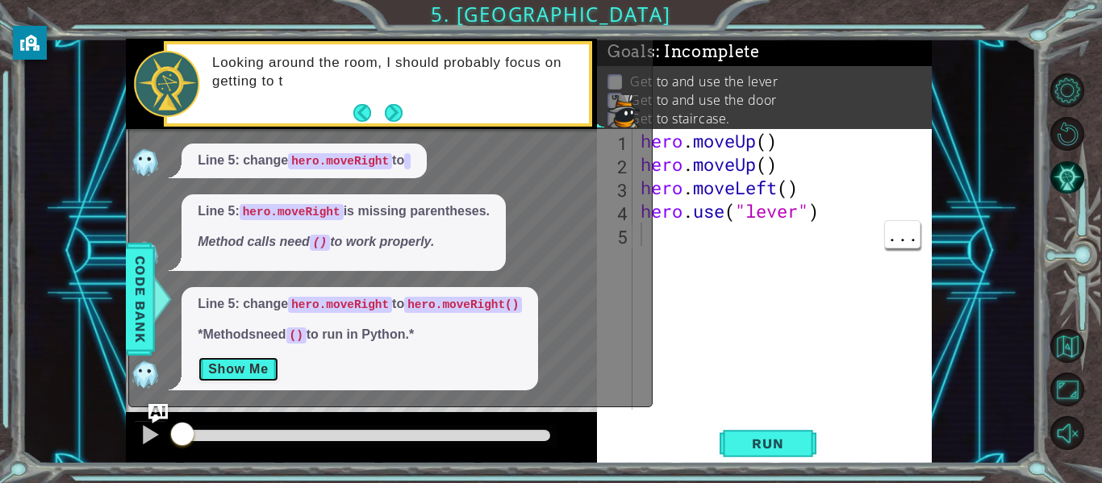
click at [240, 377] on button "Show Me" at bounding box center [238, 369] width 81 height 26
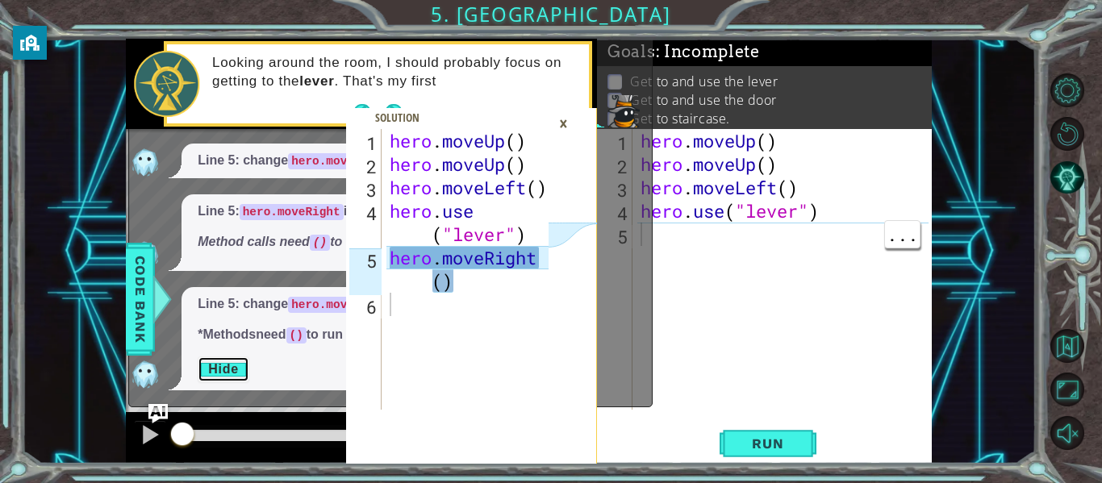
click at [208, 381] on button "Hide" at bounding box center [224, 369] width 52 height 26
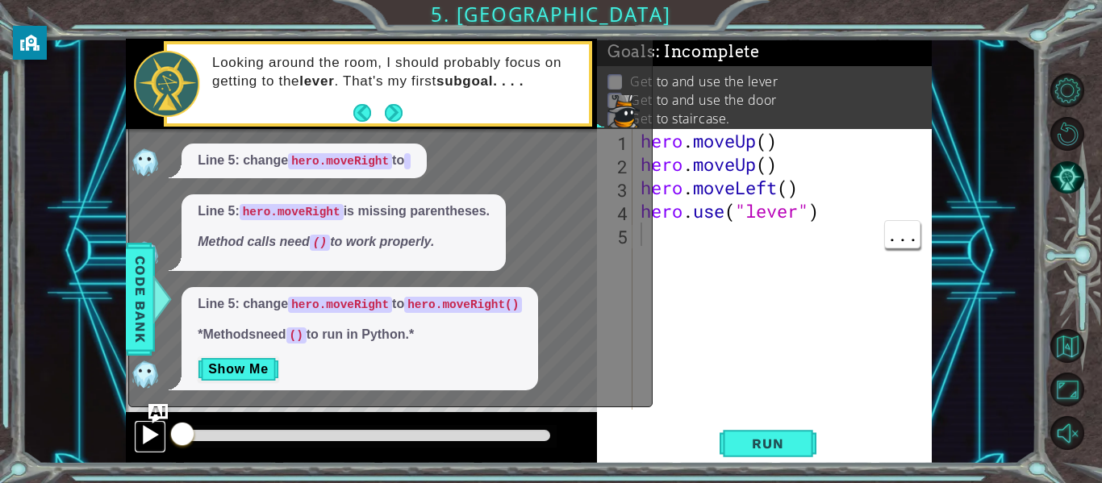
click at [163, 428] on button at bounding box center [150, 436] width 32 height 33
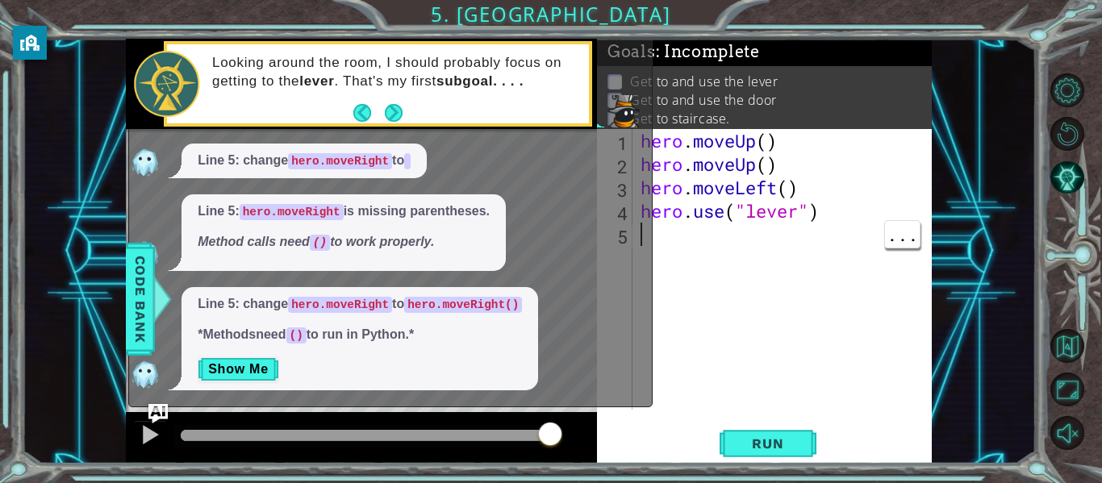
click at [697, 327] on div "hero . moveUp ( ) hero . moveUp ( ) hero . moveLeft ( ) hero . use ( "lever" )" at bounding box center [786, 292] width 299 height 327
click at [731, 268] on div "hero . moveUp ( ) hero . moveUp ( ) hero . moveLeft ( ) hero . use ( "lever" )" at bounding box center [786, 292] width 299 height 327
click at [703, 241] on div "hero . moveUp ( ) hero . moveUp ( ) hero . moveLeft ( ) hero . use ( "lever" )" at bounding box center [786, 292] width 299 height 327
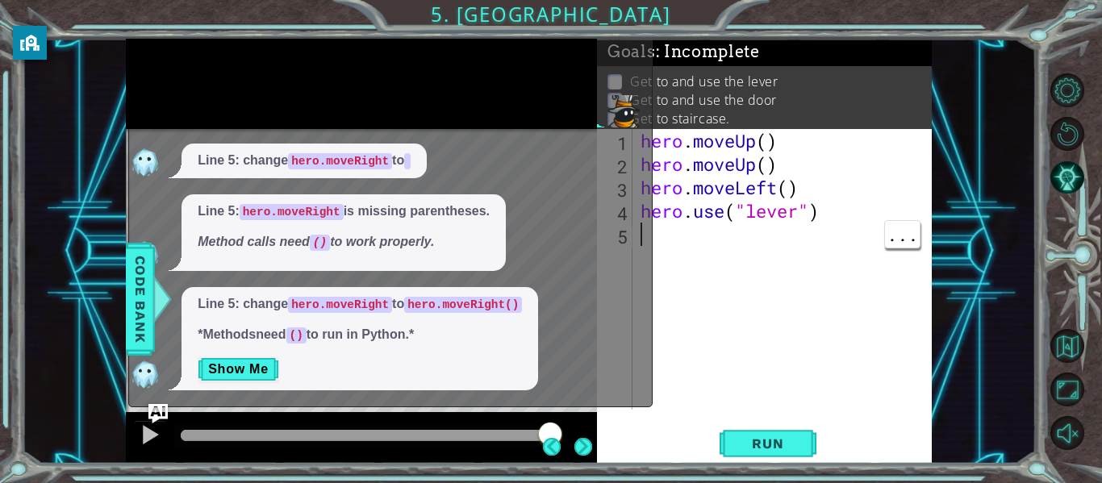
click at [731, 265] on div "hero . moveUp ( ) hero . moveUp ( ) hero . moveLeft ( ) hero . use ( "lever" )" at bounding box center [786, 292] width 299 height 327
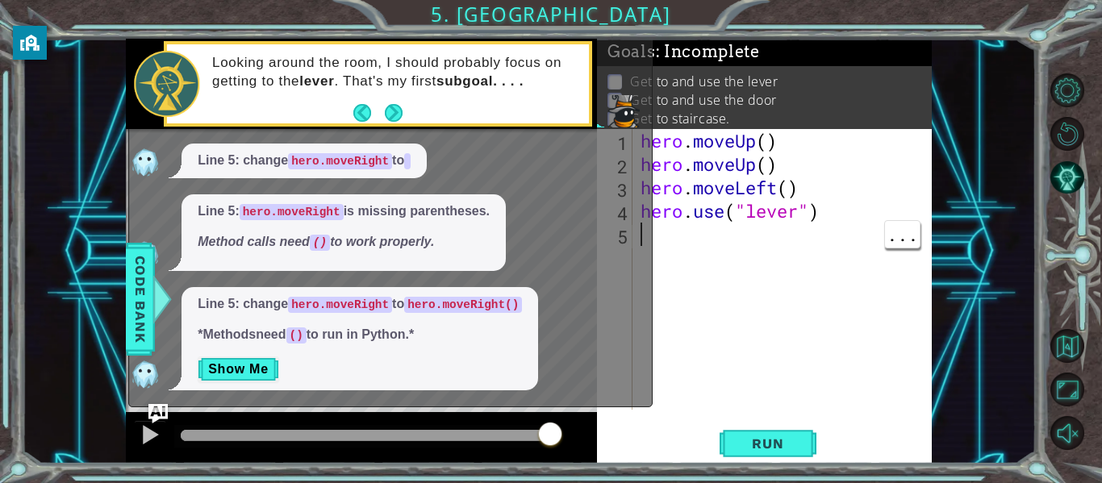
click at [617, 187] on div "Dear AI, I beseech you, explain my error, in verse. Line 5: hero.moveRight is m…" at bounding box center [386, 175] width 515 height 430
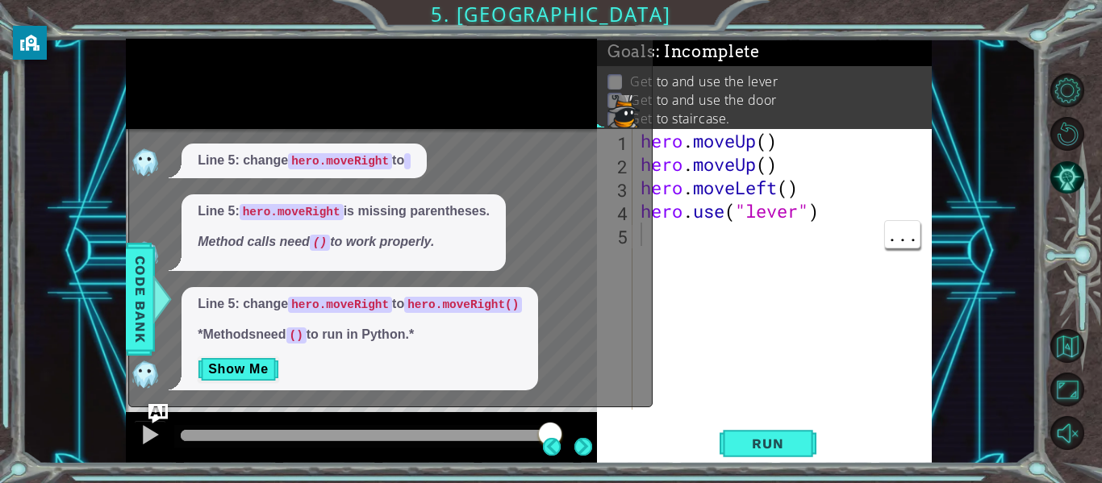
click at [645, 156] on div "x Dear AI, I beseech you, explain my error, in verse. Line 5: hero.moveRight is…" at bounding box center [390, 171] width 524 height 472
click at [645, 160] on div "x Dear AI, I beseech you, explain my error, in verse. Line 5: hero.moveRight is…" at bounding box center [390, 171] width 524 height 472
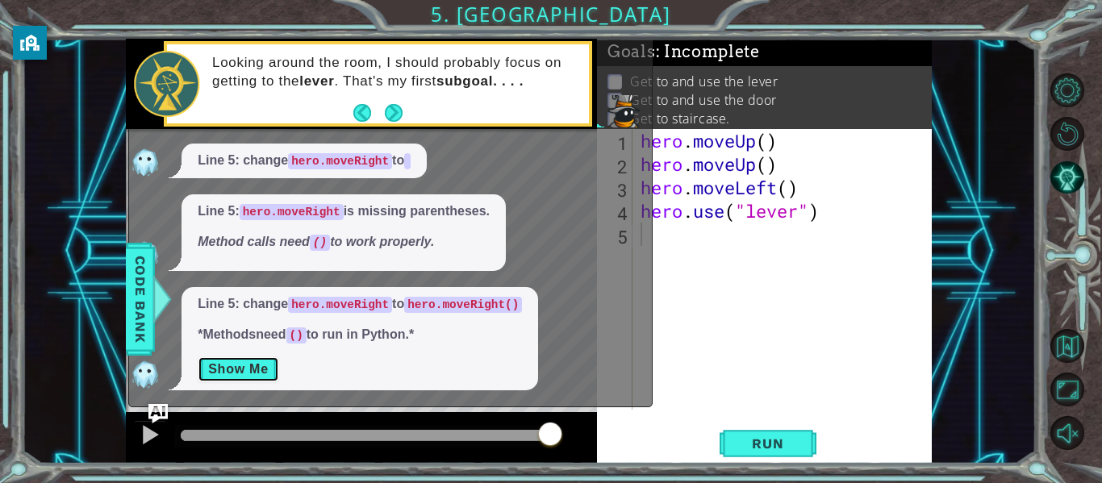
click at [219, 381] on button "Show Me" at bounding box center [238, 369] width 81 height 26
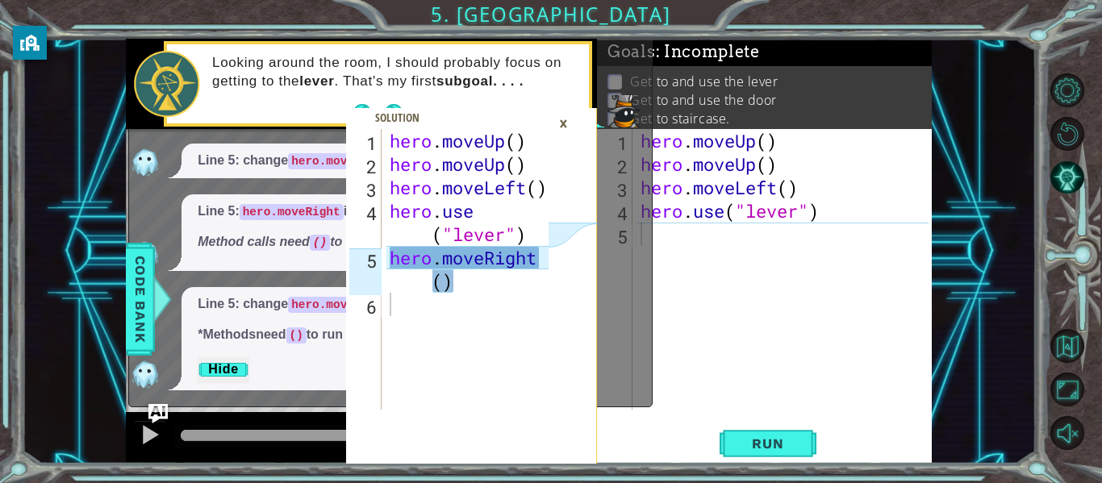
click at [569, 106] on div "1 2 3 4 5 6 hero . moveUp ( ) hero . moveUp ( ) hero . moveLeft ( ) hero . use …" at bounding box center [471, 251] width 251 height 425
click at [573, 123] on div "×" at bounding box center [563, 123] width 25 height 27
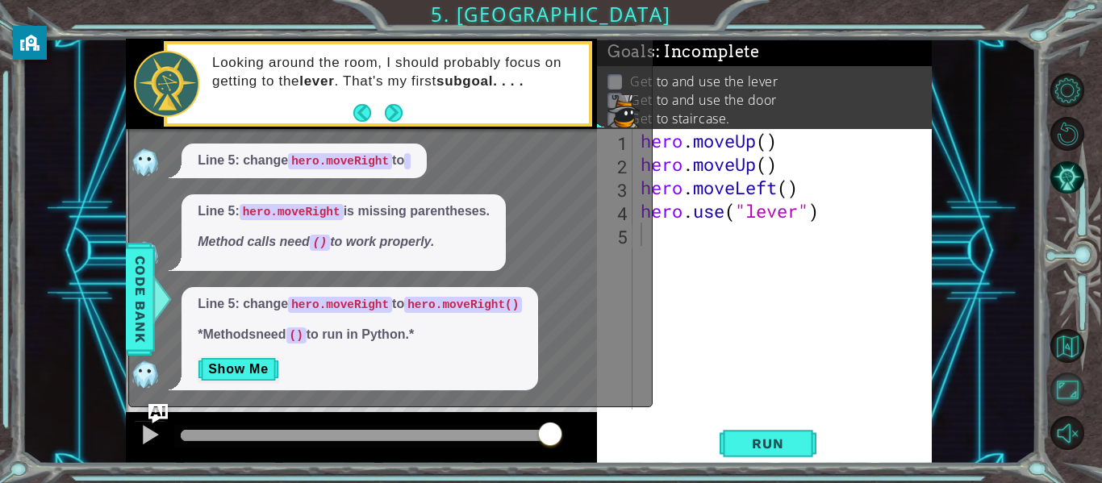
click at [1060, 394] on button "Maximize Browser" at bounding box center [1067, 390] width 34 height 34
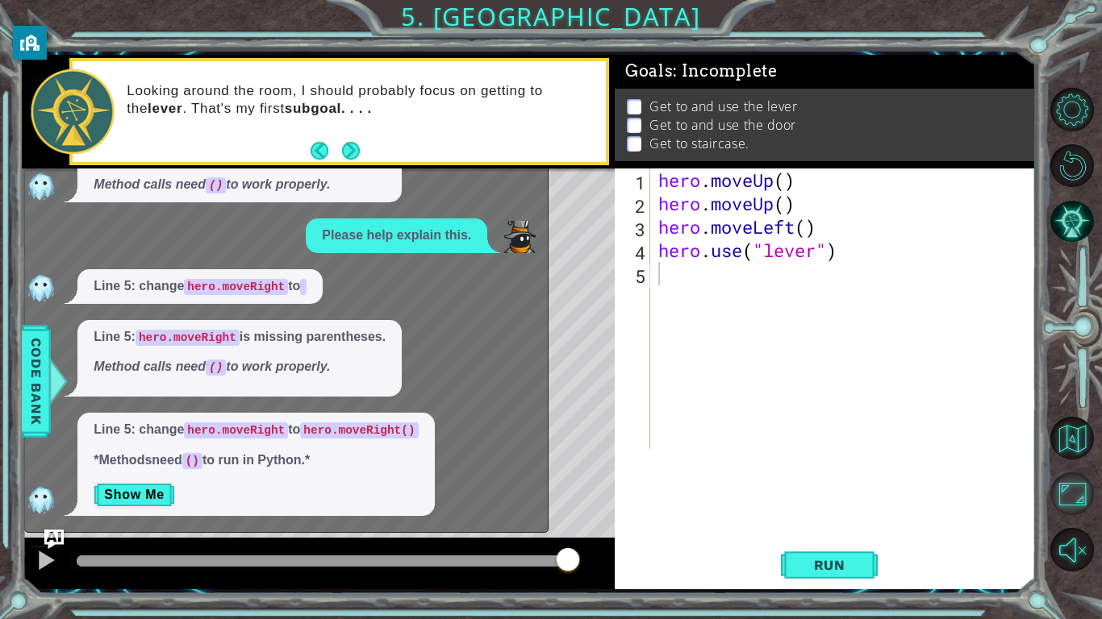
click at [1073, 482] on button "Maximize Browser" at bounding box center [1072, 495] width 44 height 44
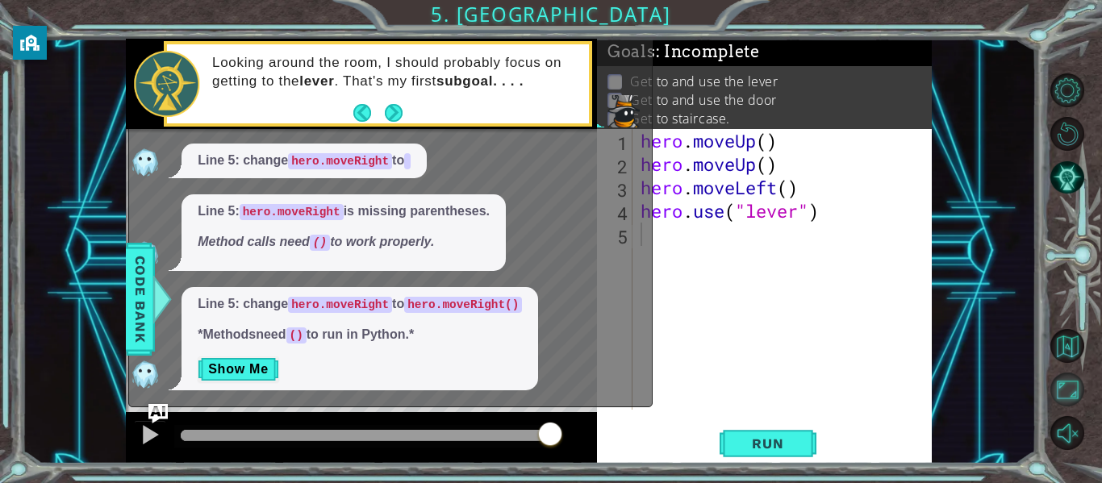
click at [1060, 379] on button "Maximize Browser" at bounding box center [1067, 390] width 34 height 34
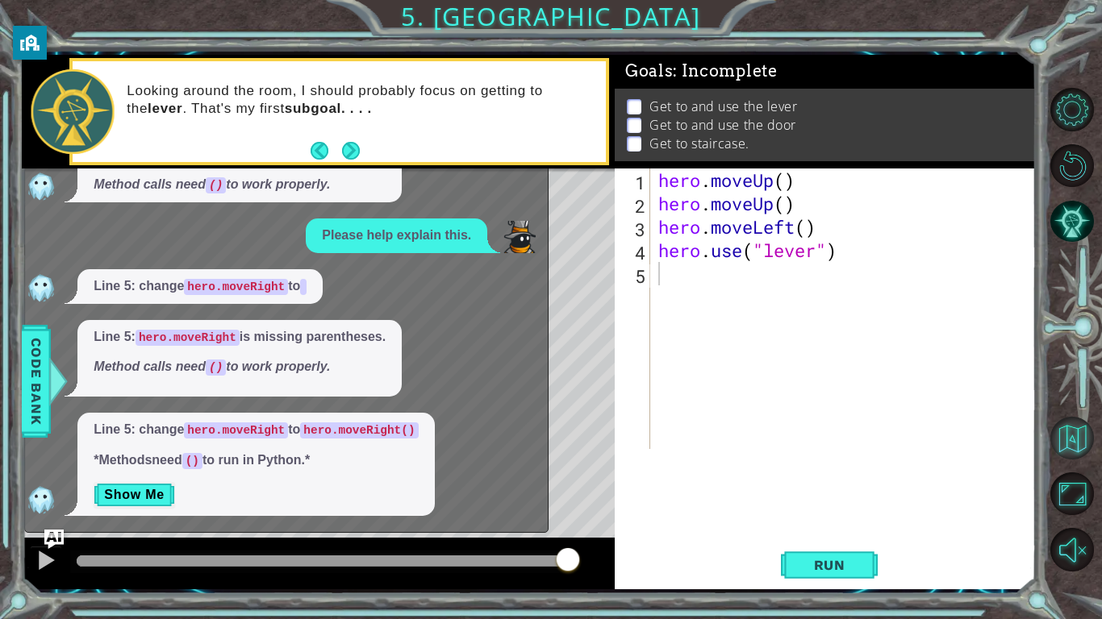
click at [1081, 437] on button "Back to Map" at bounding box center [1072, 439] width 44 height 44
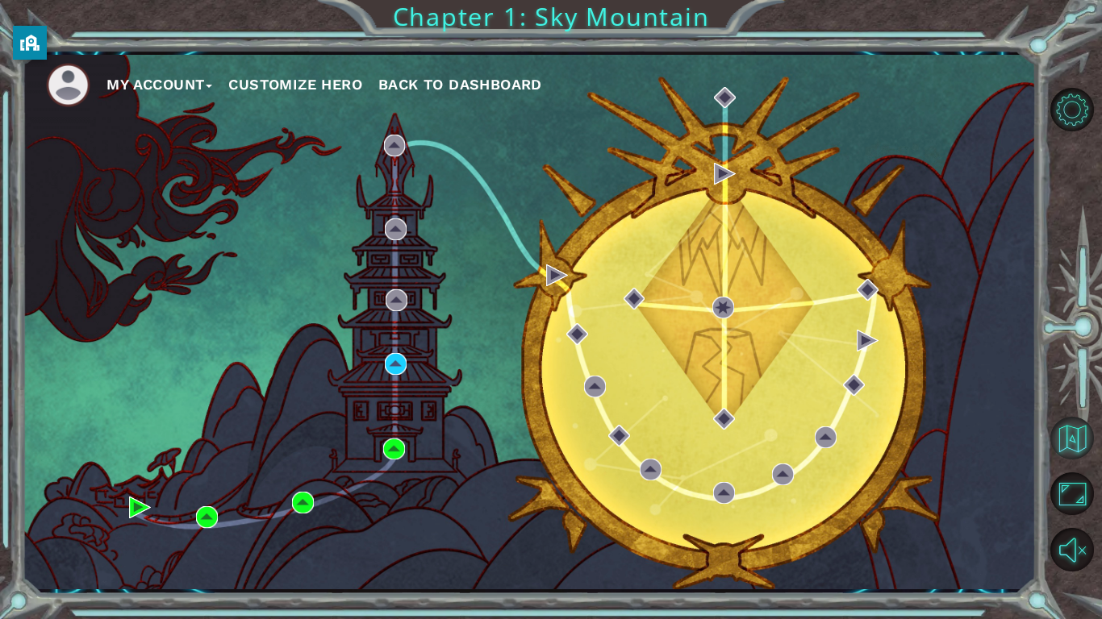
click at [1052, 419] on button "Back to Map" at bounding box center [1072, 439] width 44 height 44
click at [556, 285] on img at bounding box center [557, 276] width 22 height 22
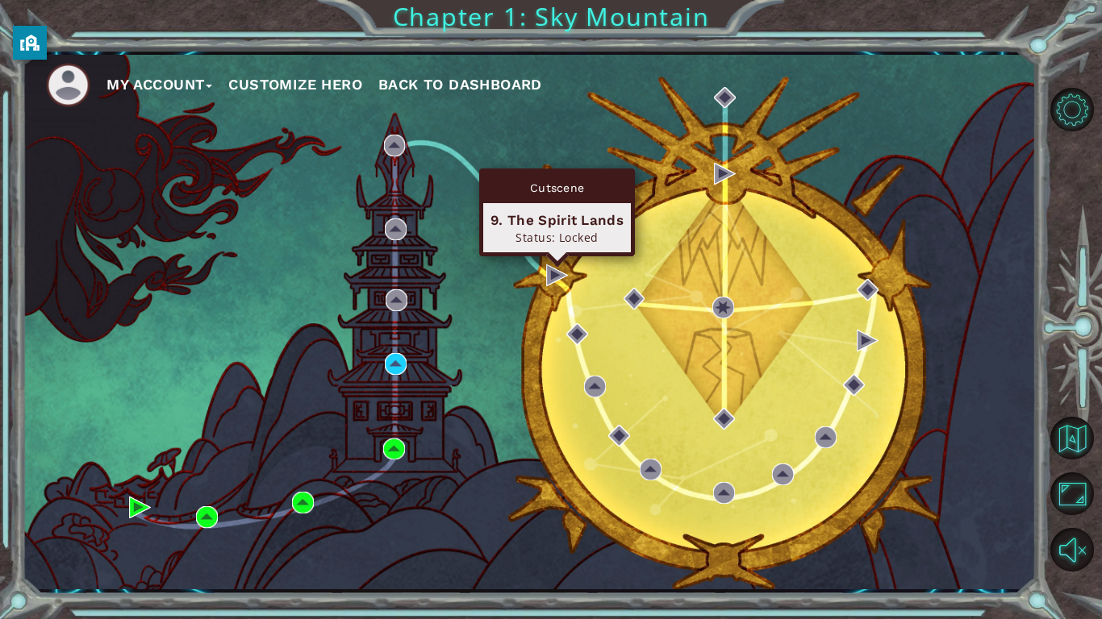
click at [560, 255] on div "Cutscene 9. The Spirit Lands Status: Locked" at bounding box center [557, 213] width 156 height 88
click at [556, 256] on div "Cutscene 9. The Spirit Lands Status: Locked" at bounding box center [557, 213] width 156 height 88
click at [564, 280] on img at bounding box center [557, 276] width 22 height 22
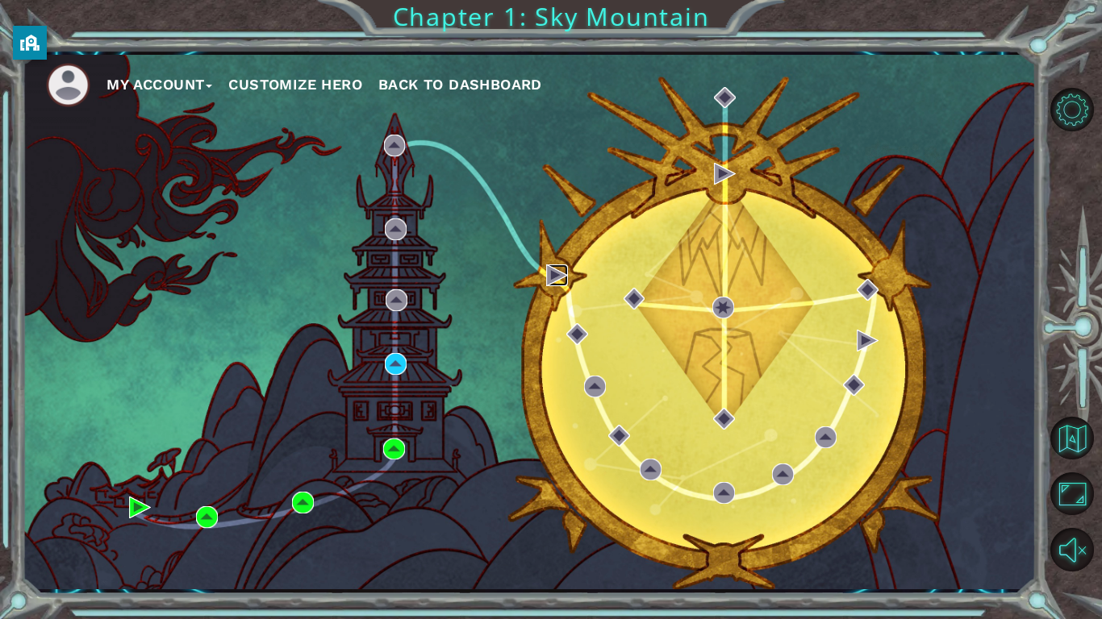
click at [553, 273] on img at bounding box center [557, 276] width 22 height 22
click at [397, 453] on img at bounding box center [394, 450] width 22 height 22
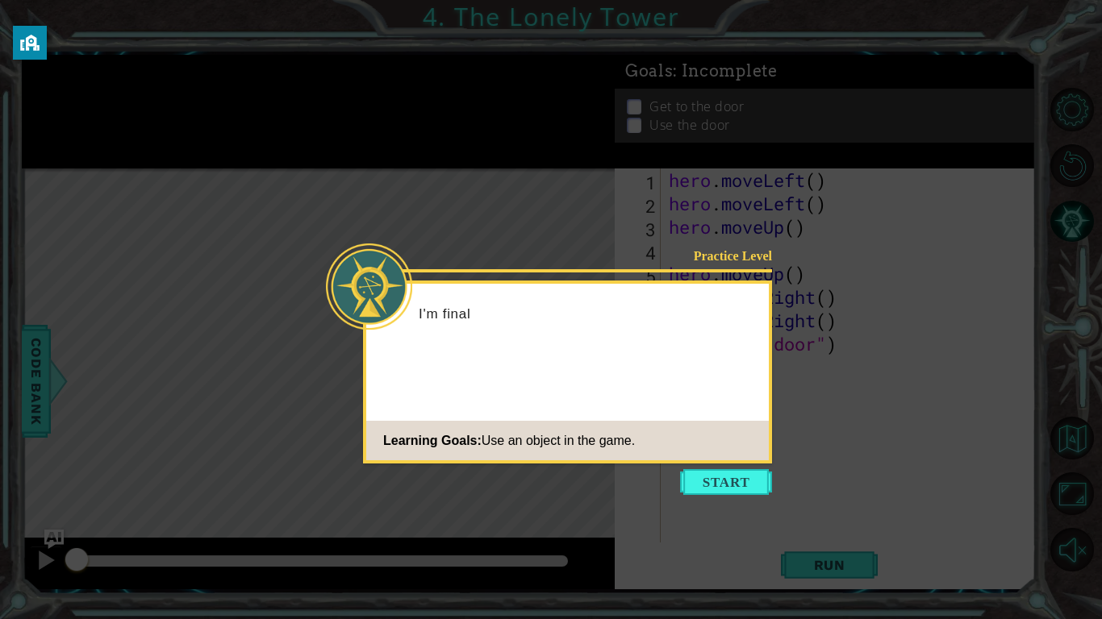
click at [714, 454] on footer "Learning Goals: Use an object in the game." at bounding box center [567, 441] width 402 height 40
click at [719, 479] on button "Start" at bounding box center [726, 482] width 92 height 26
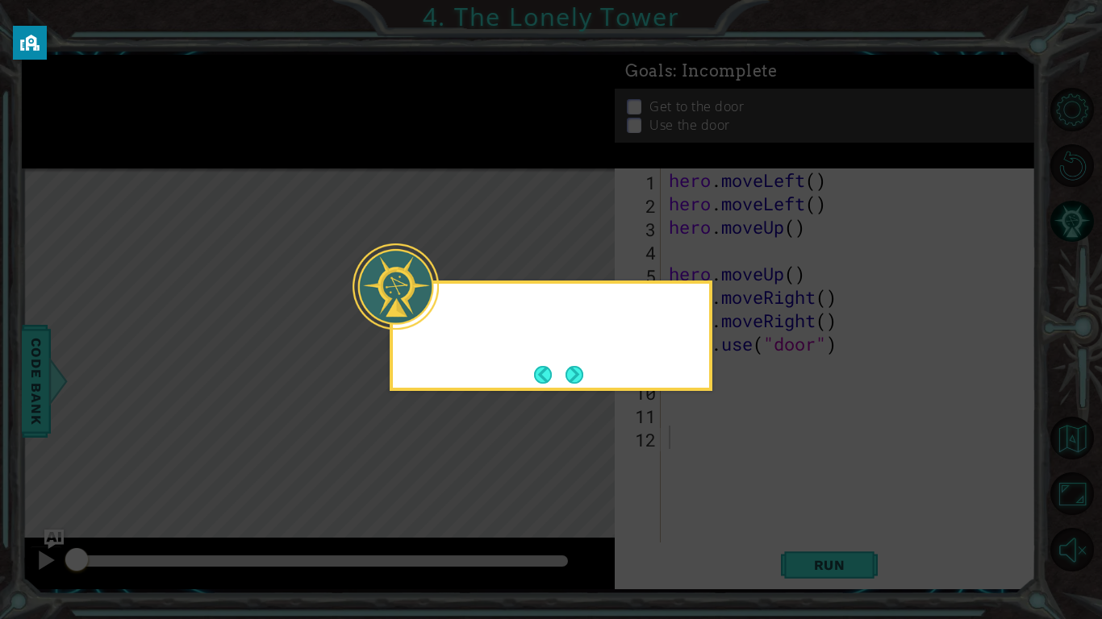
click at [735, 460] on icon at bounding box center [551, 309] width 1102 height 619
click at [649, 350] on div "I've go" at bounding box center [551, 322] width 316 height 64
click at [579, 373] on button "Next" at bounding box center [574, 375] width 18 height 18
click at [585, 381] on button "Next" at bounding box center [573, 374] width 23 height 23
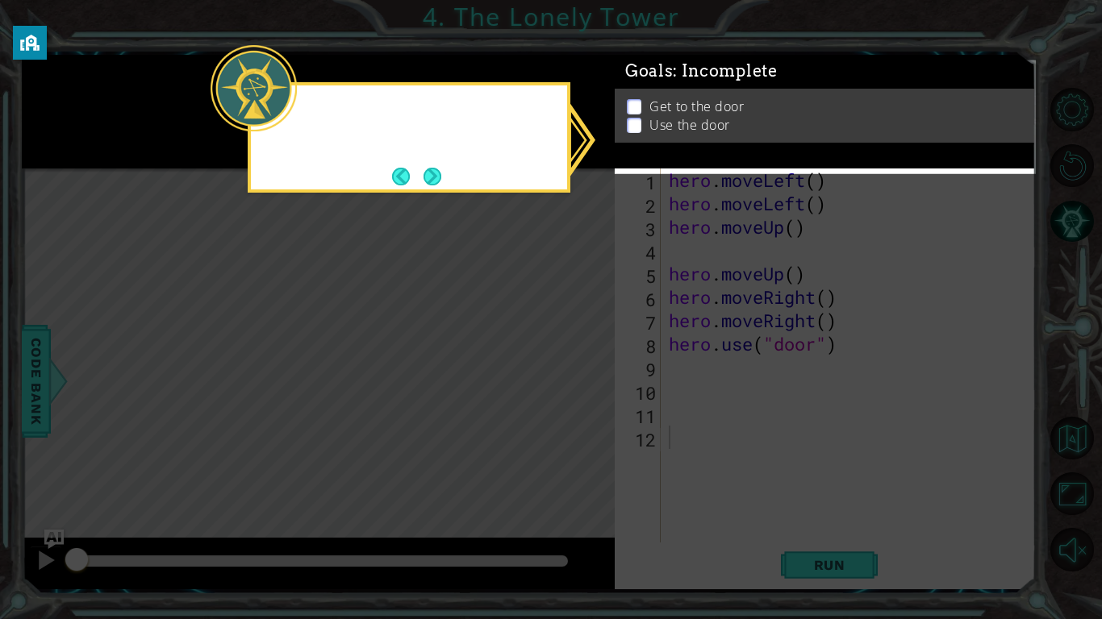
click at [646, 274] on icon at bounding box center [551, 309] width 1102 height 619
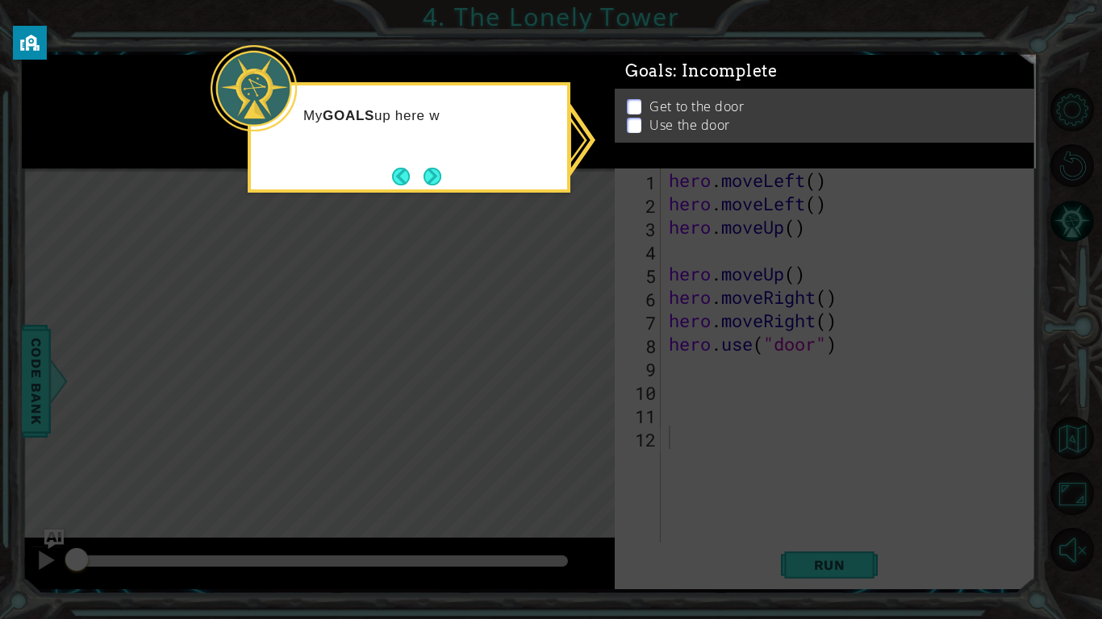
click at [694, 207] on icon at bounding box center [551, 309] width 1102 height 619
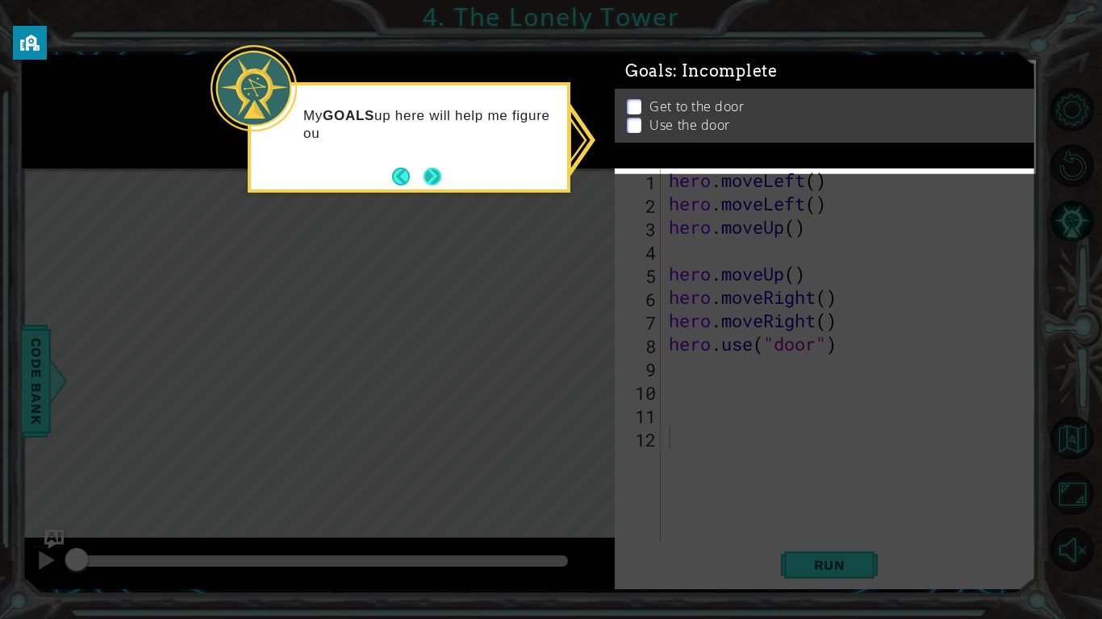
click at [453, 170] on div "My GOALS up here will help me figure ou" at bounding box center [409, 132] width 316 height 81
click at [433, 176] on button "Next" at bounding box center [432, 176] width 30 height 30
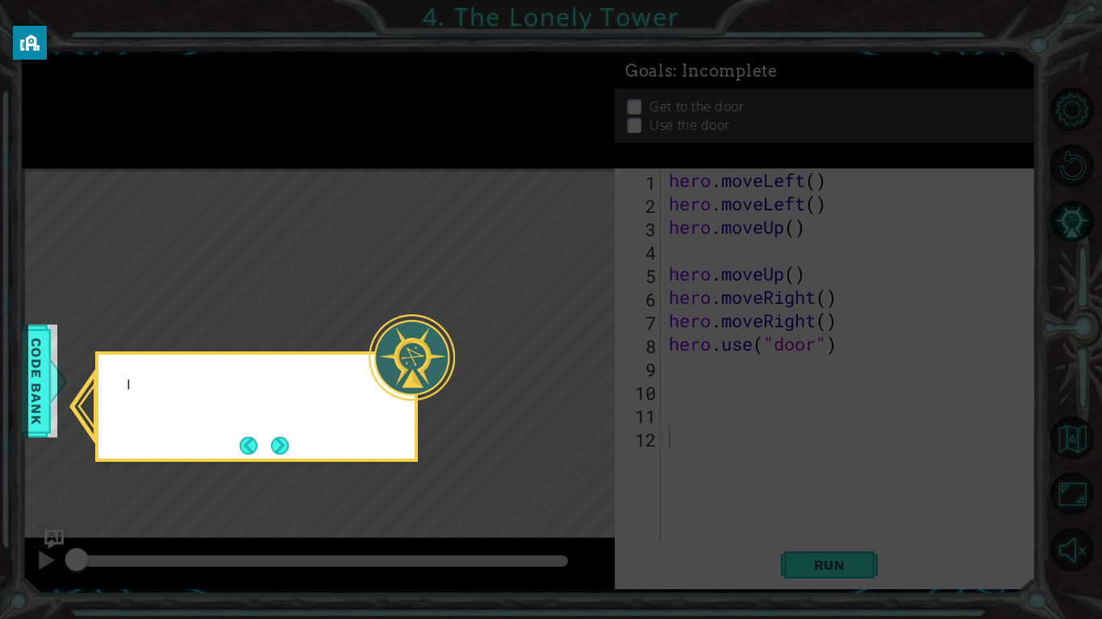
click at [413, 353] on div at bounding box center [412, 358] width 86 height 86
click at [290, 424] on div "I can check out the C" at bounding box center [256, 393] width 316 height 64
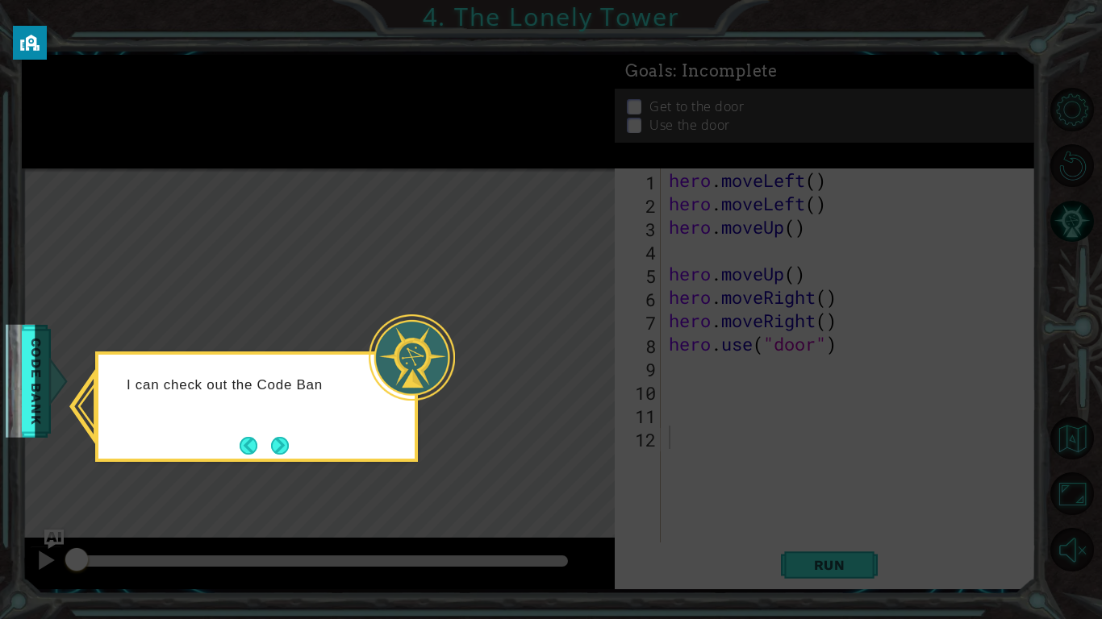
click at [275, 470] on icon at bounding box center [551, 309] width 1102 height 619
click at [281, 457] on button "Next" at bounding box center [280, 446] width 30 height 30
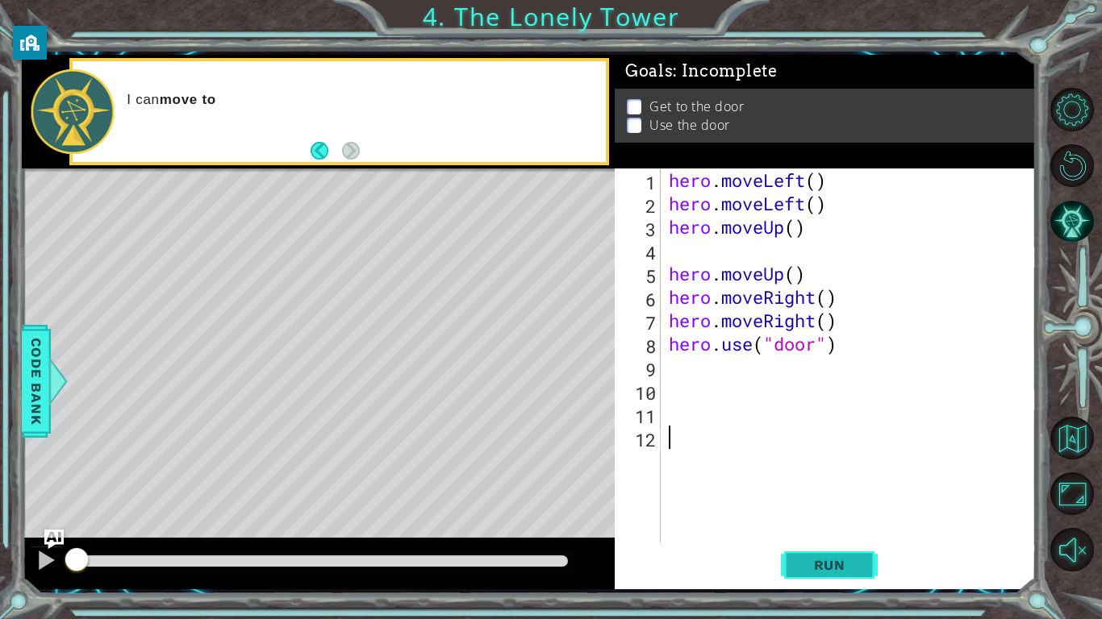
click at [847, 482] on span "Run" at bounding box center [830, 565] width 64 height 16
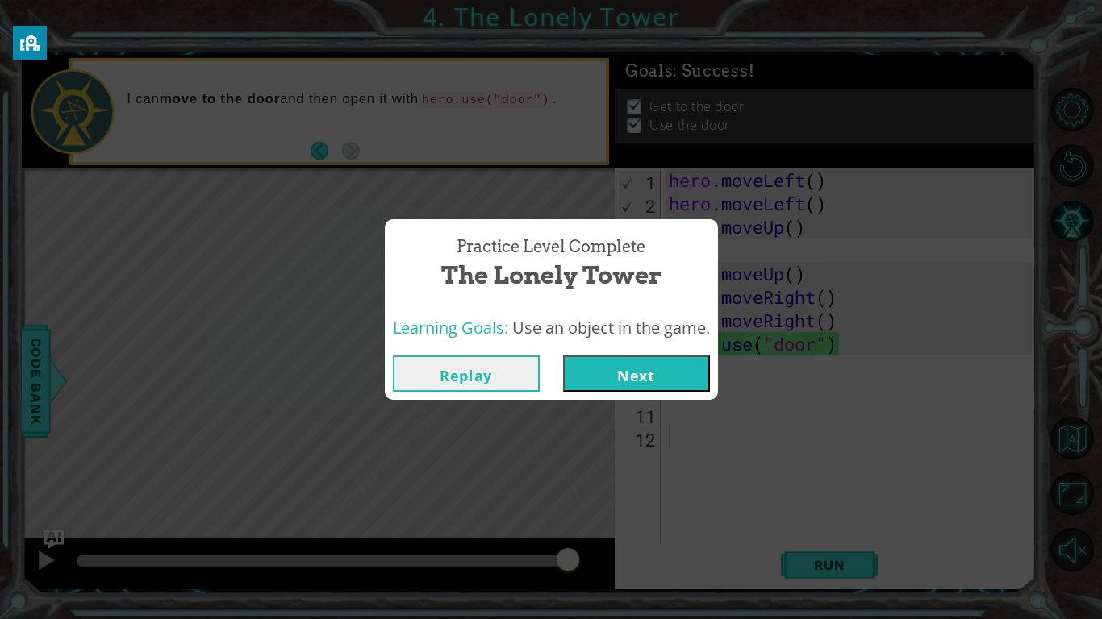
click at [684, 361] on button "Next" at bounding box center [636, 374] width 147 height 36
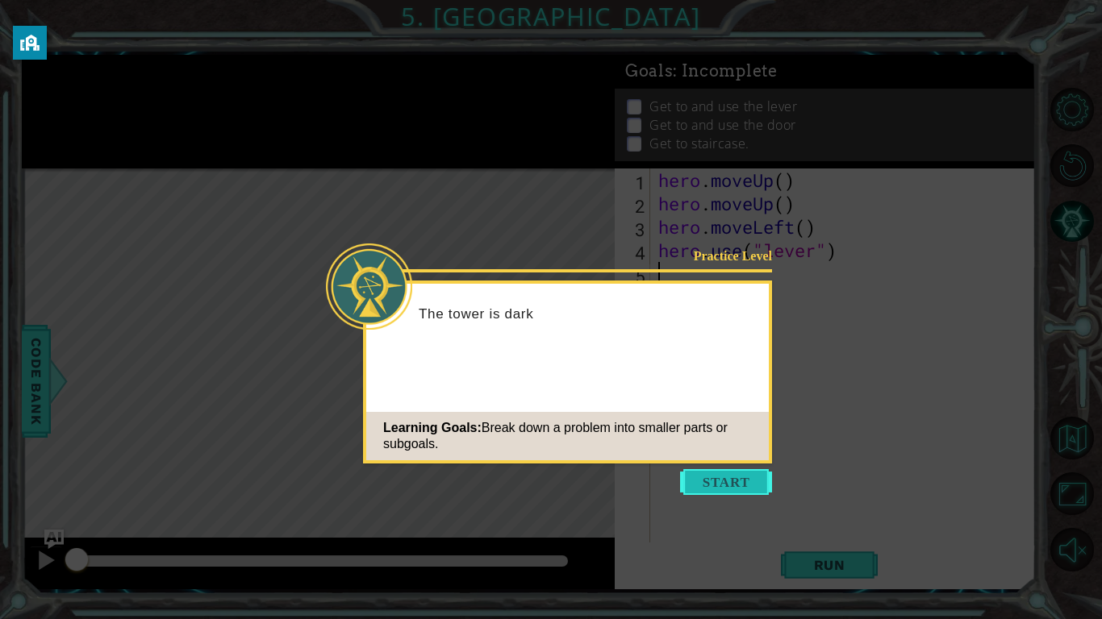
click at [734, 470] on button "Start" at bounding box center [726, 482] width 92 height 26
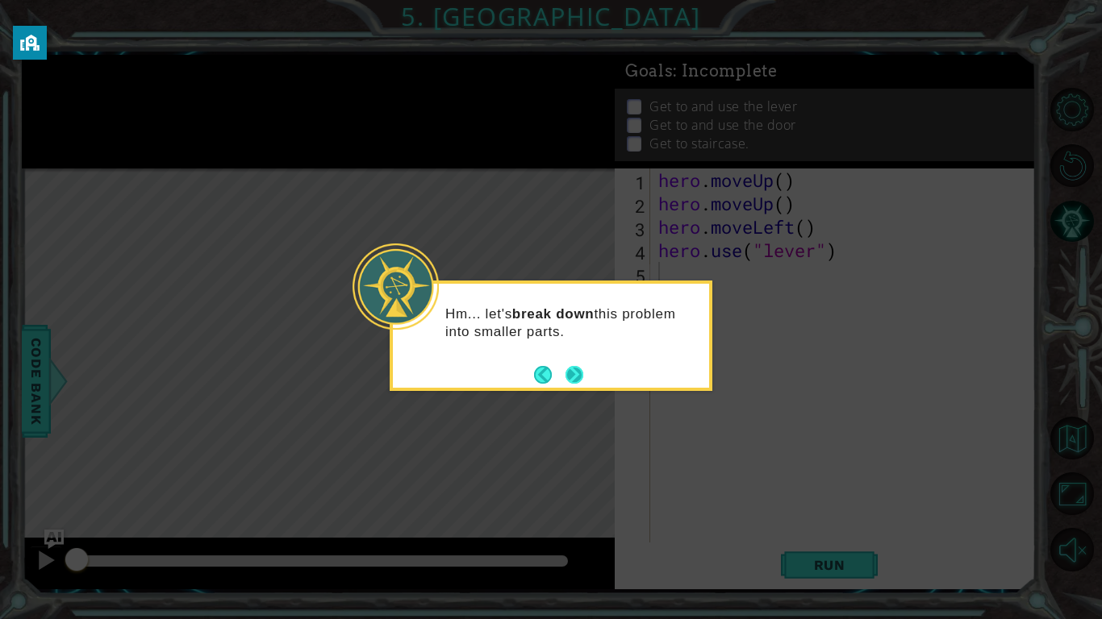
click at [573, 367] on button "Next" at bounding box center [574, 375] width 26 height 26
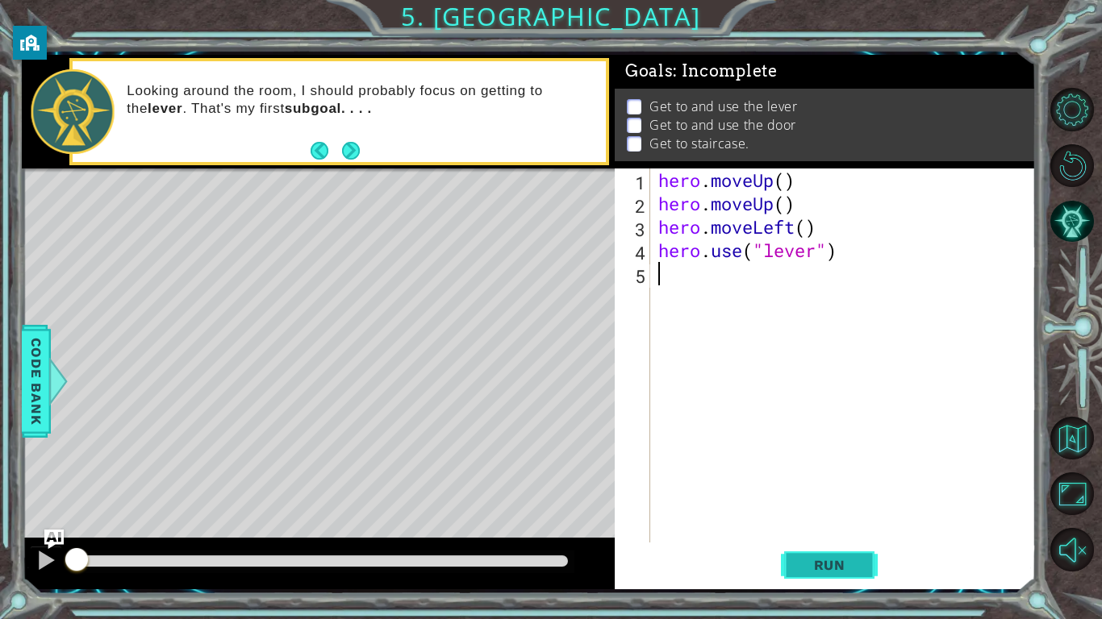
click at [855, 482] on button "Run" at bounding box center [829, 565] width 97 height 42
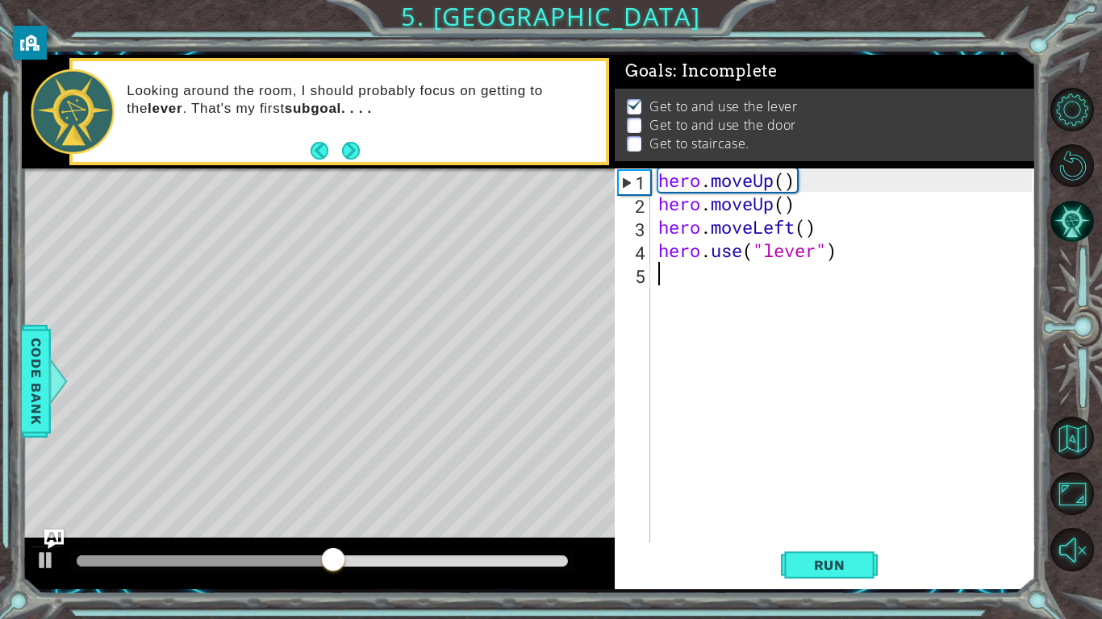
click at [738, 304] on div "hero . moveUp ( ) hero . moveUp ( ) hero . moveLeft ( ) hero . use ( "lever" )" at bounding box center [847, 379] width 385 height 421
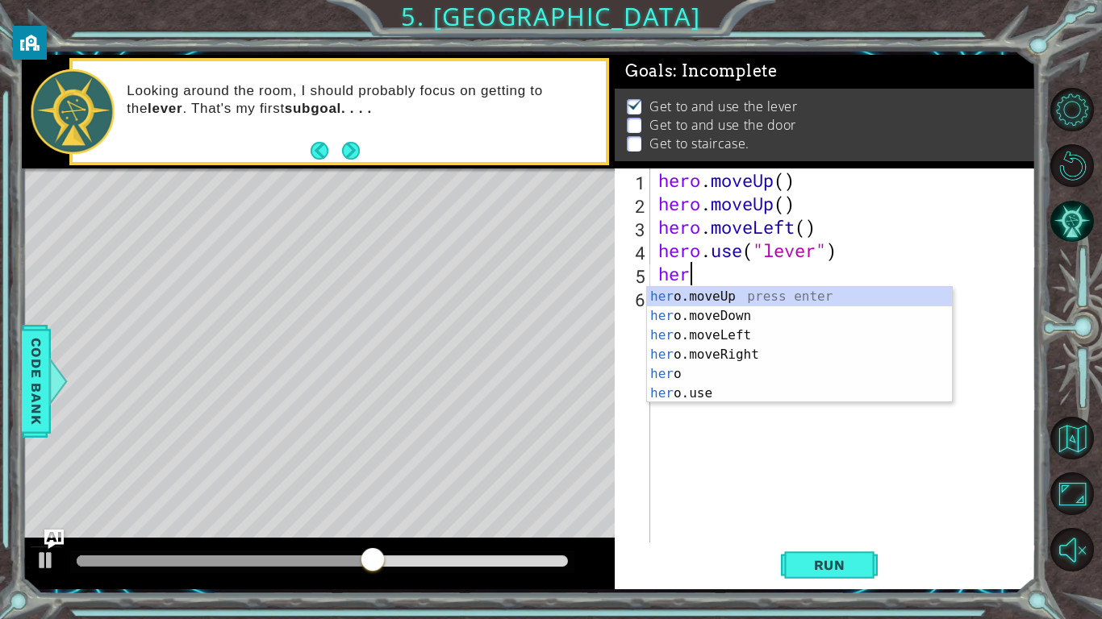
type textarea "hero"
click at [777, 352] on div "hero press enter hero .moveUp press enter hero .moveDown press enter hero .move…" at bounding box center [799, 364] width 305 height 155
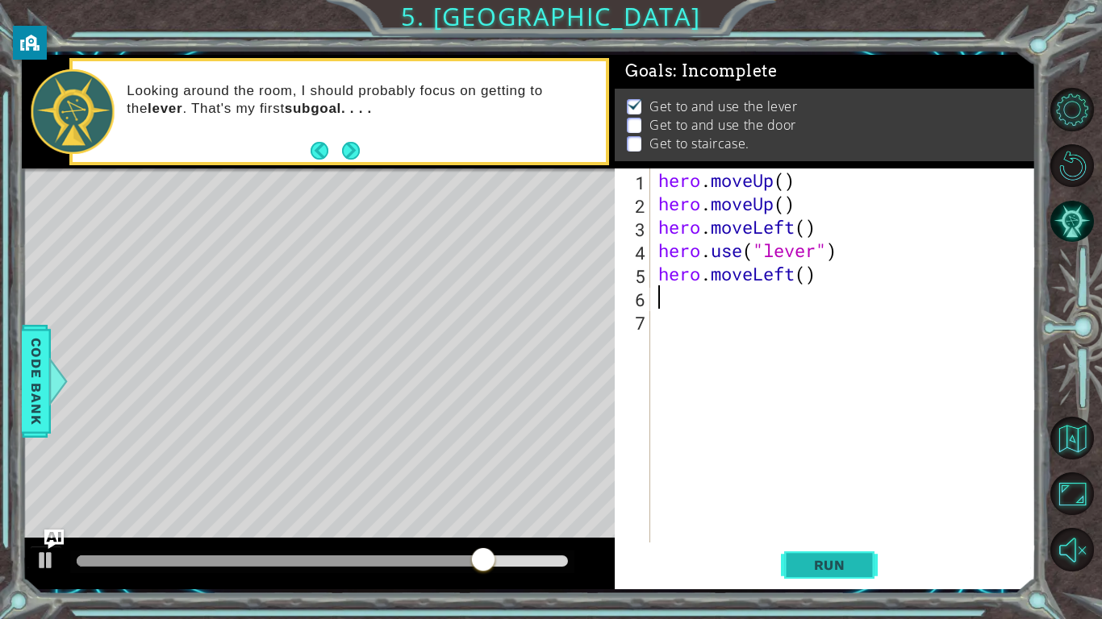
click at [841, 482] on button "Run" at bounding box center [829, 565] width 97 height 42
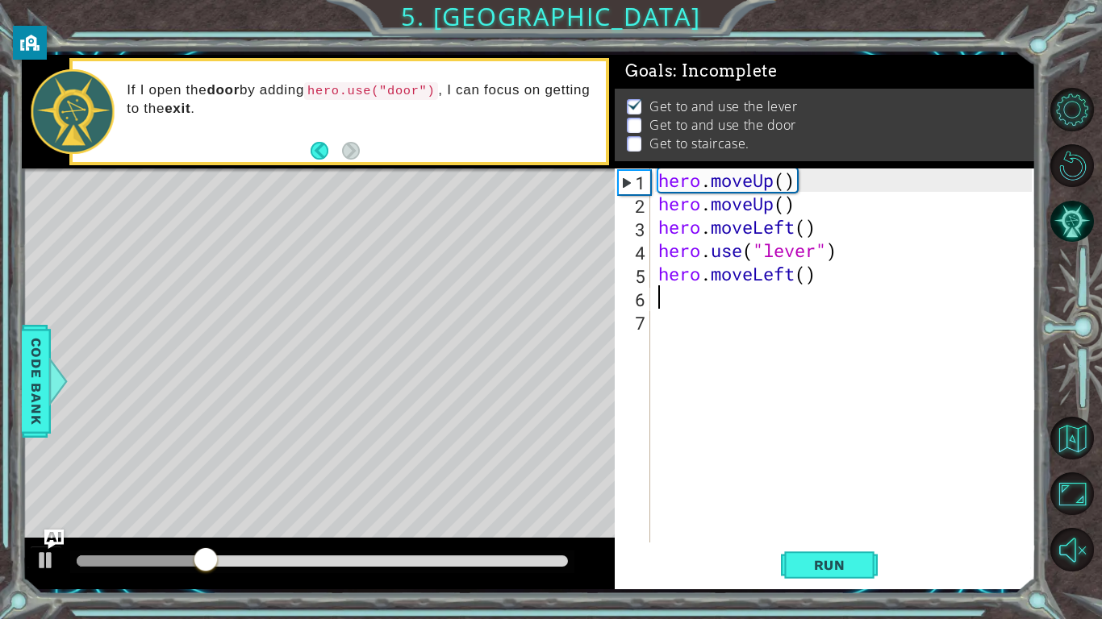
click at [835, 273] on div "hero . moveUp ( ) hero . moveUp ( ) hero . moveLeft ( ) hero . use ( "lever" ) …" at bounding box center [847, 379] width 385 height 421
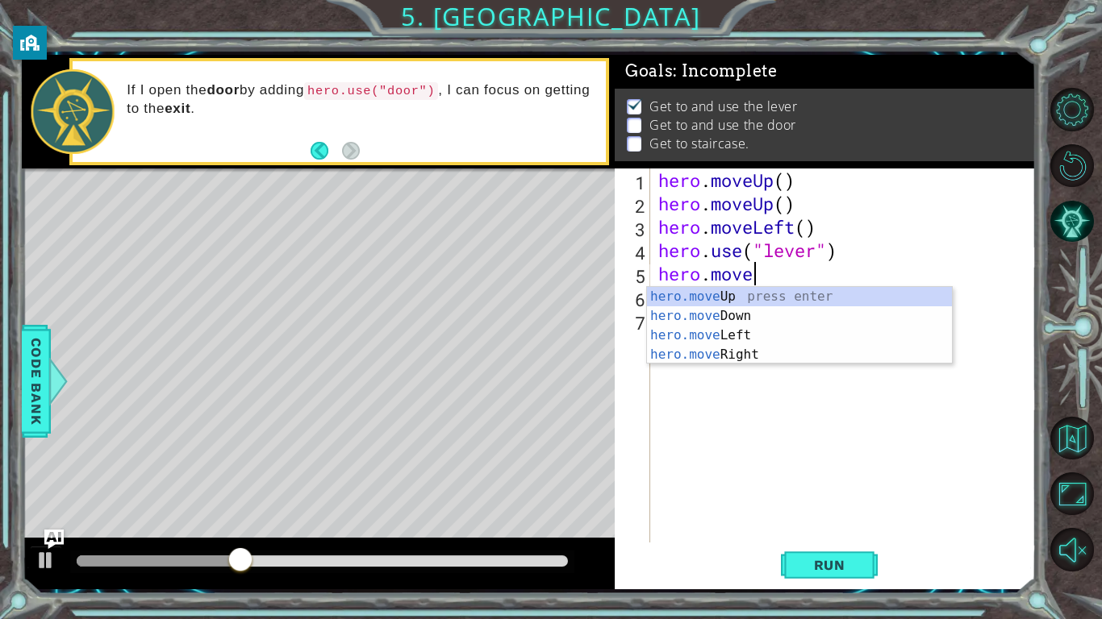
type textarea "hero.mover"
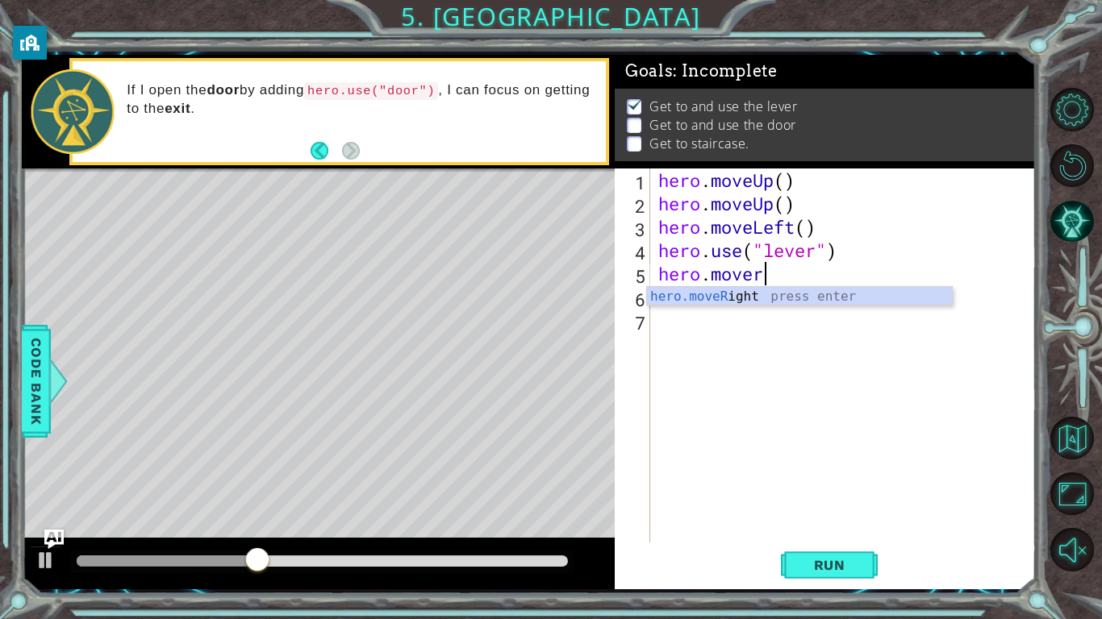
click at [894, 291] on div "hero.moveR ight press enter" at bounding box center [799, 316] width 305 height 58
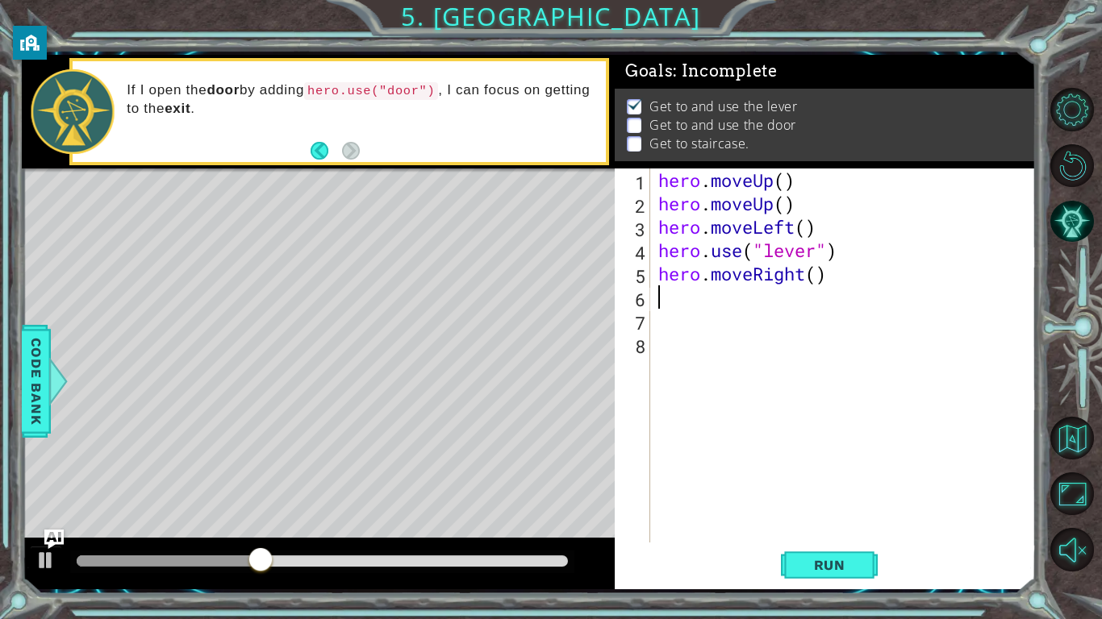
scroll to position [0, 0]
click at [847, 482] on button "Run" at bounding box center [829, 565] width 97 height 42
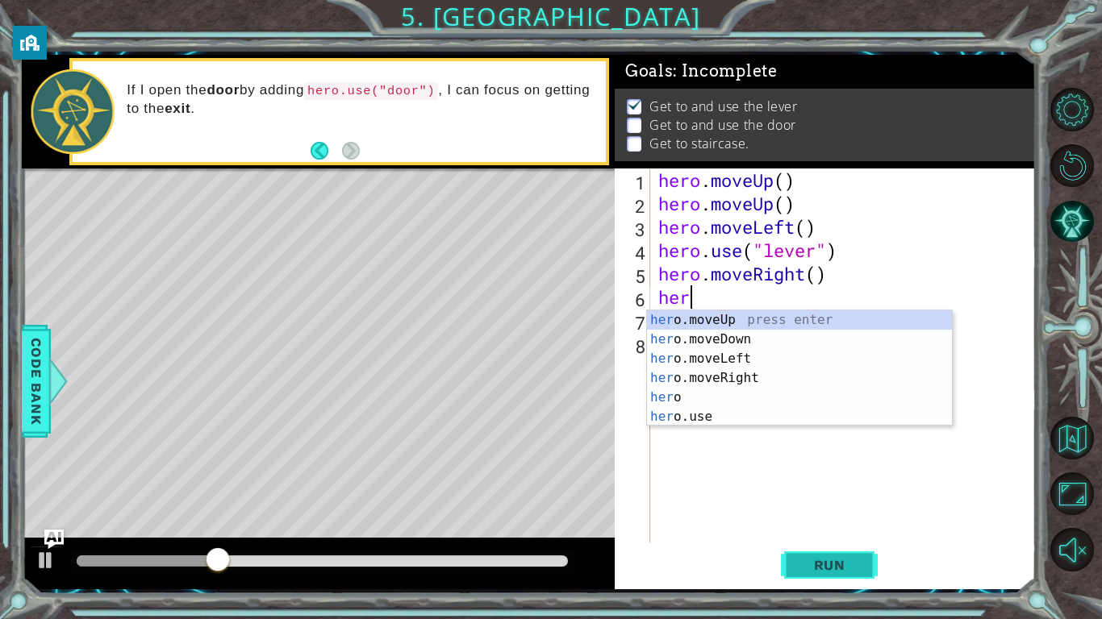
type textarea "herp"
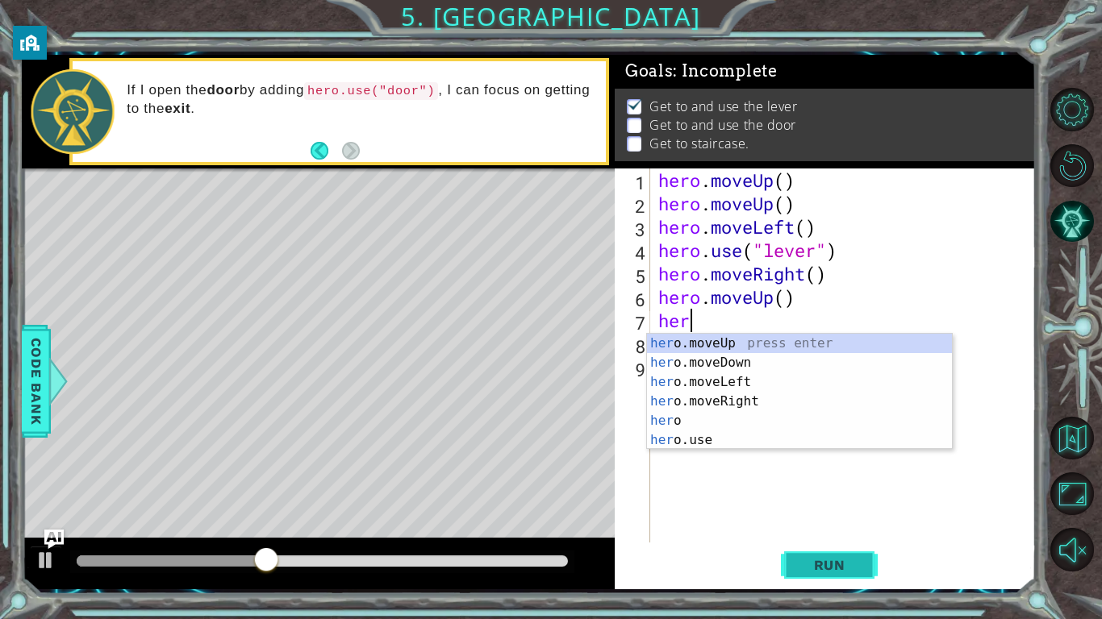
type textarea "herp"
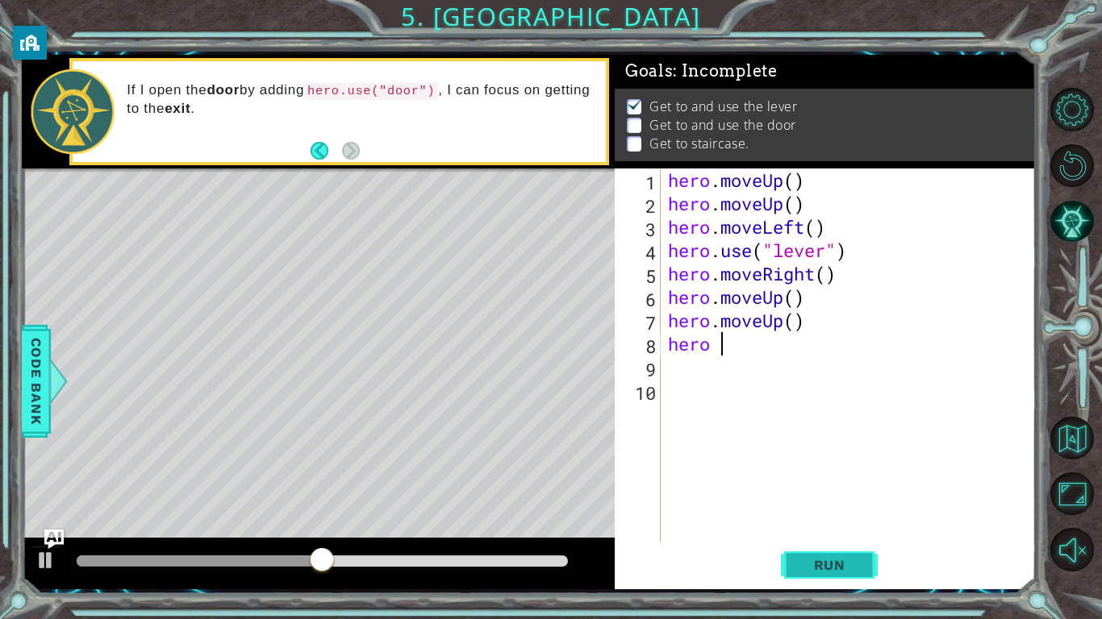
scroll to position [0, 2]
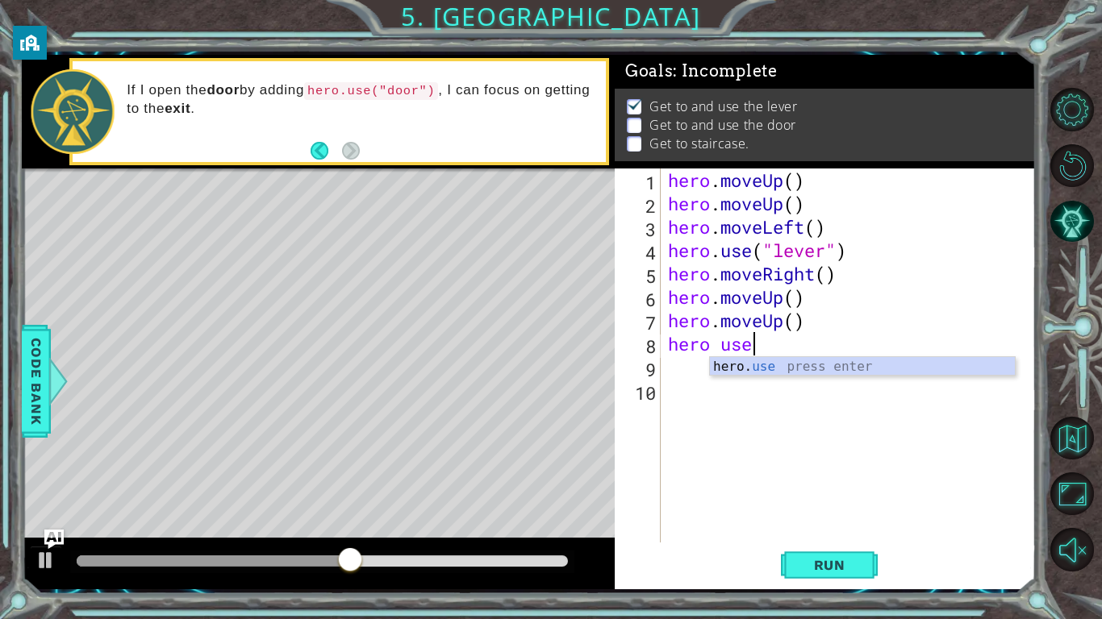
click at [896, 369] on div "hero. use press enter" at bounding box center [862, 386] width 305 height 58
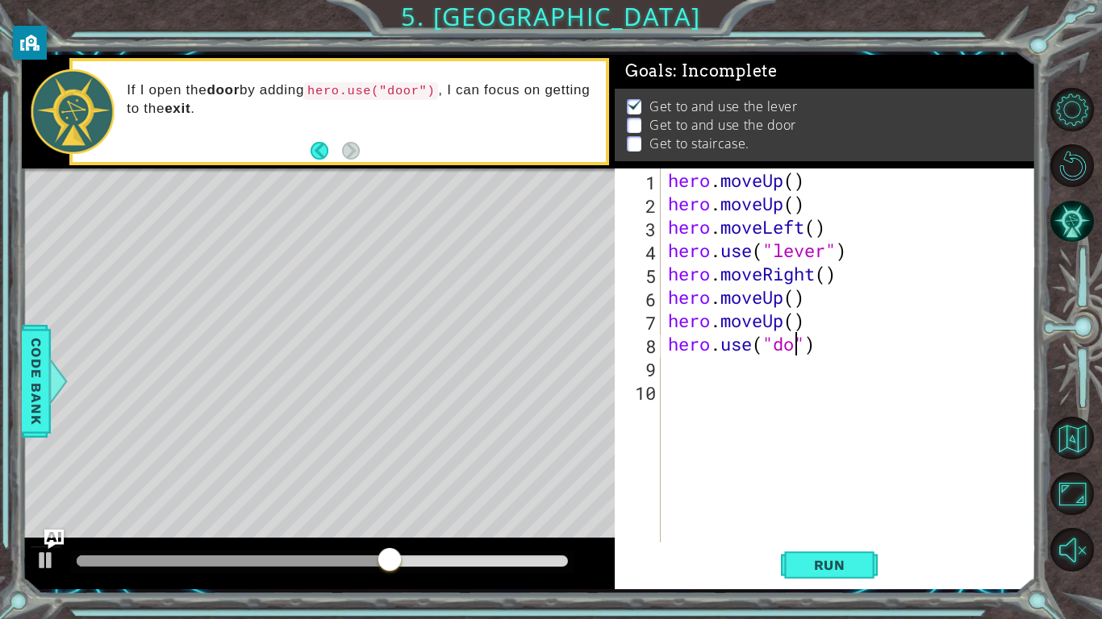
type textarea "hero.use("door")"
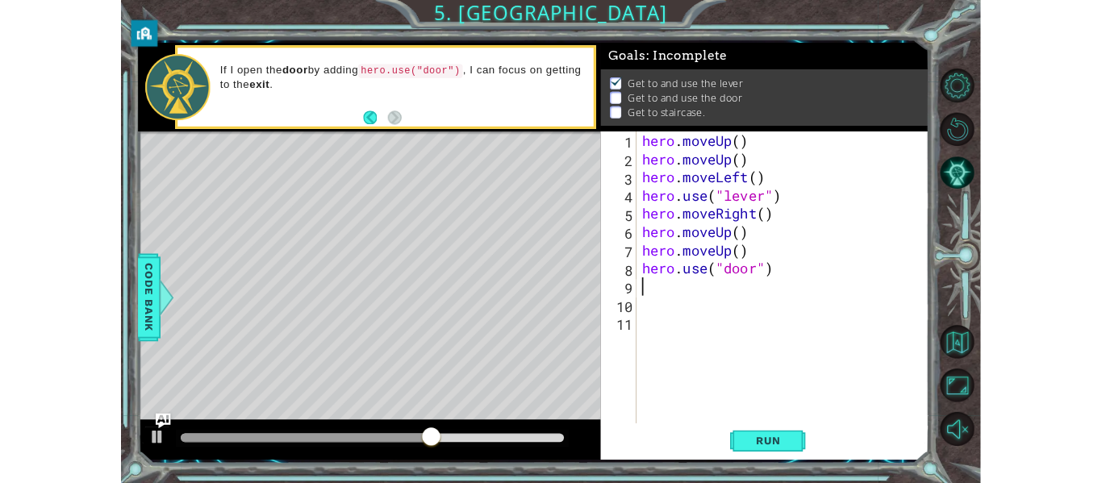
scroll to position [0, 0]
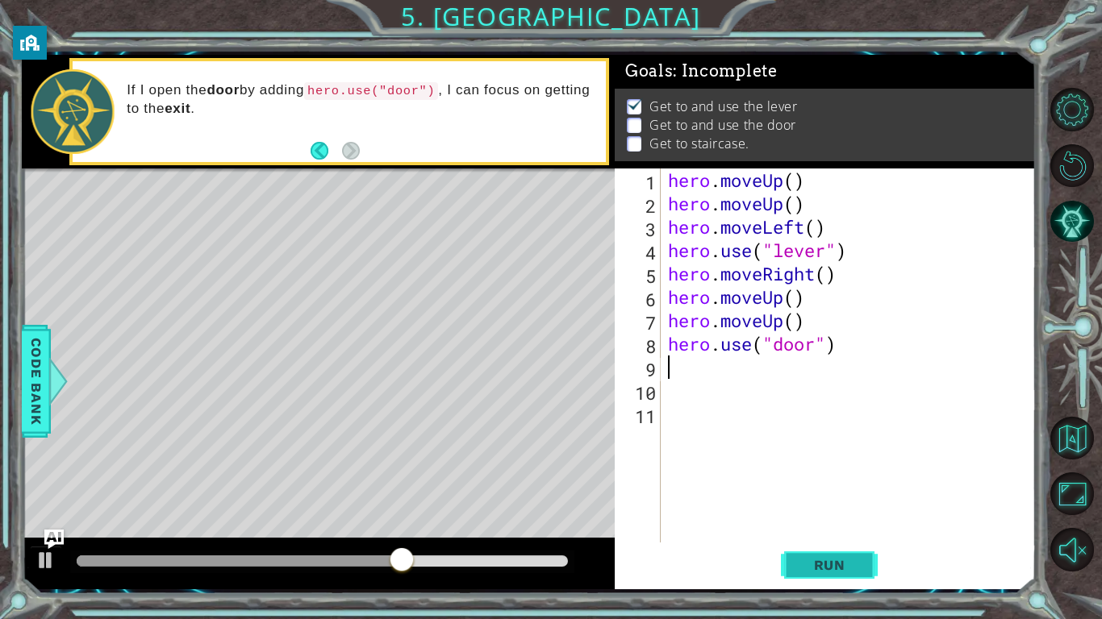
click at [838, 482] on button "Run" at bounding box center [829, 565] width 97 height 42
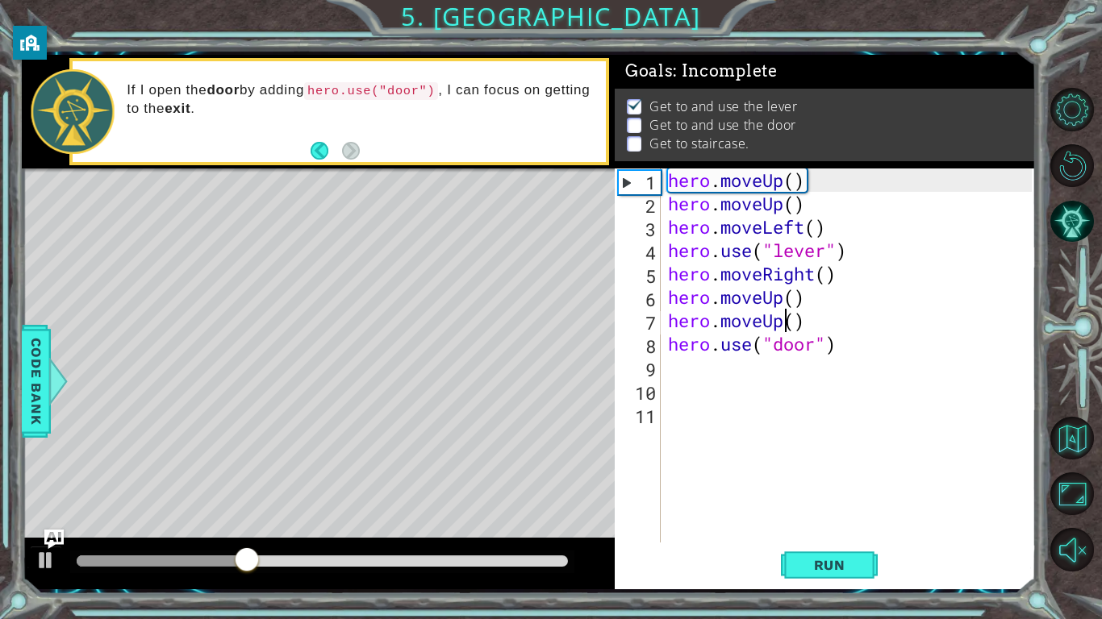
click at [781, 318] on div "hero . moveUp ( ) hero . moveUp ( ) hero . moveLeft ( ) hero . use ( "lever" ) …" at bounding box center [852, 379] width 375 height 421
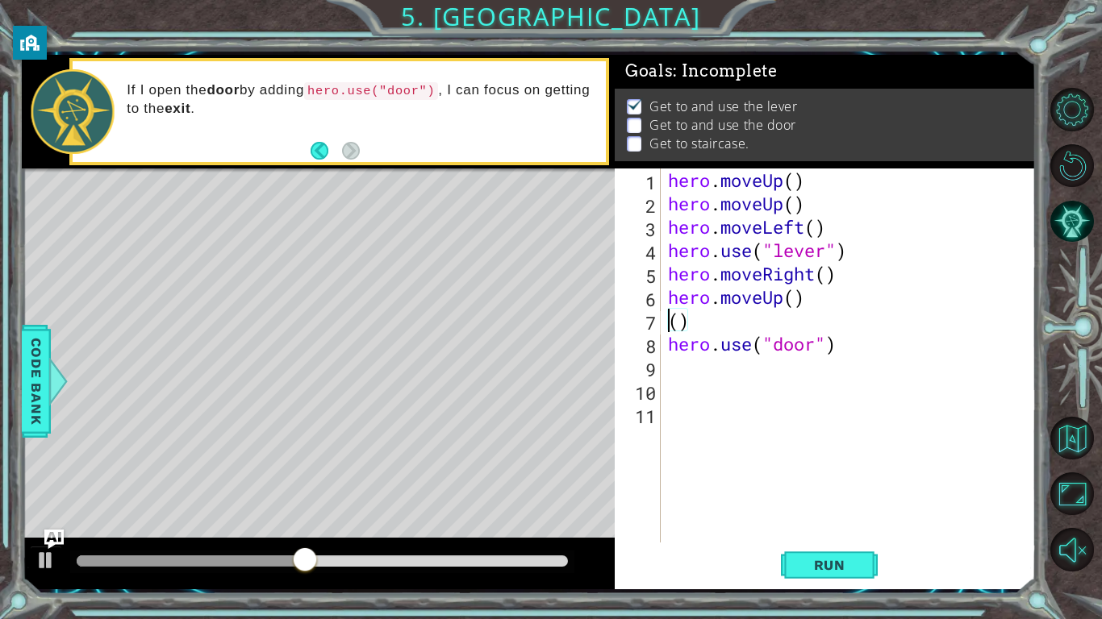
click at [719, 319] on div "hero . moveUp ( ) hero . moveUp ( ) hero . moveLeft ( ) hero . use ( "lever" ) …" at bounding box center [852, 379] width 375 height 421
type textarea "("
click at [845, 482] on button "Run" at bounding box center [829, 565] width 97 height 42
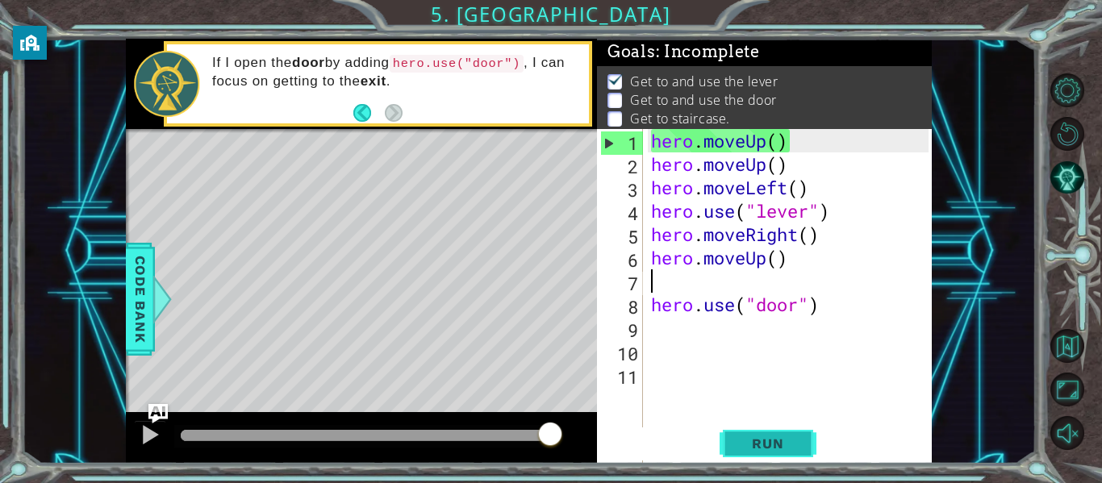
click at [757, 440] on span "Run" at bounding box center [767, 443] width 64 height 16
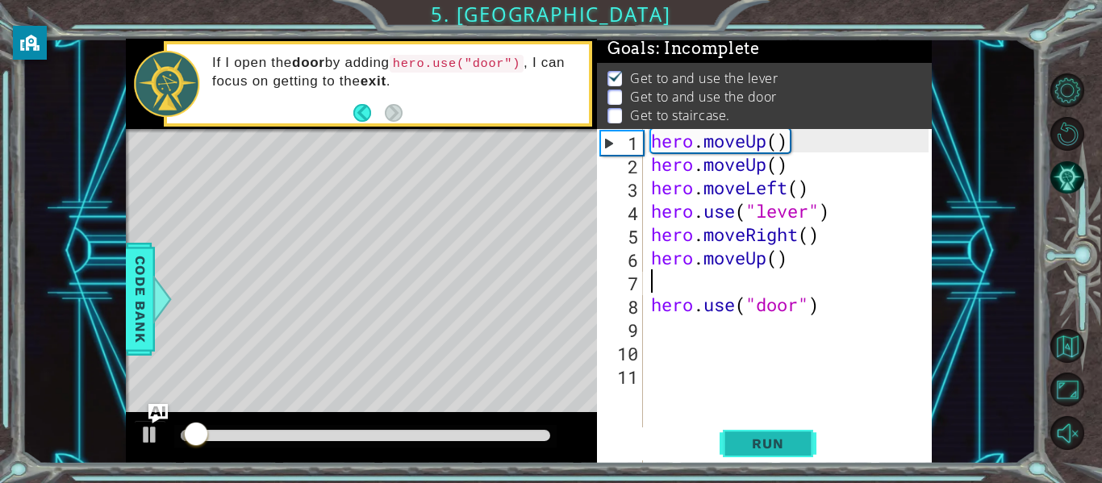
scroll to position [4, 0]
